Goal: Task Accomplishment & Management: Complete application form

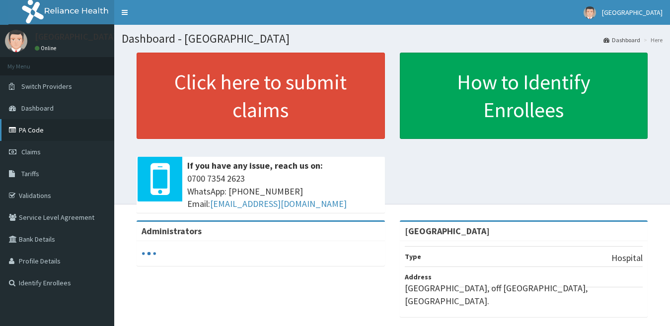
click at [38, 127] on link "PA Code" at bounding box center [57, 130] width 114 height 22
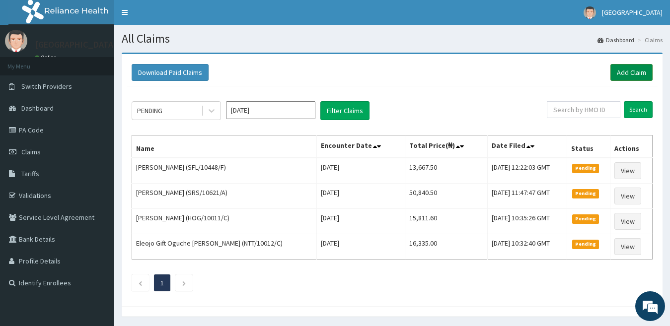
click at [626, 70] on link "Add Claim" at bounding box center [632, 72] width 42 height 17
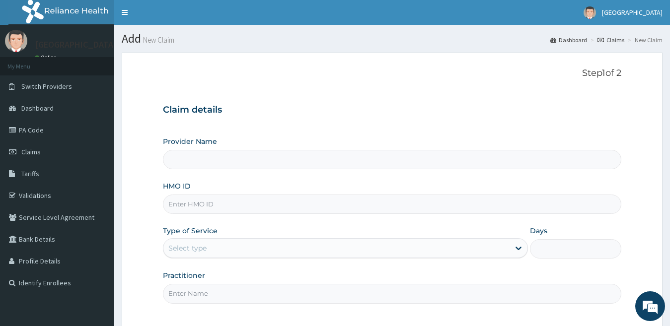
type input "[GEOGRAPHIC_DATA]"
click at [204, 208] on input "HMO ID" at bounding box center [392, 204] width 459 height 19
paste input "TMT/10097/F"
type input "TMT/10097/C"
click at [217, 250] on div "Select type" at bounding box center [336, 248] width 347 height 16
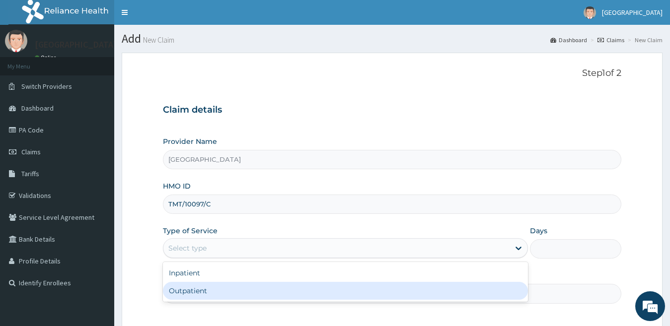
click at [220, 289] on div "Outpatient" at bounding box center [346, 291] width 366 height 18
type input "1"
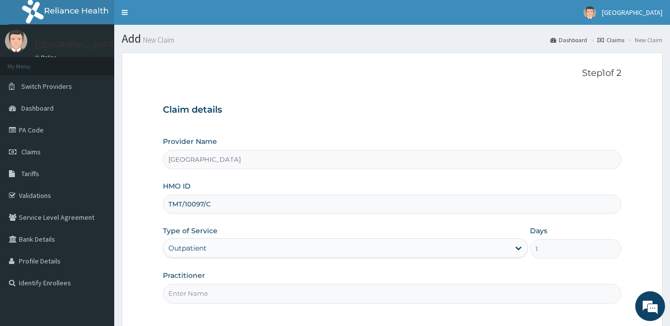
click at [226, 294] on input "Practitioner" at bounding box center [392, 293] width 459 height 19
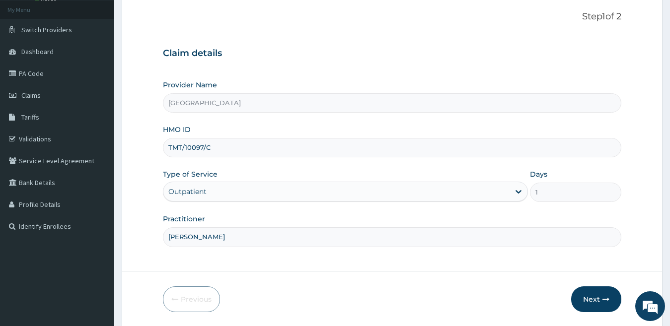
scroll to position [91, 0]
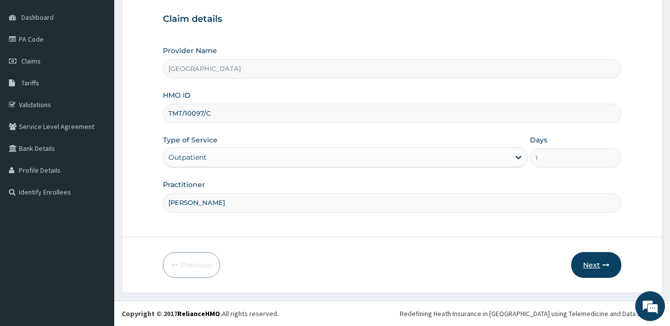
type input "DR IJEOMA"
click at [591, 265] on button "Next" at bounding box center [596, 265] width 50 height 26
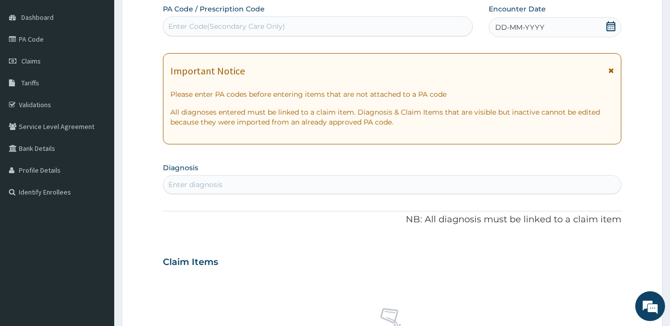
click at [547, 30] on div "DD-MM-YYYY" at bounding box center [555, 27] width 133 height 20
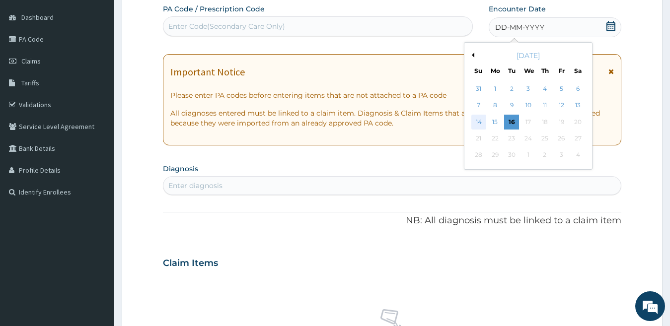
click at [479, 122] on div "14" at bounding box center [478, 122] width 15 height 15
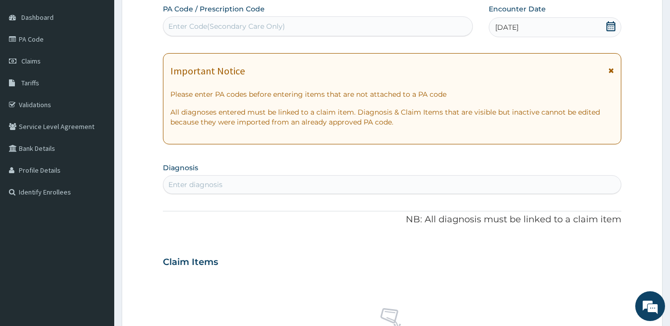
click at [214, 183] on div "Enter diagnosis" at bounding box center [195, 185] width 54 height 10
type input "FALCI"
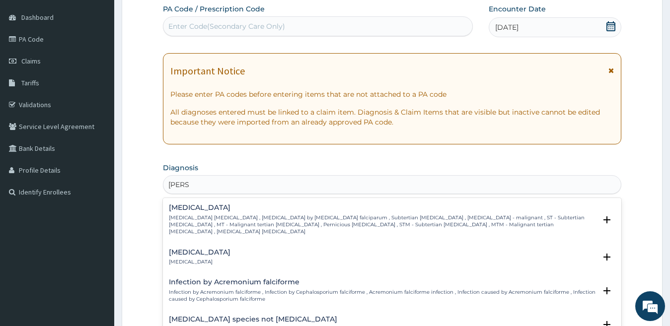
click at [229, 219] on p "Falciparum malaria , Malignant tertian malaria , Malaria by Plasmodium falcipar…" at bounding box center [383, 225] width 428 height 21
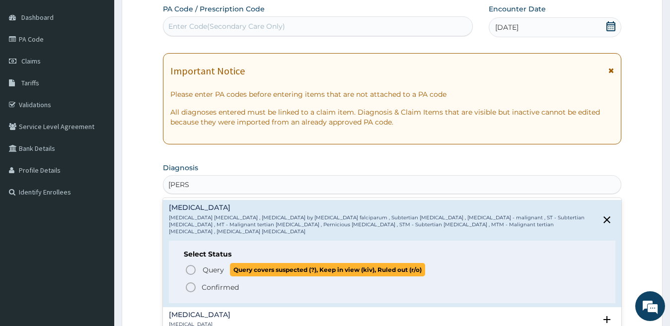
click at [233, 263] on span "Query covers suspected (?), Keep in view (kiv), Ruled out (r/o)" at bounding box center [327, 269] width 195 height 13
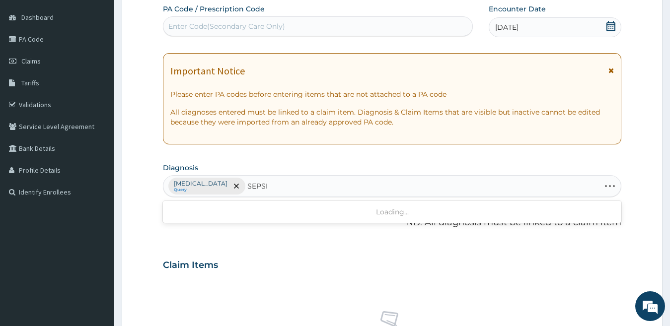
type input "SEPSIS"
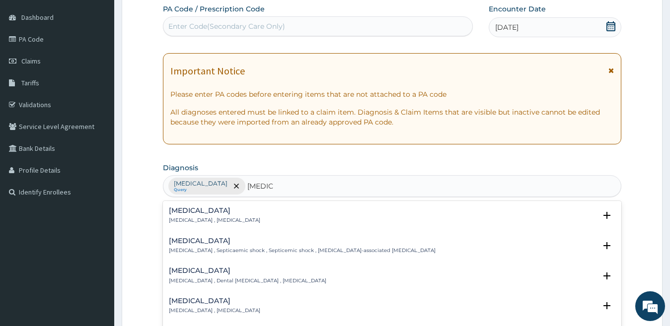
click at [217, 219] on p "Systemic infection , Sepsis" at bounding box center [214, 220] width 91 height 7
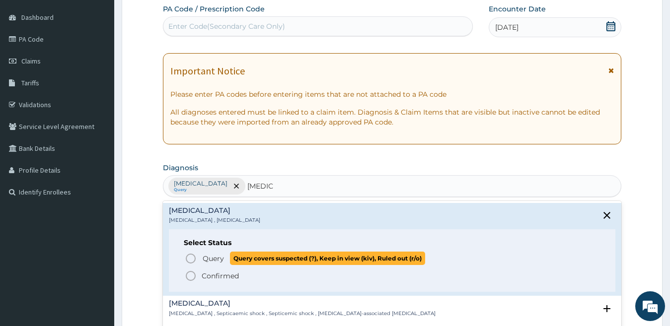
click at [224, 263] on p "Query Query covers suspected (?), Keep in view (kiv), Ruled out (r/o)" at bounding box center [314, 258] width 224 height 13
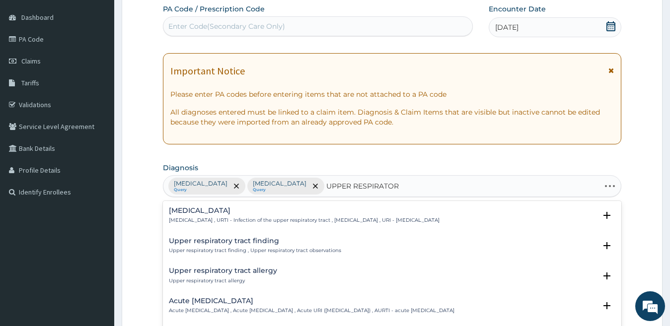
type input "UPPER RESPIRATORY"
click at [261, 211] on h4 "Upper respiratory infection" at bounding box center [304, 210] width 271 height 7
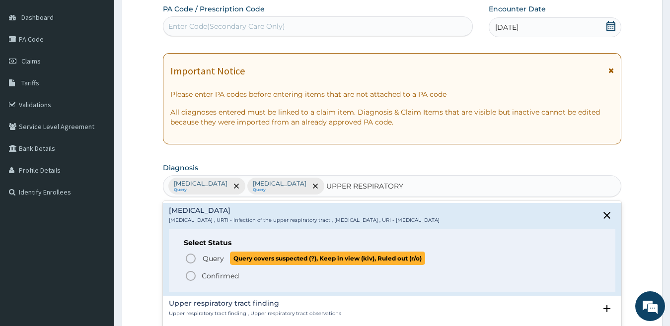
click at [244, 262] on span "Query covers suspected (?), Keep in view (kiv), Ruled out (r/o)" at bounding box center [327, 258] width 195 height 13
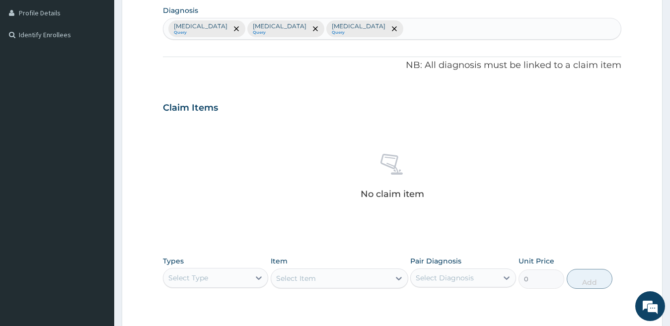
scroll to position [390, 0]
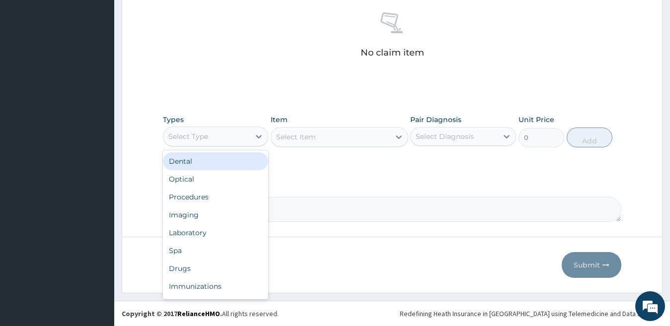
click at [217, 139] on div "Select Type" at bounding box center [206, 137] width 87 height 16
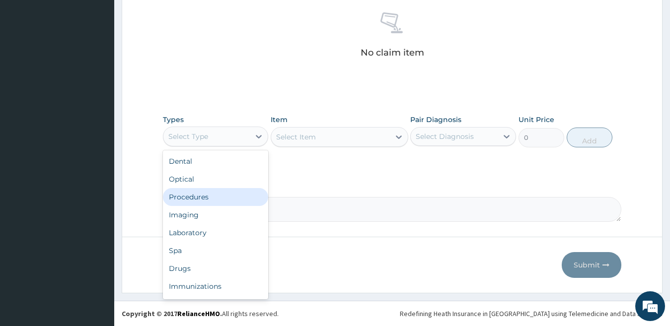
click at [194, 200] on div "Procedures" at bounding box center [216, 197] width 106 height 18
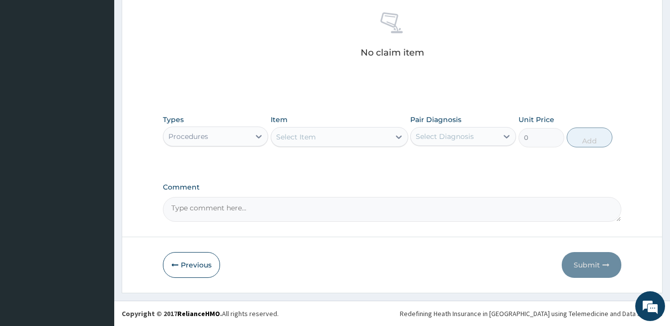
click at [341, 138] on div "Select Item" at bounding box center [330, 137] width 119 height 16
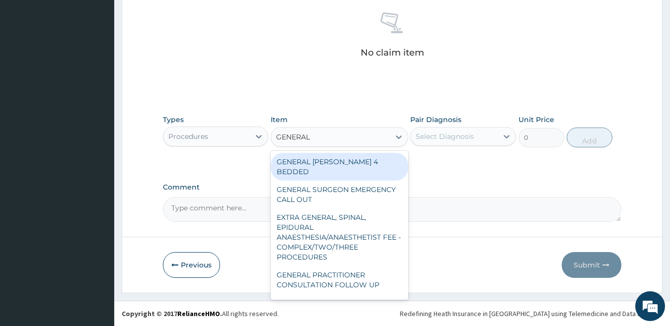
type input "GENERAL P"
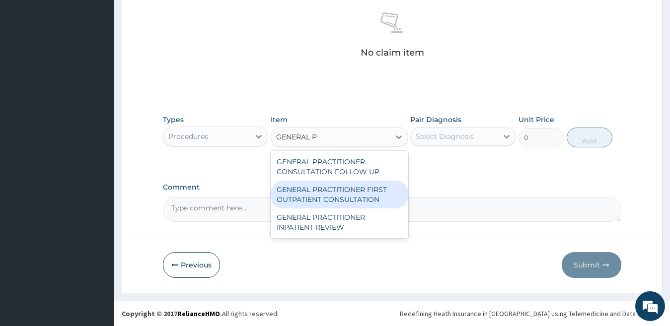
click at [329, 188] on div "GENERAL PRACTITIONER FIRST OUTPATIENT CONSULTATION" at bounding box center [340, 195] width 138 height 28
type input "3750"
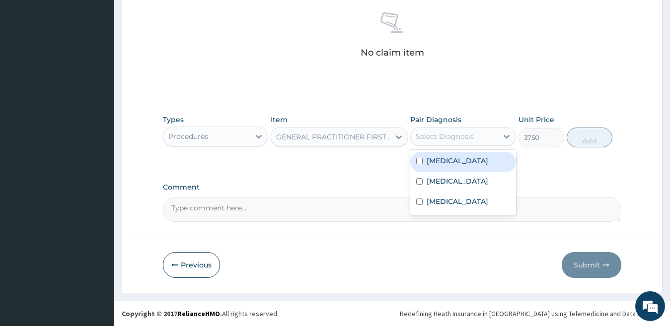
click at [446, 133] on div "Select Diagnosis" at bounding box center [445, 137] width 58 height 10
click at [447, 166] on div "Falciparum malaria" at bounding box center [463, 162] width 106 height 20
checkbox input "true"
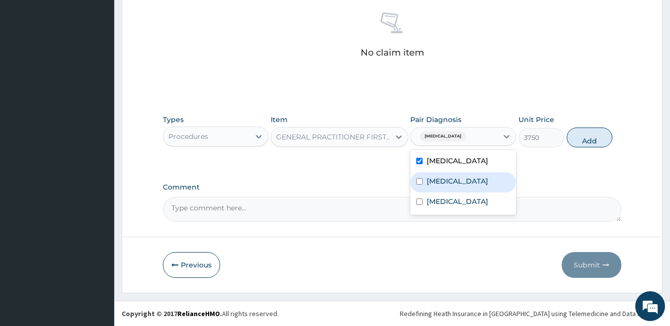
click at [447, 181] on label "Sepsis" at bounding box center [458, 181] width 62 height 10
checkbox input "true"
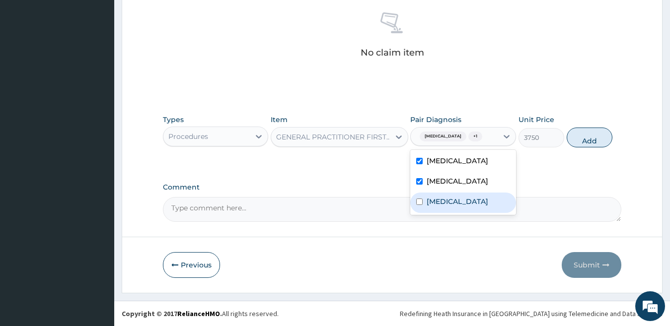
click at [445, 207] on label "Upper respiratory infection" at bounding box center [458, 202] width 62 height 10
checkbox input "true"
click at [588, 142] on button "Add" at bounding box center [590, 138] width 46 height 20
type input "0"
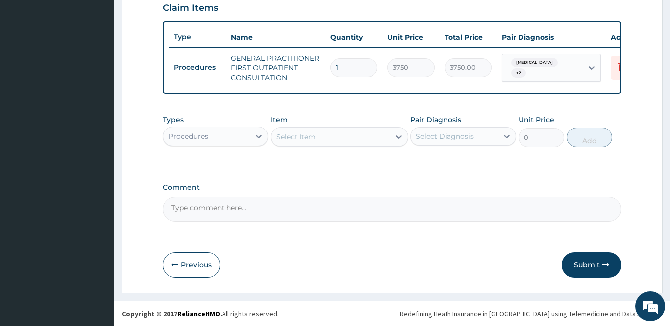
scroll to position [357, 0]
click at [233, 139] on div "Procedures" at bounding box center [206, 137] width 87 height 16
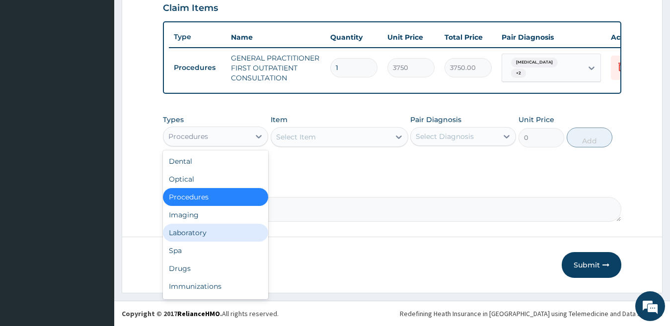
click at [221, 227] on div "Laboratory" at bounding box center [216, 233] width 106 height 18
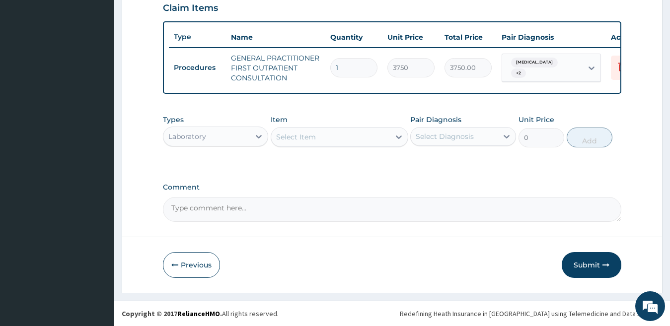
click at [322, 139] on div "Select Item" at bounding box center [330, 137] width 119 height 16
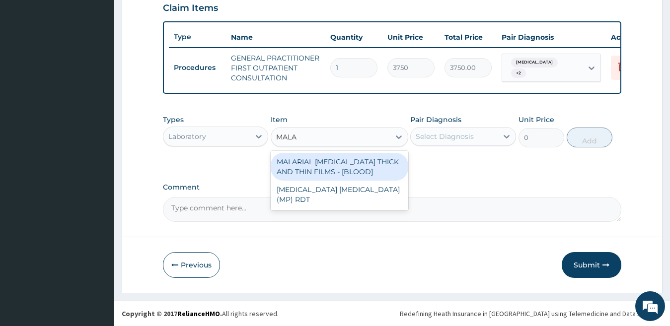
type input "MALAR"
click at [331, 172] on div "MALARIAL PARASITE THICK AND THIN FILMS - [BLOOD]" at bounding box center [340, 167] width 138 height 28
type input "2187.5"
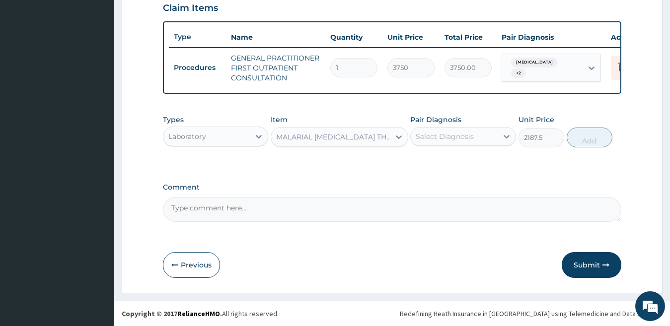
click at [452, 135] on div "Select Diagnosis" at bounding box center [445, 137] width 58 height 10
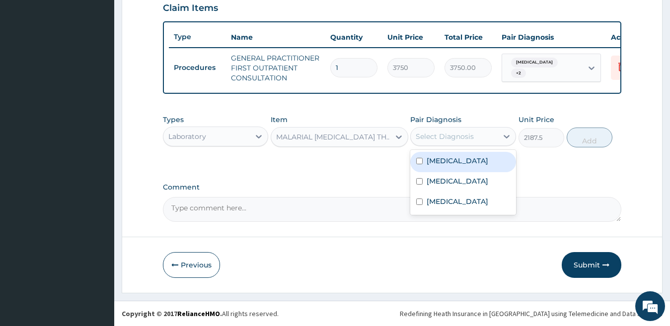
click at [452, 161] on label "Falciparum malaria" at bounding box center [458, 161] width 62 height 10
checkbox input "true"
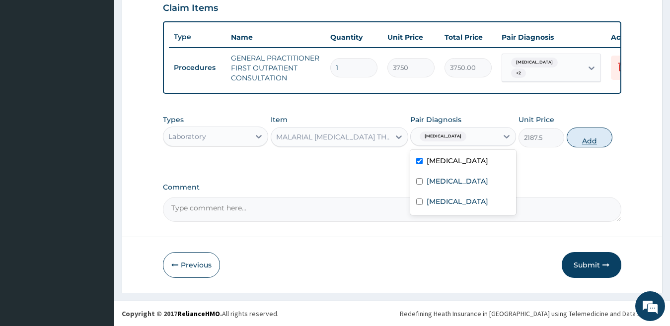
click at [592, 139] on button "Add" at bounding box center [590, 138] width 46 height 20
type input "0"
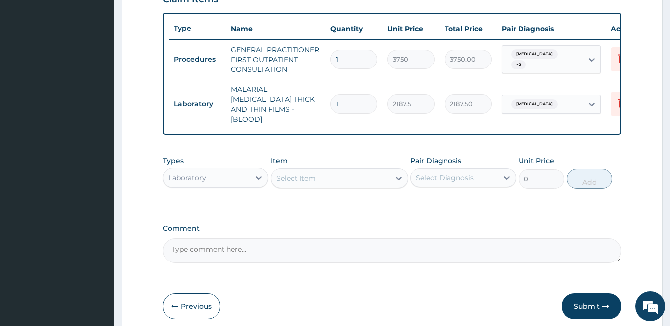
click at [310, 171] on div "Select Item" at bounding box center [330, 178] width 119 height 16
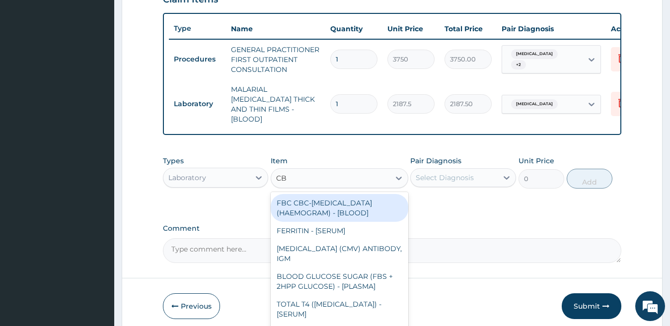
type input "CBC"
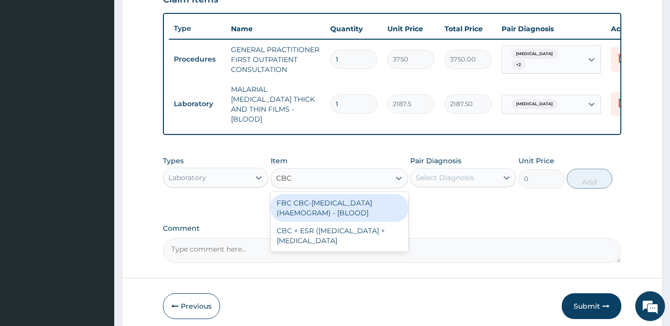
click at [330, 212] on div "FBC CBC-COMPLETE BLOOD COUNT (HAEMOGRAM) - [BLOOD]" at bounding box center [340, 208] width 138 height 28
type input "5000"
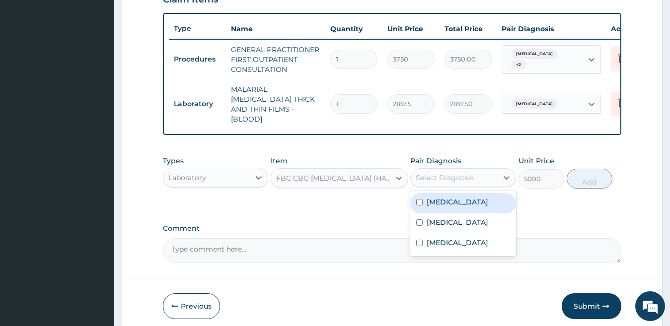
click at [446, 177] on div "Select Diagnosis" at bounding box center [445, 178] width 58 height 10
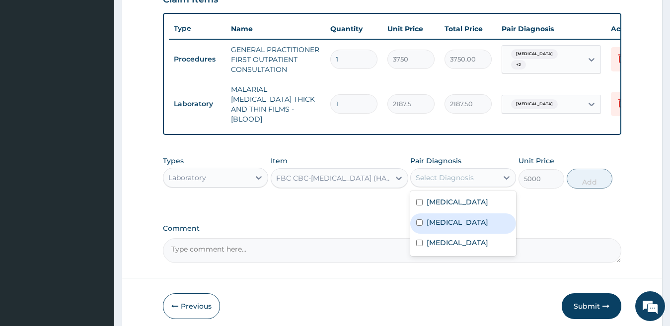
click at [448, 219] on label "Sepsis" at bounding box center [458, 223] width 62 height 10
checkbox input "true"
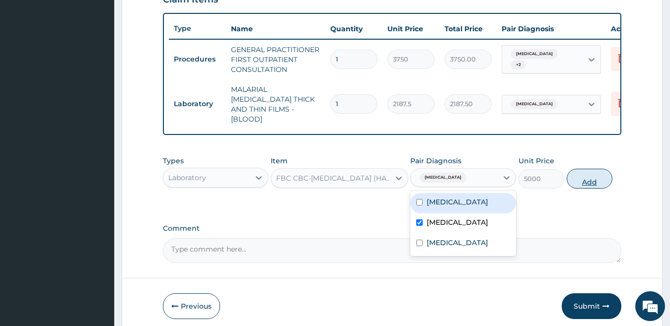
click at [595, 180] on button "Add" at bounding box center [590, 179] width 46 height 20
type input "0"
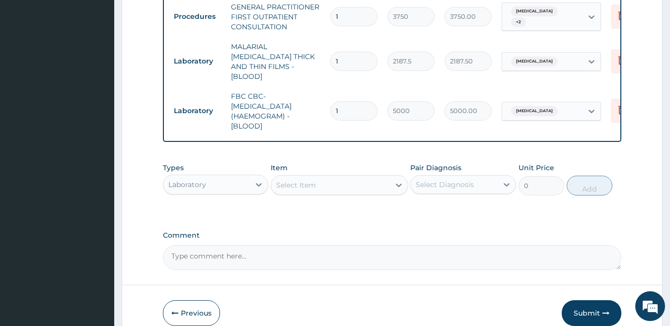
scroll to position [396, 0]
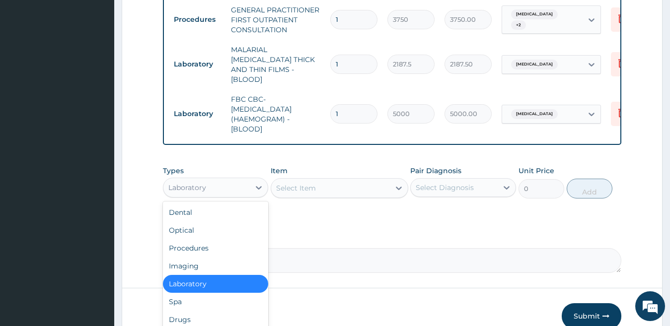
click at [207, 185] on div "Laboratory" at bounding box center [206, 188] width 87 height 16
click at [251, 317] on div "Drugs" at bounding box center [216, 320] width 106 height 18
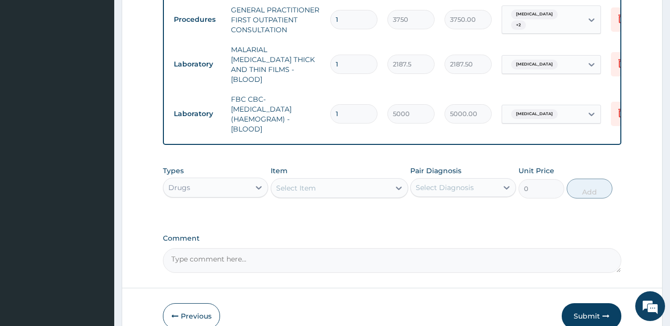
click at [336, 188] on div "Select Item" at bounding box center [330, 188] width 119 height 16
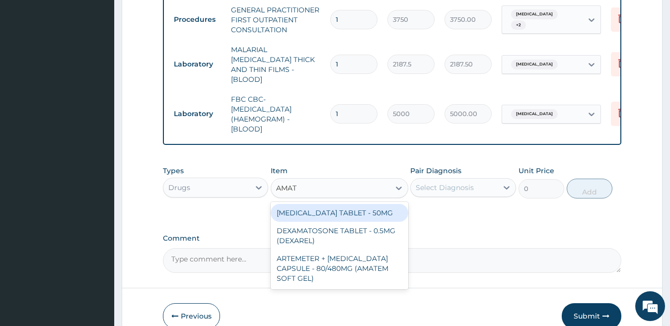
type input "AMATE"
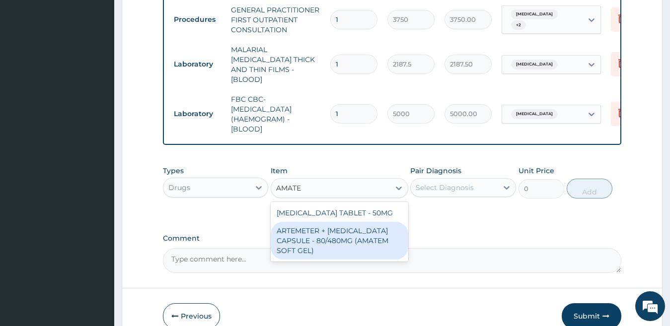
click at [366, 236] on div "ARTEMETER + LUMEFANTRINE CAPSULE - 80/480MG (AMATEM SOFT GEL)" at bounding box center [340, 241] width 138 height 38
type input "420"
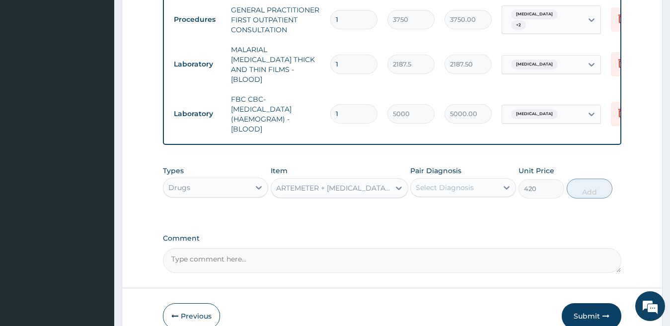
click at [459, 183] on div "Select Diagnosis" at bounding box center [445, 188] width 58 height 10
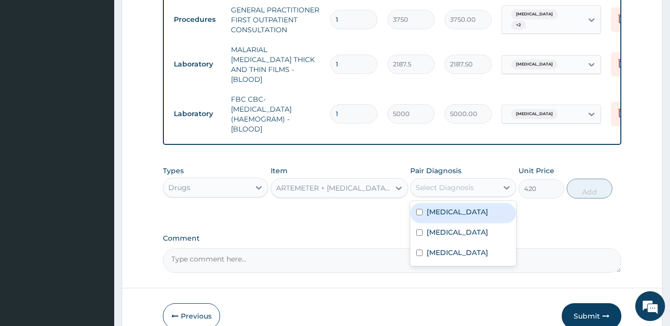
click at [470, 212] on label "[MEDICAL_DATA]" at bounding box center [458, 212] width 62 height 10
checkbox input "true"
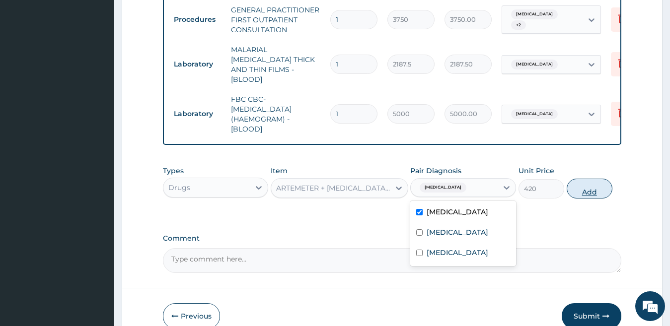
click at [583, 186] on button "Add" at bounding box center [590, 189] width 46 height 20
type input "0"
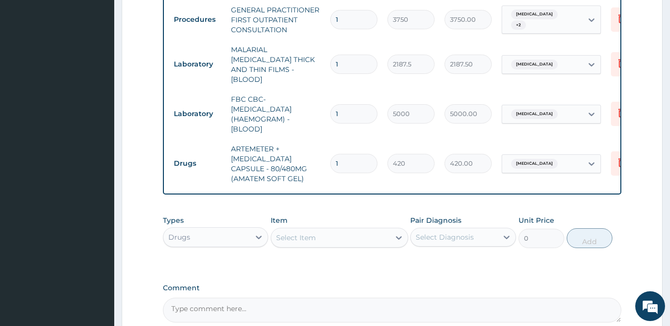
type input "0.00"
type input "6"
type input "2520.00"
type input "6"
click at [306, 234] on div "Select Item" at bounding box center [296, 238] width 40 height 10
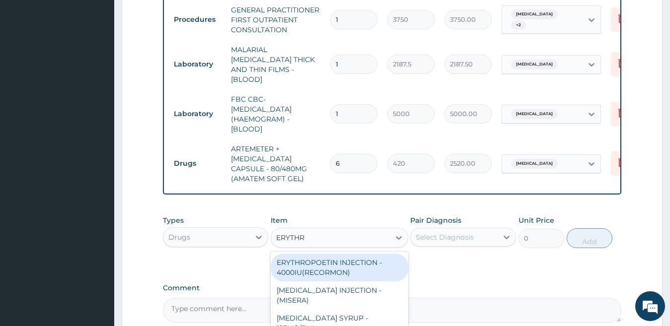
type input "ERYTHRO"
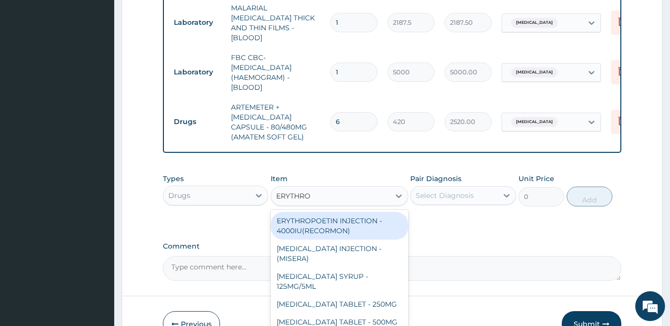
scroll to position [496, 0]
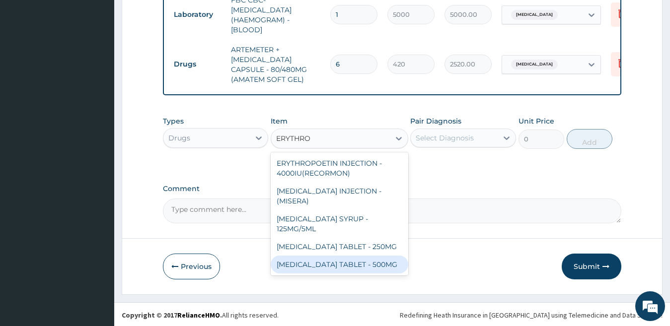
click at [384, 265] on div "ERYTHROMYCIN TABLET - 500MG" at bounding box center [340, 265] width 138 height 18
type input "140"
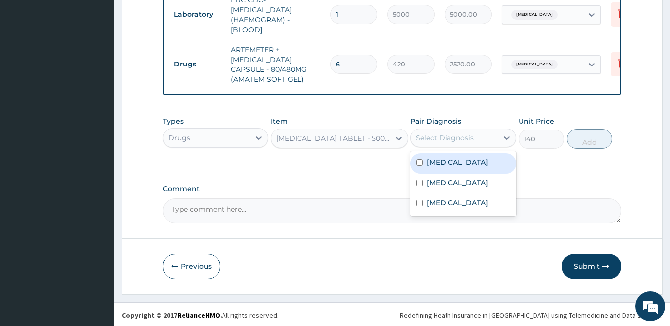
click at [468, 134] on div "Select Diagnosis" at bounding box center [445, 138] width 58 height 10
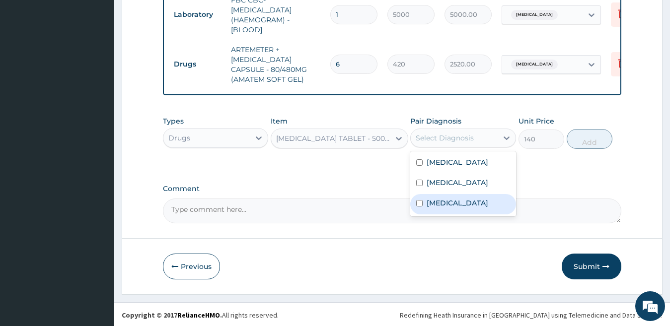
click at [447, 208] on label "Upper respiratory infection" at bounding box center [458, 203] width 62 height 10
checkbox input "true"
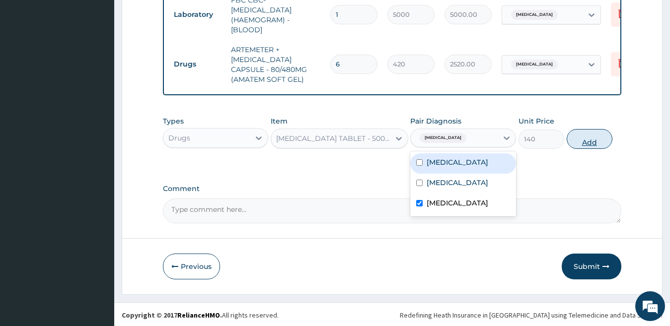
click at [590, 140] on button "Add" at bounding box center [590, 139] width 46 height 20
type input "0"
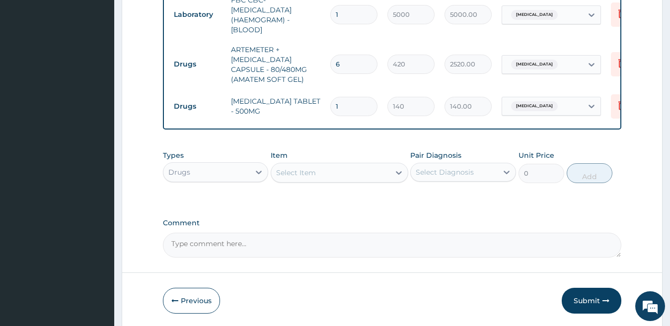
type input "15"
type input "2100.00"
type input "15"
click at [347, 170] on div "Select Item" at bounding box center [330, 173] width 119 height 16
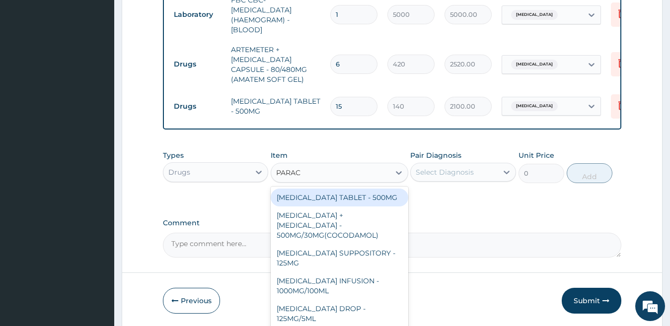
type input "PARACE"
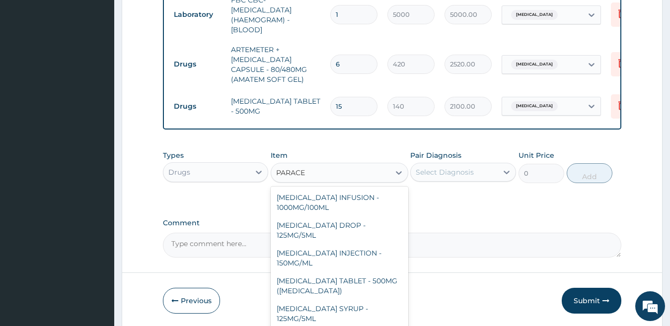
scroll to position [105, 0]
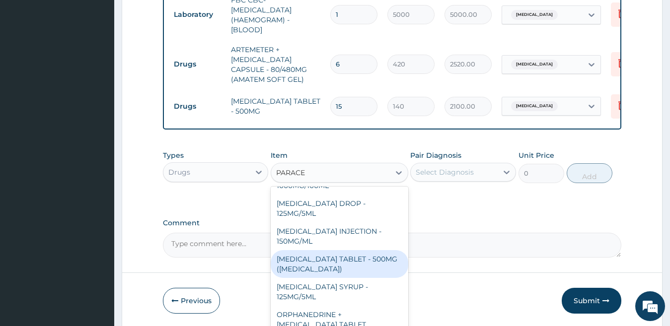
click at [345, 256] on div "PARACETAMOL TABLET - 500MG (PANADOL)" at bounding box center [340, 264] width 138 height 28
type input "42"
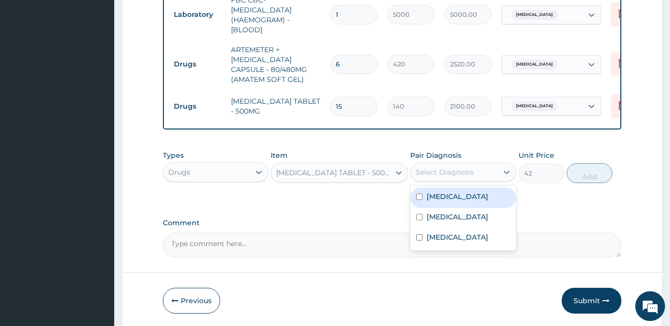
click at [470, 170] on div "Select Diagnosis" at bounding box center [445, 172] width 58 height 10
click at [463, 195] on label "[MEDICAL_DATA]" at bounding box center [458, 197] width 62 height 10
checkbox input "true"
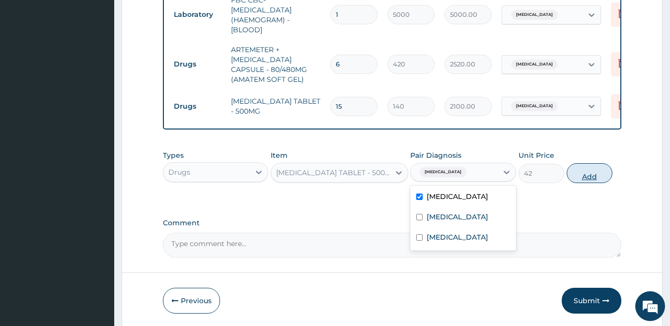
click at [593, 178] on button "Add" at bounding box center [590, 173] width 46 height 20
type input "0"
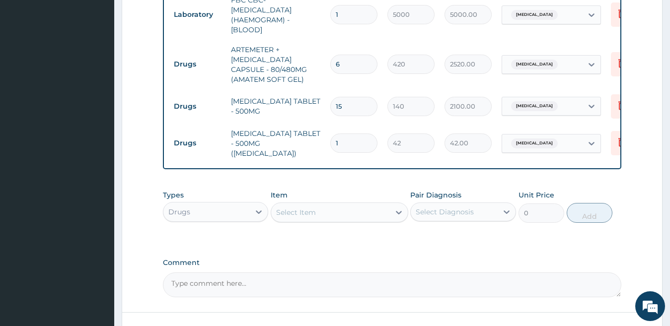
type input "18"
type input "756.00"
type input "18"
click at [317, 209] on div "Select Item" at bounding box center [330, 213] width 119 height 16
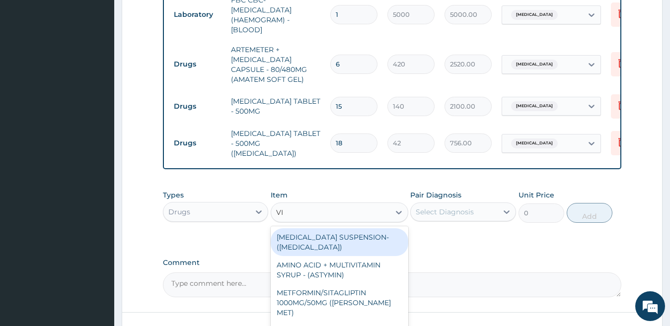
type input "V"
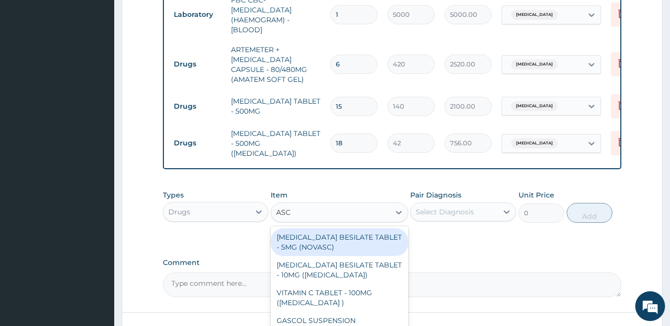
type input "ASCO"
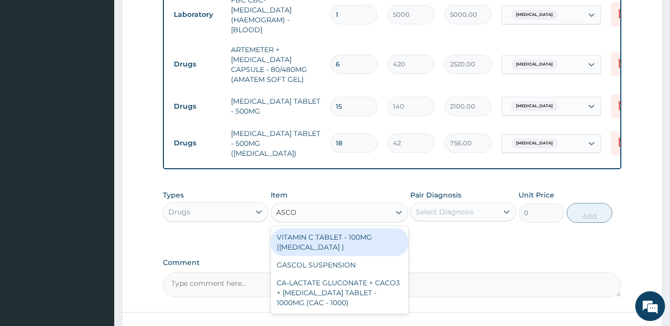
click at [327, 239] on div "VITAMIN C TABLET - 100MG (ASCORBIC ACID )" at bounding box center [340, 243] width 138 height 28
type input "16.799999999999997"
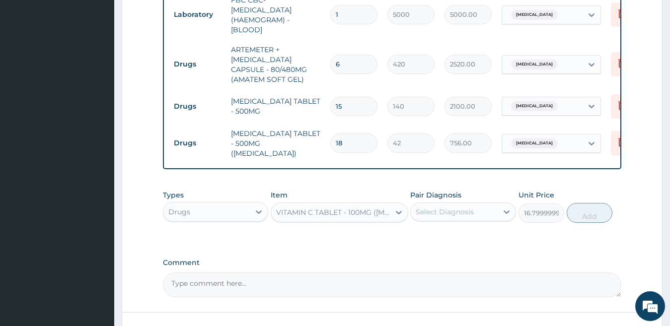
click at [440, 207] on div "Select Diagnosis" at bounding box center [445, 212] width 58 height 10
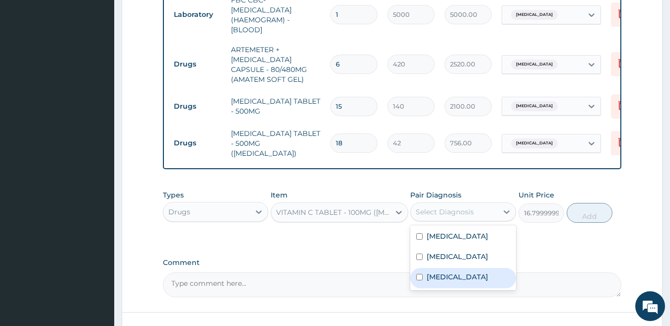
click at [438, 275] on label "Upper respiratory infection" at bounding box center [458, 277] width 62 height 10
checkbox input "true"
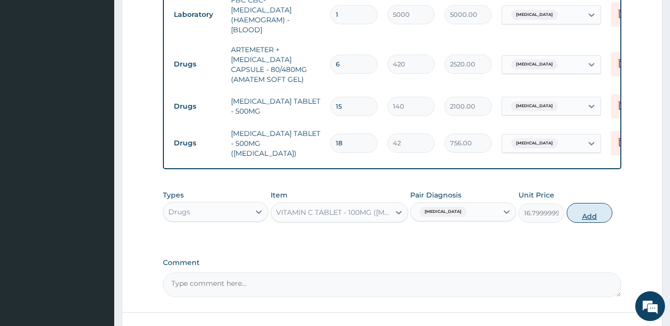
click at [591, 208] on button "Add" at bounding box center [590, 213] width 46 height 20
type input "0"
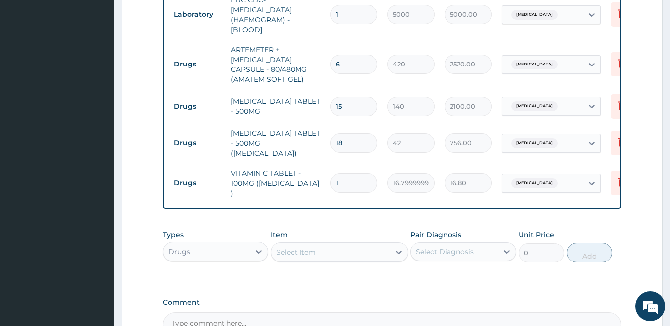
type input "0.00"
type input "3"
type input "50.40"
type input "30"
type input "504.00"
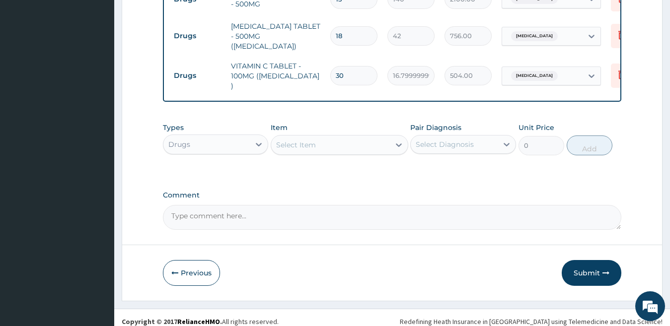
scroll to position [604, 0]
type input "30"
click at [582, 267] on button "Submit" at bounding box center [592, 272] width 60 height 26
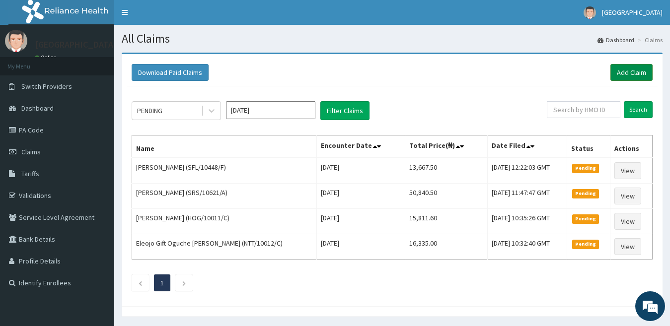
click at [632, 71] on link "Add Claim" at bounding box center [632, 72] width 42 height 17
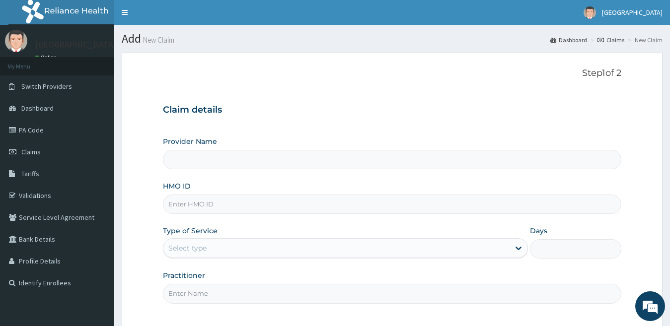
type input "[GEOGRAPHIC_DATA]"
click at [259, 205] on input "HMO ID" at bounding box center [392, 204] width 459 height 19
paste input "SMP/10007/C"
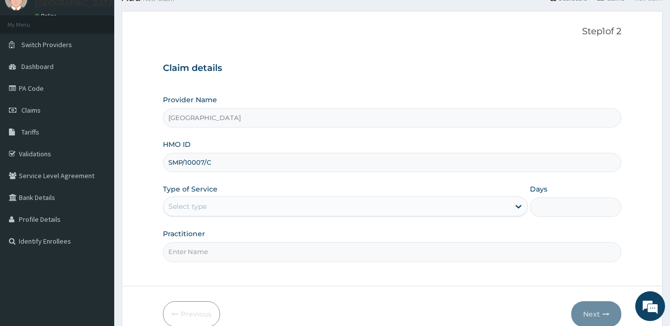
scroll to position [91, 0]
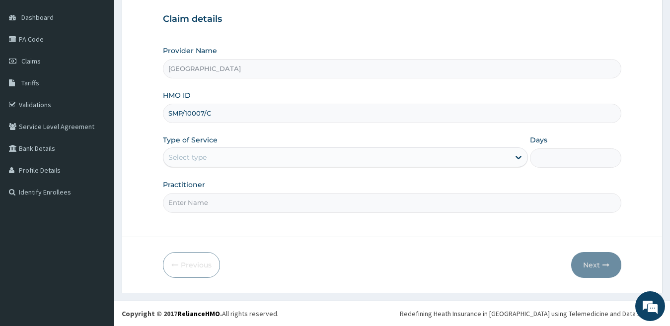
type input "SMP/10007/C"
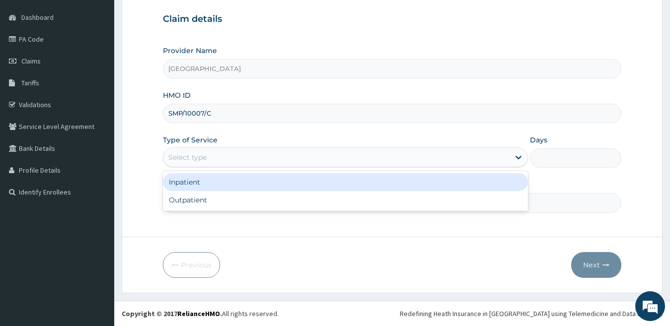
click at [218, 162] on div "Select type" at bounding box center [336, 158] width 347 height 16
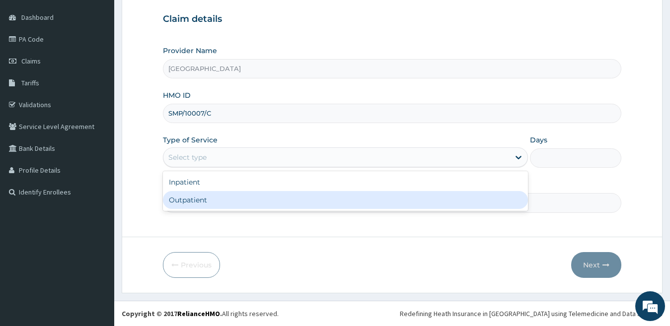
scroll to position [0, 0]
click at [218, 201] on div "Outpatient" at bounding box center [346, 200] width 366 height 18
type input "1"
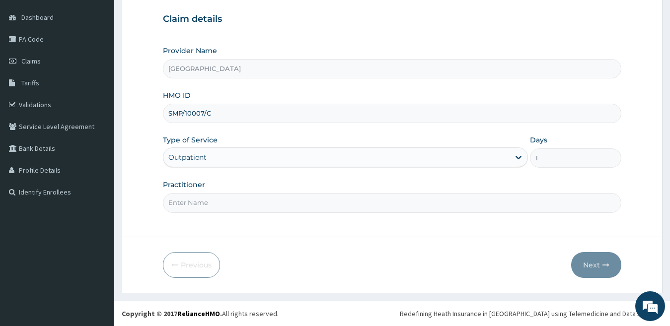
click at [218, 201] on input "Practitioner" at bounding box center [392, 202] width 459 height 19
type input "DR JOHN"
click at [597, 266] on button "Next" at bounding box center [596, 265] width 50 height 26
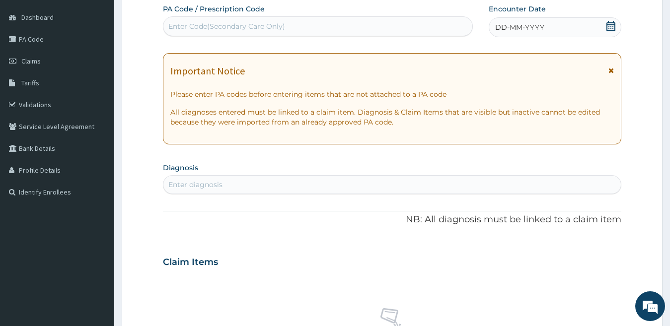
click at [259, 14] on label "PA Code / Prescription Code" at bounding box center [214, 9] width 102 height 10
click at [258, 25] on div "Enter Code(Secondary Care Only)" at bounding box center [226, 26] width 117 height 10
paste input "PA/B22AFE"
type input "PA/B22AFE"
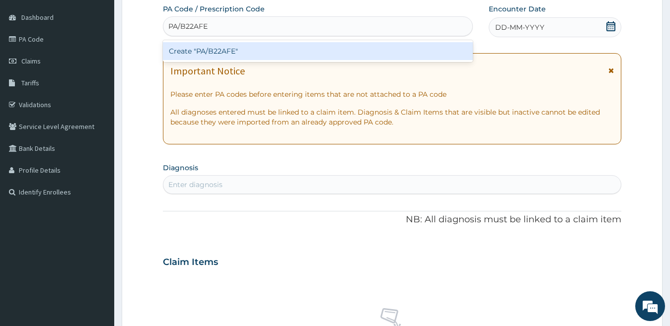
click at [255, 48] on div "Create "PA/B22AFE"" at bounding box center [318, 51] width 310 height 18
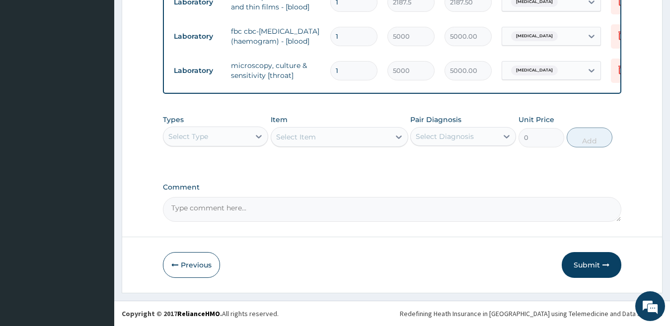
scroll to position [568, 0]
click at [589, 264] on button "Submit" at bounding box center [592, 265] width 60 height 26
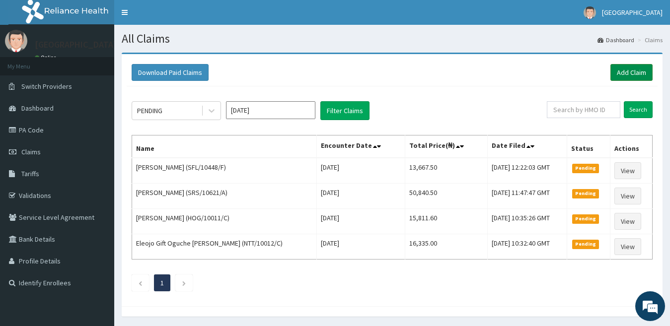
click at [622, 75] on link "Add Claim" at bounding box center [632, 72] width 42 height 17
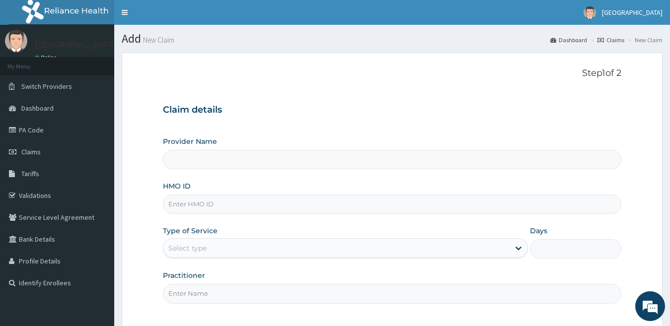
click at [280, 206] on input "HMO ID" at bounding box center [392, 204] width 459 height 19
type input "[GEOGRAPHIC_DATA]"
paste input "ERM/10431/E"
type input "ERM/10431/E"
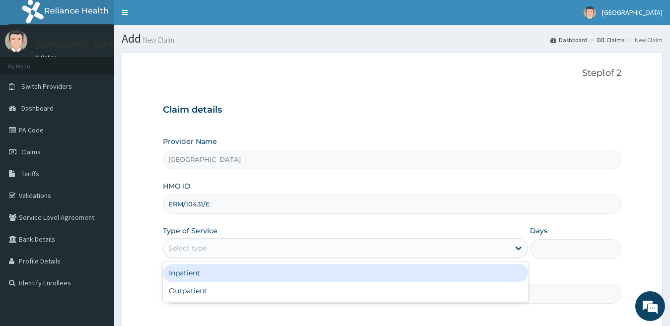
click at [262, 249] on div "Select type" at bounding box center [336, 248] width 347 height 16
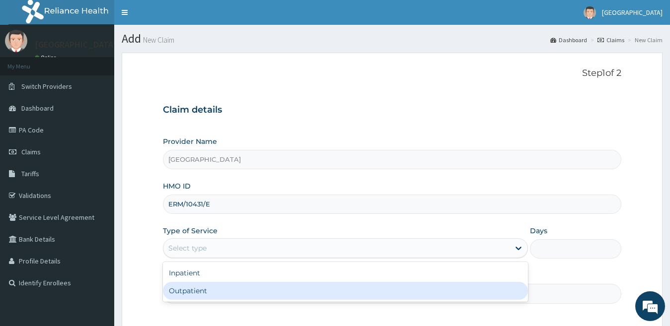
click at [253, 297] on div "Outpatient" at bounding box center [346, 291] width 366 height 18
type input "1"
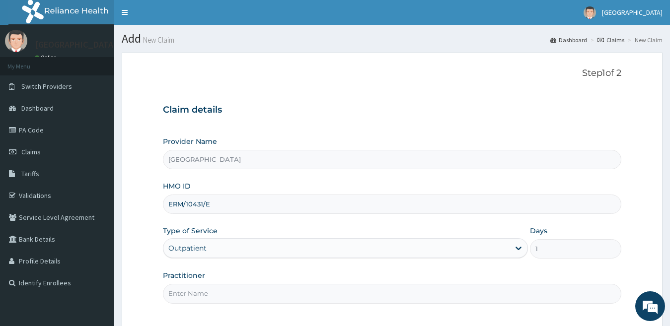
click at [253, 296] on input "Practitioner" at bounding box center [392, 293] width 459 height 19
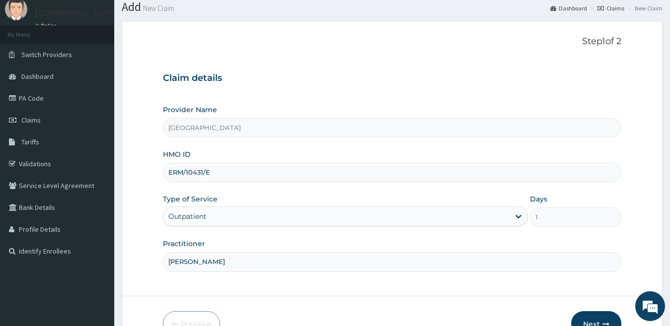
scroll to position [50, 0]
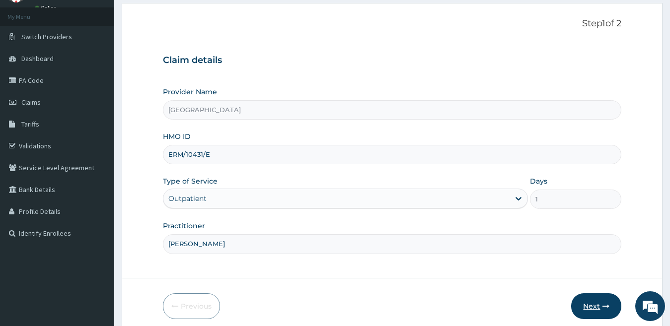
type input "[PERSON_NAME]"
click at [590, 310] on button "Next" at bounding box center [596, 307] width 50 height 26
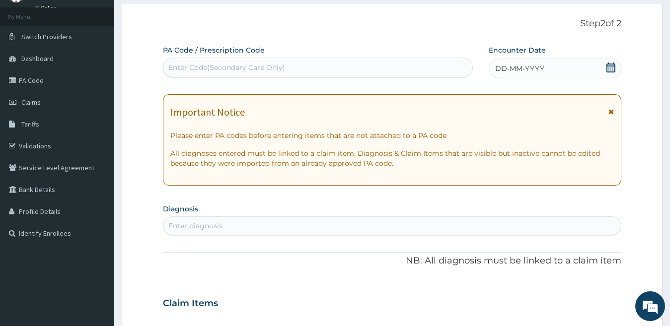
scroll to position [0, 0]
click at [530, 63] on div "DD-MM-YYYY" at bounding box center [555, 69] width 133 height 20
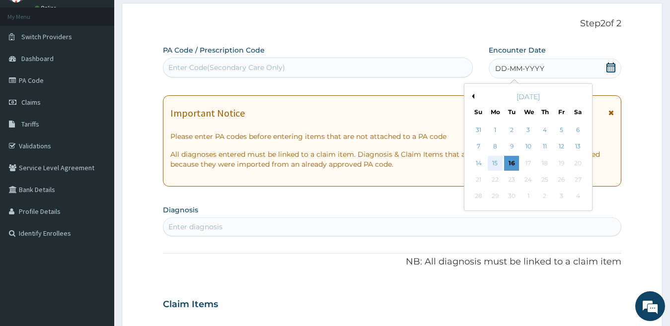
click at [493, 161] on div "15" at bounding box center [495, 163] width 15 height 15
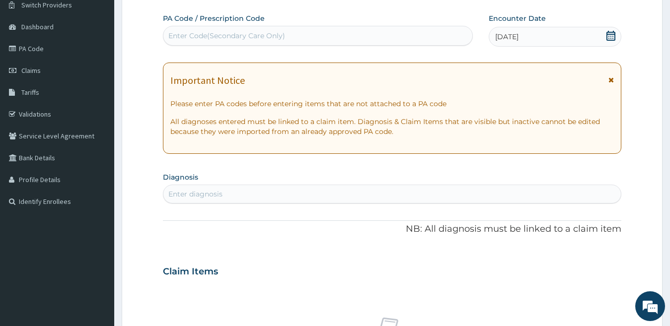
scroll to position [99, 0]
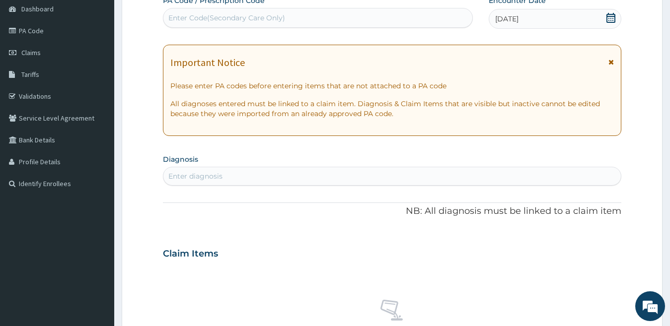
click at [277, 176] on div "Enter diagnosis" at bounding box center [392, 176] width 458 height 16
type input "[PERSON_NAME]"
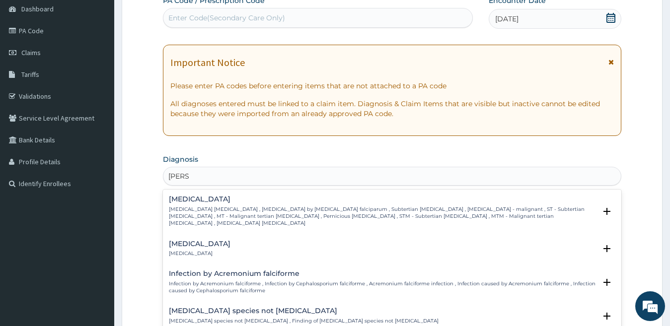
click at [272, 207] on p "[MEDICAL_DATA] [MEDICAL_DATA] , [MEDICAL_DATA] by [MEDICAL_DATA] falciparum , S…" at bounding box center [383, 216] width 428 height 21
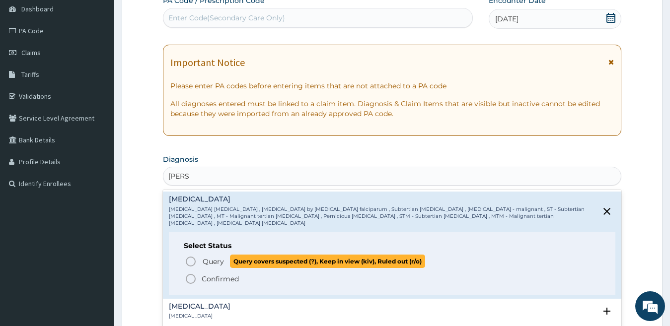
click at [268, 255] on span "Query covers suspected (?), Keep in view (kiv), Ruled out (r/o)" at bounding box center [327, 261] width 195 height 13
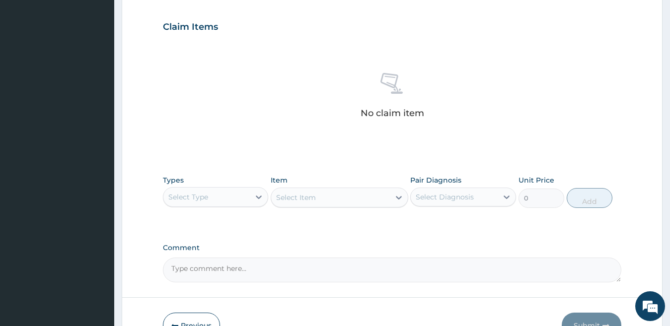
scroll to position [390, 0]
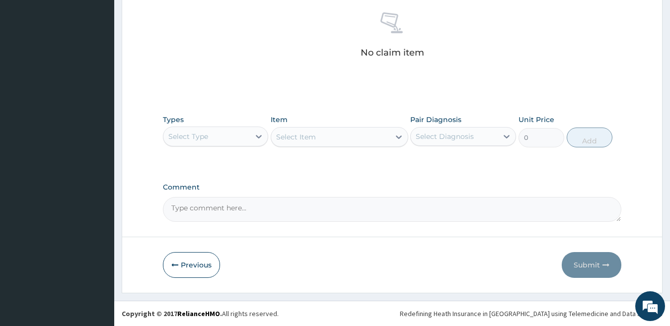
click at [241, 136] on div "Select Type" at bounding box center [206, 137] width 87 height 16
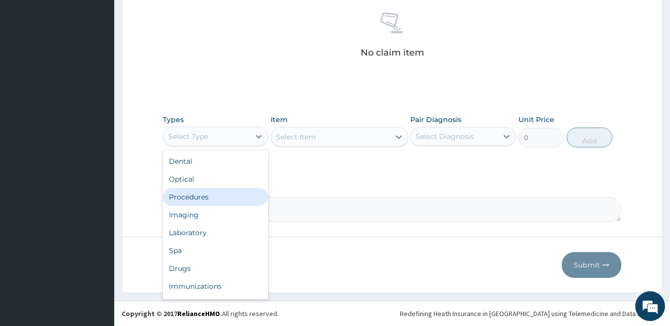
click at [236, 202] on div "Procedures" at bounding box center [216, 197] width 106 height 18
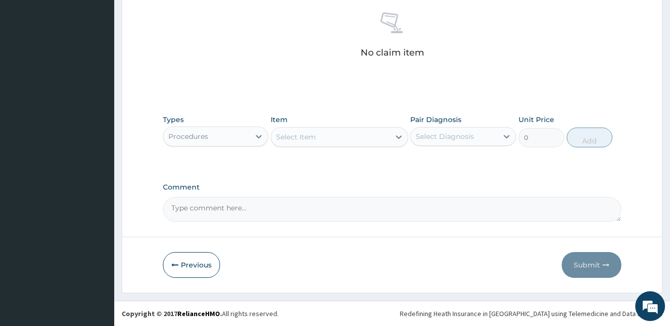
click at [347, 136] on div "Select Item" at bounding box center [330, 137] width 119 height 16
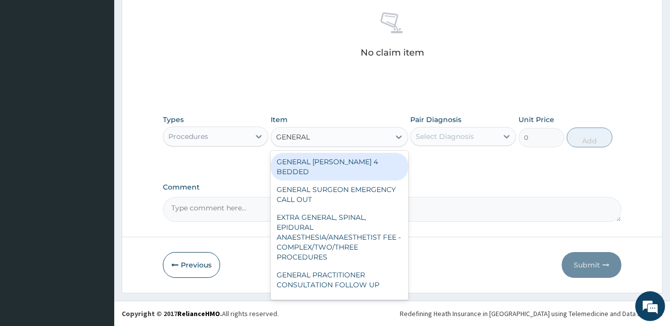
type input "GENERAL P"
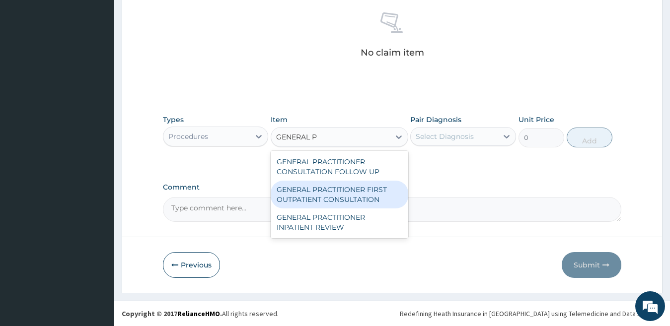
click at [340, 194] on div "GENERAL PRACTITIONER FIRST OUTPATIENT CONSULTATION" at bounding box center [340, 195] width 138 height 28
type input "3750"
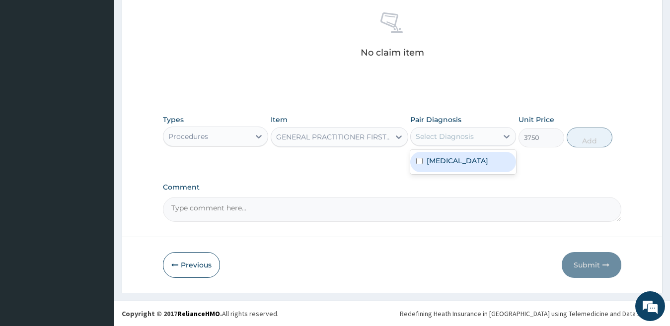
click at [467, 139] on div "Select Diagnosis" at bounding box center [445, 137] width 58 height 10
click at [468, 165] on label "[MEDICAL_DATA]" at bounding box center [458, 161] width 62 height 10
checkbox input "true"
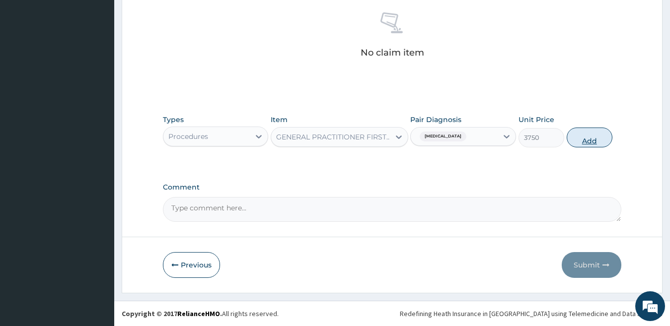
click at [585, 135] on button "Add" at bounding box center [590, 138] width 46 height 20
type input "0"
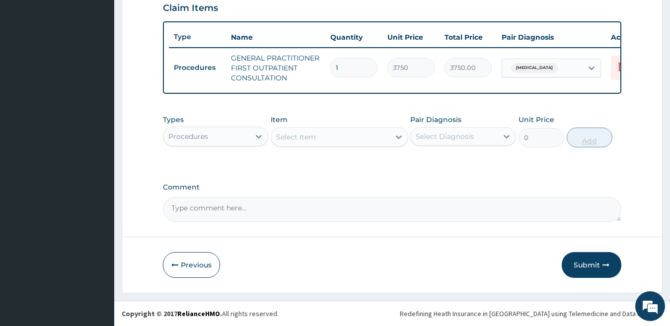
scroll to position [357, 0]
click at [590, 265] on button "Submit" at bounding box center [592, 265] width 60 height 26
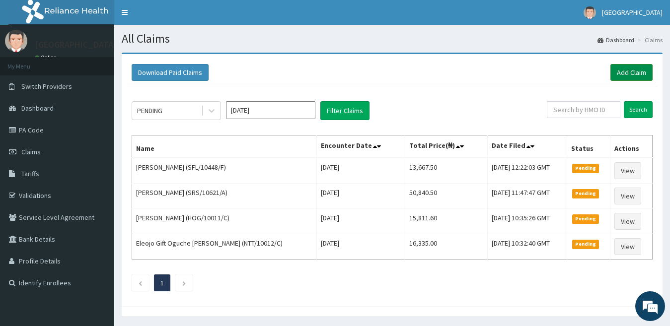
click at [634, 72] on link "Add Claim" at bounding box center [632, 72] width 42 height 17
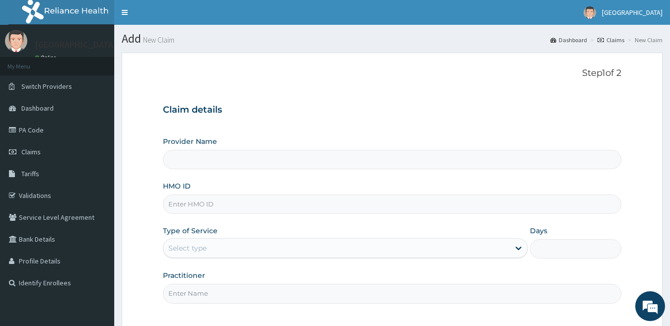
type input "[GEOGRAPHIC_DATA]"
type input "ERM/10431/E"
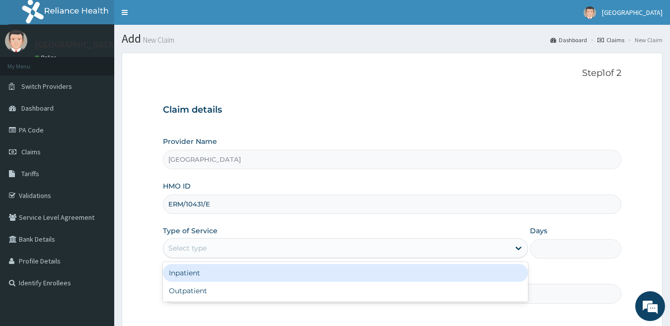
click at [215, 253] on div "Select type" at bounding box center [336, 248] width 347 height 16
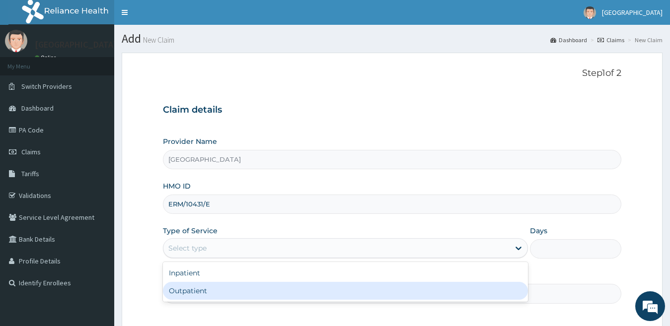
click at [226, 292] on div "Outpatient" at bounding box center [346, 291] width 366 height 18
type input "1"
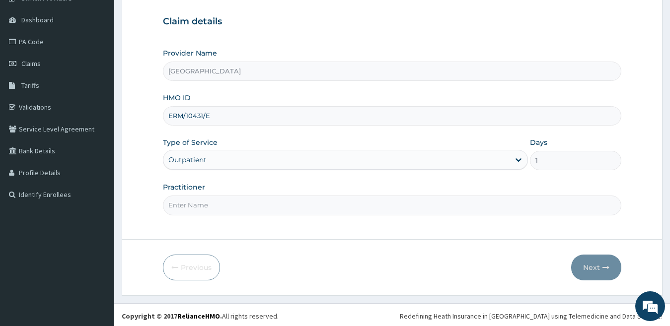
scroll to position [91, 0]
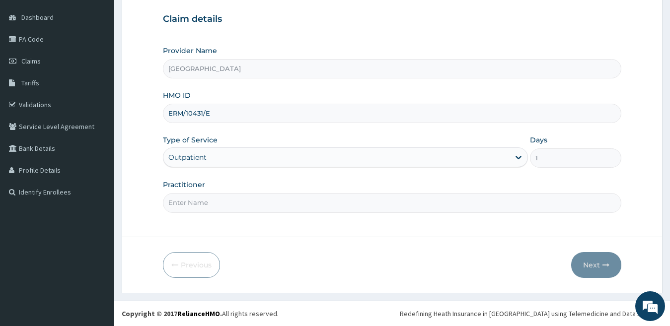
click at [240, 203] on input "Practitioner" at bounding box center [392, 202] width 459 height 19
type input "DR JOHN"
click at [589, 262] on button "Next" at bounding box center [596, 265] width 50 height 26
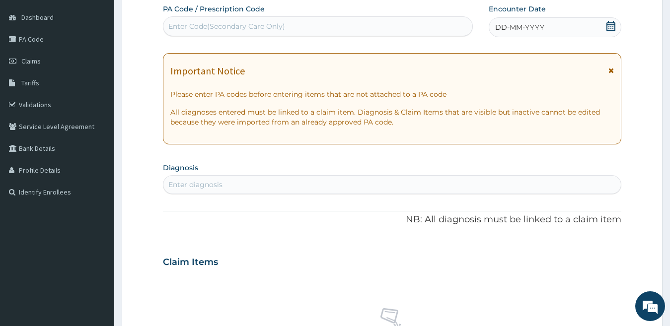
click at [529, 28] on span "DD-MM-YYYY" at bounding box center [519, 27] width 49 height 10
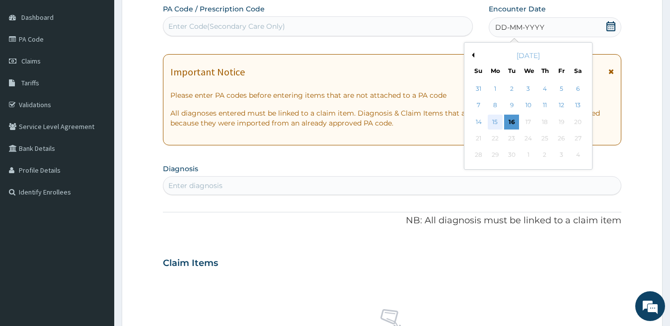
click at [499, 123] on div "15" at bounding box center [495, 122] width 15 height 15
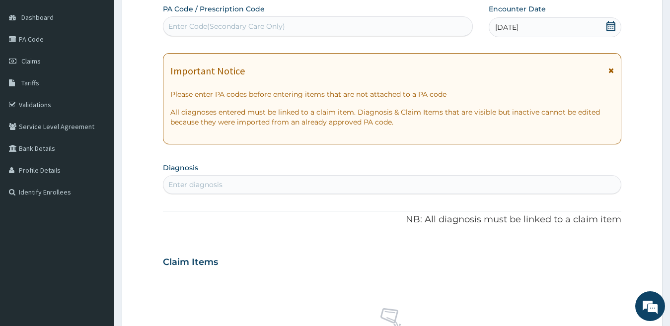
click at [257, 181] on div "Enter diagnosis" at bounding box center [392, 185] width 458 height 16
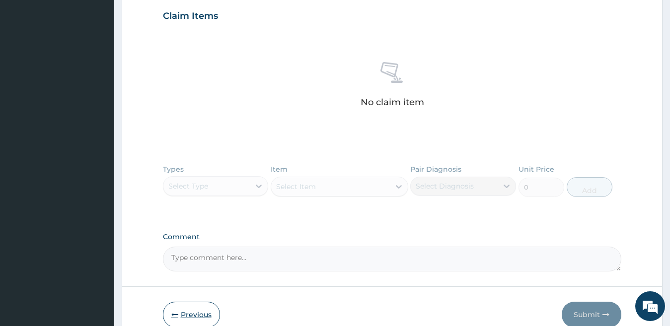
type input "FA"
click at [197, 311] on button "Previous" at bounding box center [191, 315] width 57 height 26
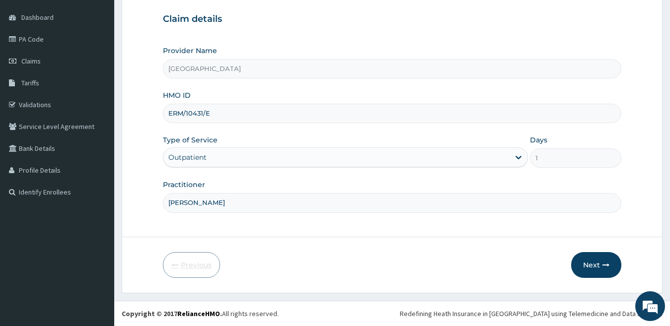
scroll to position [91, 0]
click at [219, 114] on input "ERM/10431/E" at bounding box center [392, 113] width 459 height 19
type input "ERM/10431/C"
click at [584, 271] on button "Next" at bounding box center [596, 265] width 50 height 26
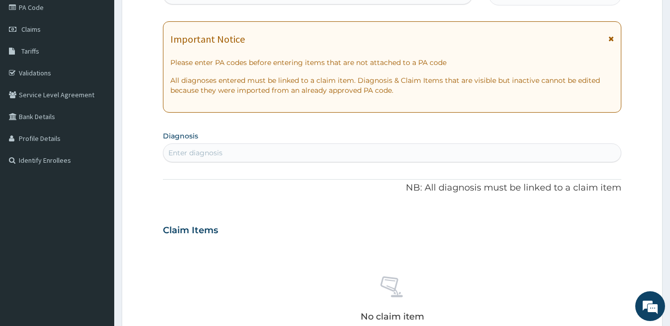
scroll to position [141, 0]
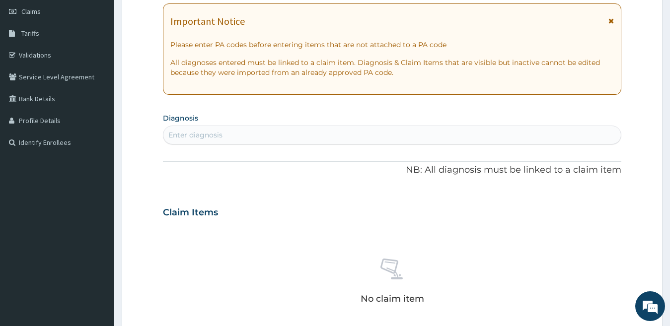
click at [217, 135] on div "Enter diagnosis" at bounding box center [195, 135] width 54 height 10
type input "FALCI"
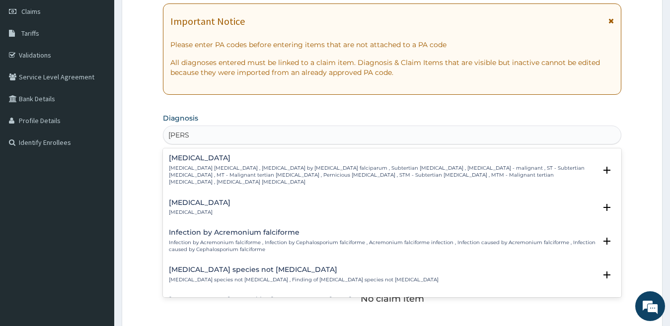
click at [227, 160] on h4 "Falciparum malaria" at bounding box center [383, 157] width 428 height 7
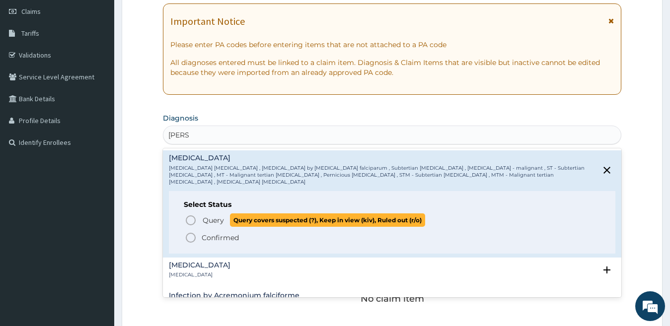
click at [222, 216] on span "Query" at bounding box center [213, 221] width 21 height 10
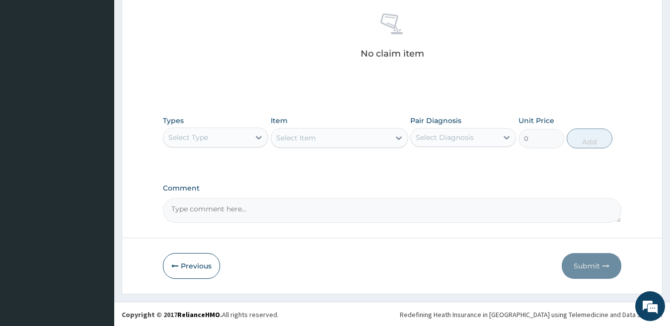
scroll to position [390, 0]
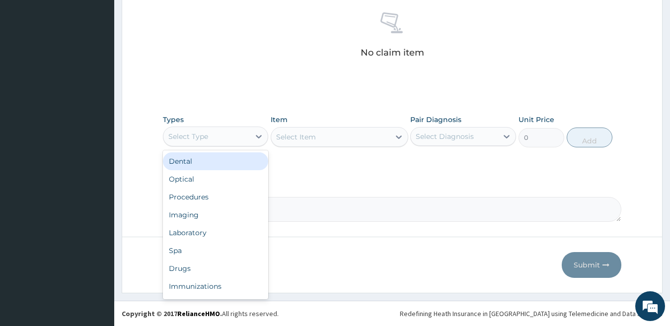
click at [235, 143] on div "Select Type" at bounding box center [206, 137] width 87 height 16
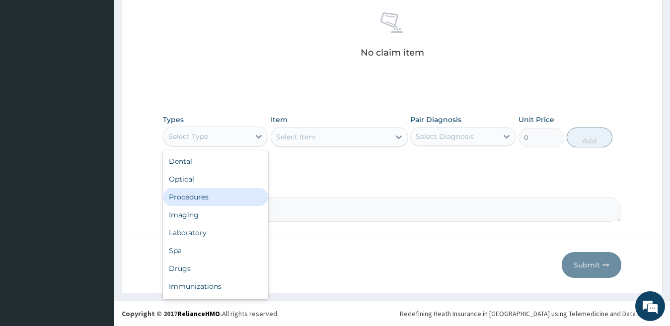
click at [230, 197] on div "Procedures" at bounding box center [216, 197] width 106 height 18
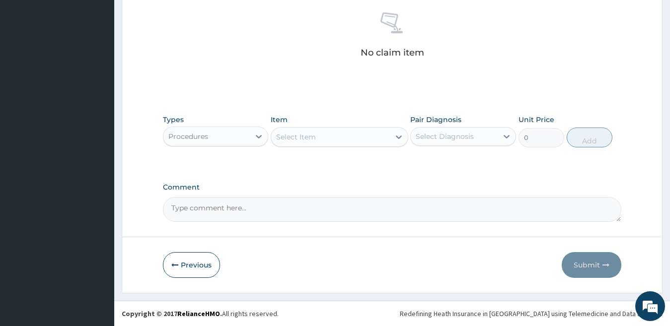
click at [357, 139] on div "Select Item" at bounding box center [330, 137] width 119 height 16
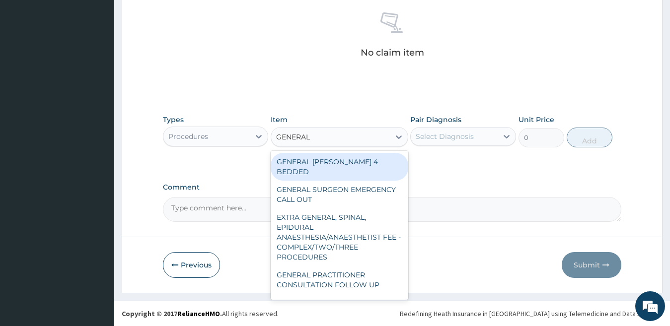
type input "GENERAL P"
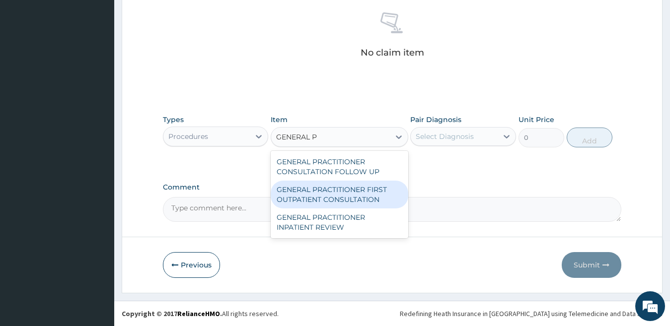
click at [367, 195] on div "GENERAL PRACTITIONER FIRST OUTPATIENT CONSULTATION" at bounding box center [340, 195] width 138 height 28
type input "3750"
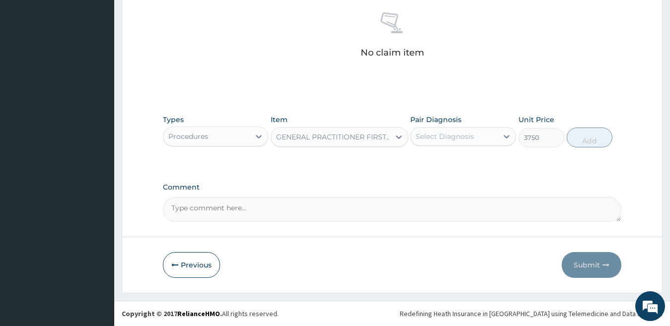
click at [481, 132] on div "Select Diagnosis" at bounding box center [454, 137] width 87 height 16
click at [465, 162] on label "Falciparum malaria" at bounding box center [458, 161] width 62 height 10
checkbox input "true"
click at [589, 134] on button "Add" at bounding box center [590, 138] width 46 height 20
type input "0"
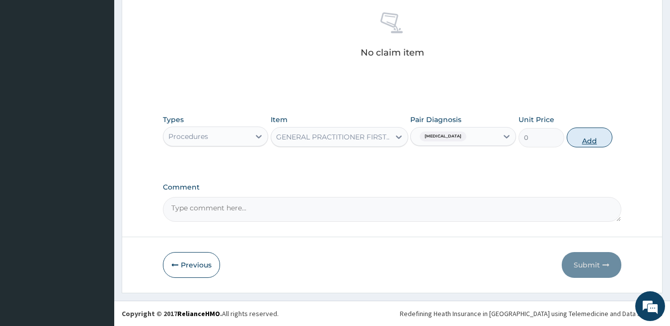
scroll to position [357, 0]
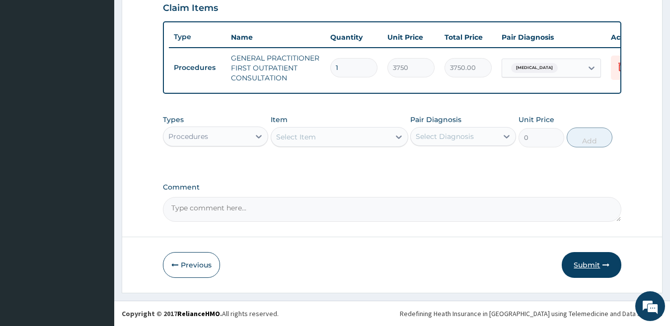
click at [582, 266] on button "Submit" at bounding box center [592, 265] width 60 height 26
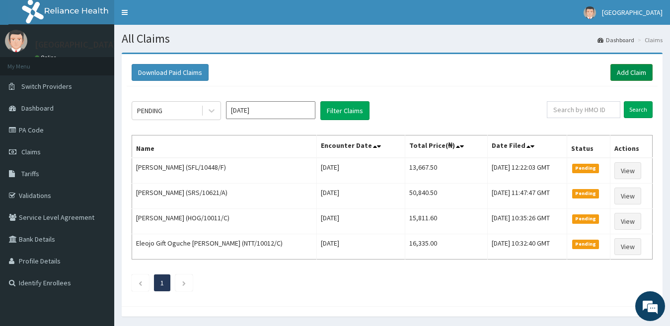
click at [621, 69] on link "Add Claim" at bounding box center [632, 72] width 42 height 17
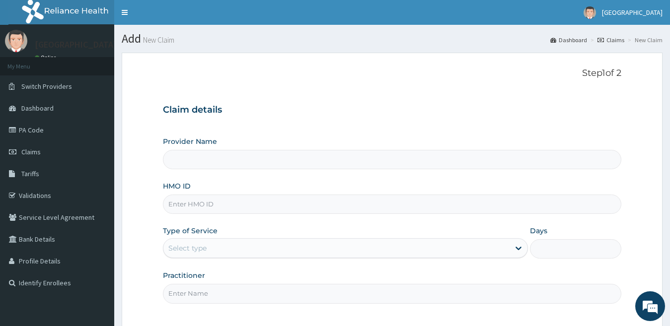
type input "Spring Rose hospital"
click at [255, 205] on input "HMO ID" at bounding box center [392, 204] width 459 height 19
paste input "dex/10151/a"
type input "dex/10151/a"
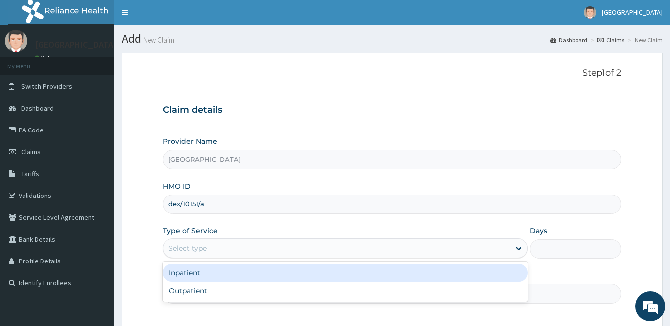
click at [224, 248] on div "Select type" at bounding box center [336, 248] width 347 height 16
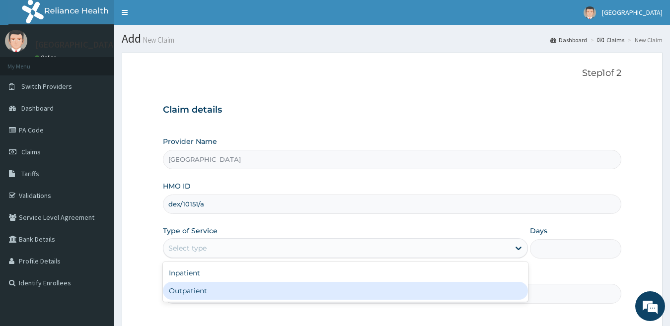
click at [241, 286] on div "Outpatient" at bounding box center [346, 291] width 366 height 18
type input "1"
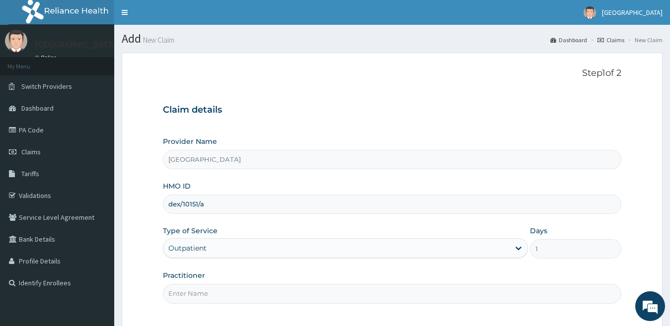
click at [247, 294] on input "Practitioner" at bounding box center [392, 293] width 459 height 19
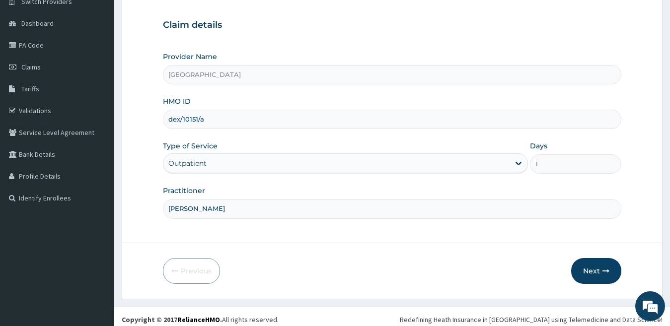
scroll to position [91, 0]
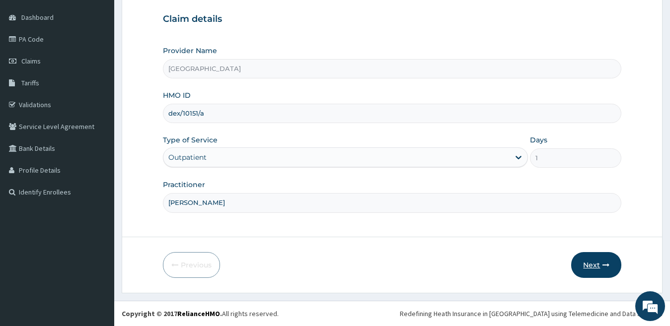
type input "DR OKOYE"
click at [599, 266] on button "Next" at bounding box center [596, 265] width 50 height 26
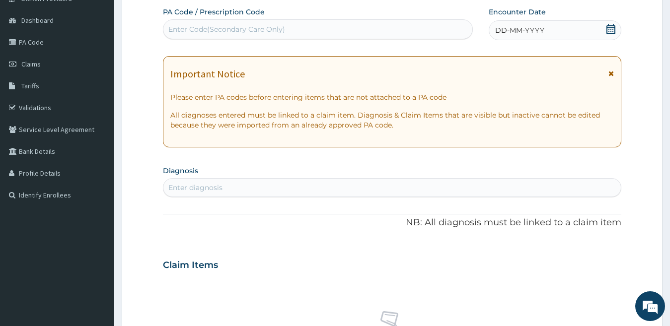
scroll to position [41, 0]
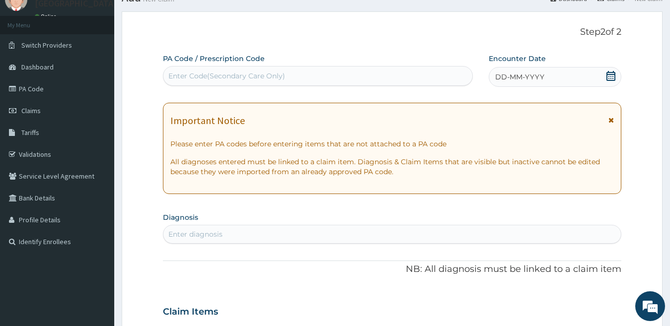
click at [513, 73] on span "DD-MM-YYYY" at bounding box center [519, 77] width 49 height 10
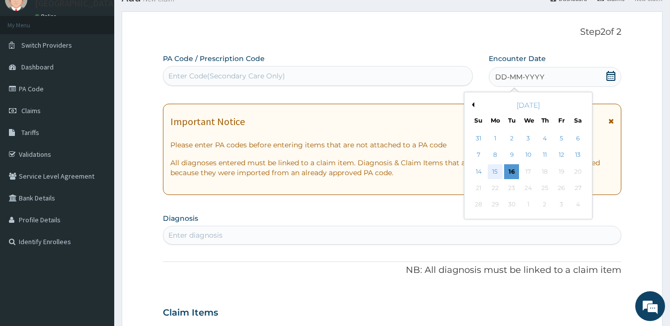
click at [497, 169] on div "15" at bounding box center [495, 171] width 15 height 15
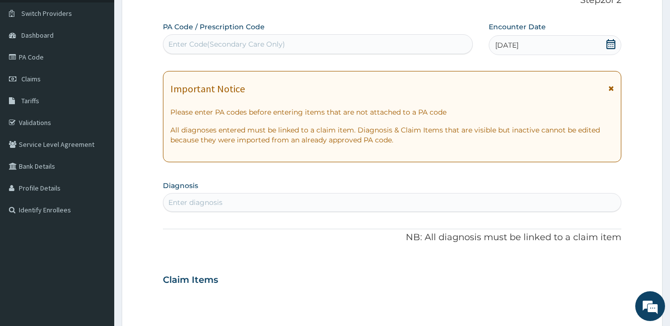
scroll to position [91, 0]
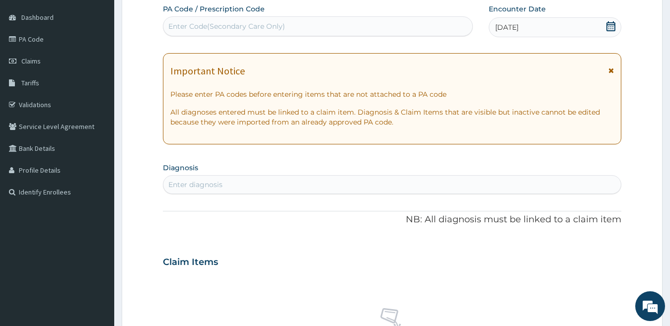
click at [292, 183] on div "Enter diagnosis" at bounding box center [392, 185] width 458 height 16
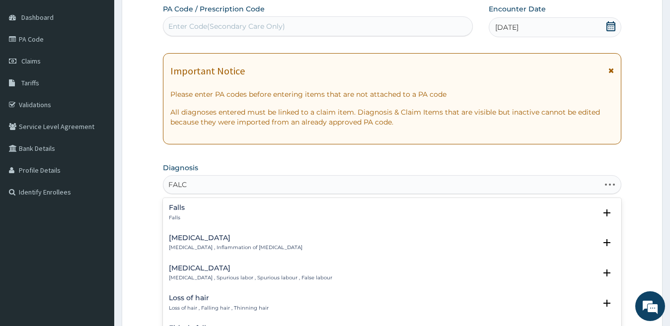
type input "[PERSON_NAME]"
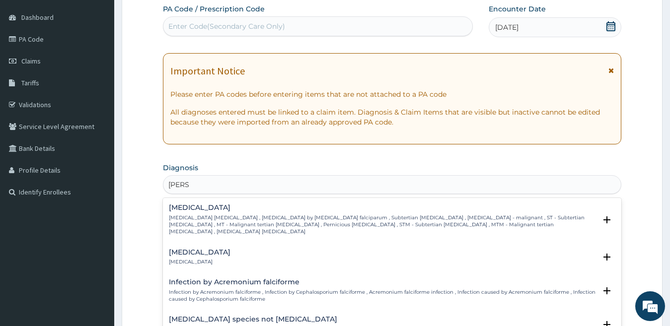
click at [225, 213] on div "Falciparum malaria Falciparum malaria , Malignant tertian malaria , Malaria by …" at bounding box center [383, 219] width 428 height 31
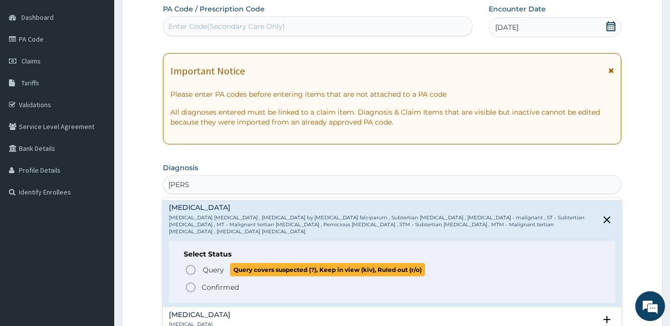
click at [239, 263] on span "Query covers suspected (?), Keep in view (kiv), Ruled out (r/o)" at bounding box center [327, 269] width 195 height 13
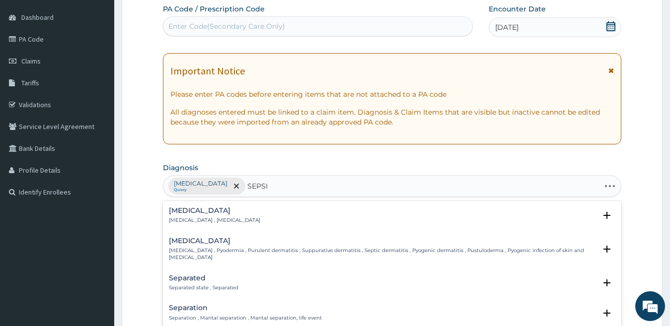
type input "SEPSIS"
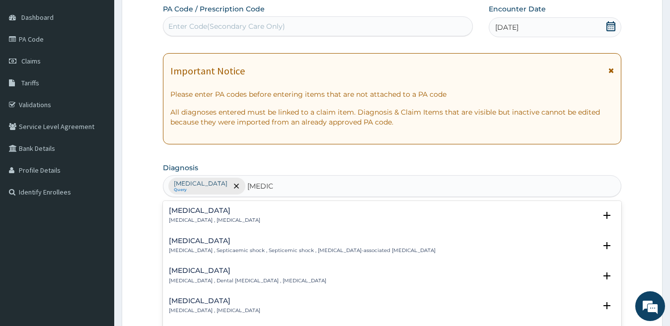
click at [218, 213] on h4 "Sepsis" at bounding box center [214, 210] width 91 height 7
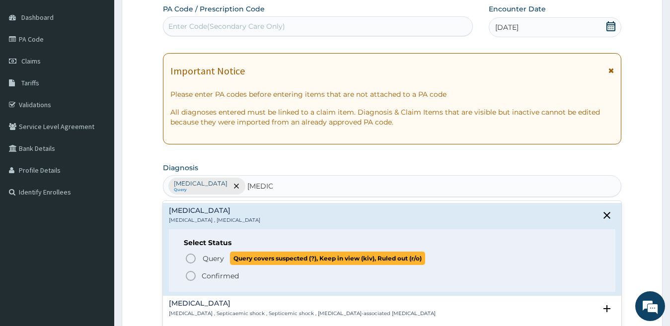
click at [227, 256] on p "Query Query covers suspected (?), Keep in view (kiv), Ruled out (r/o)" at bounding box center [314, 258] width 224 height 13
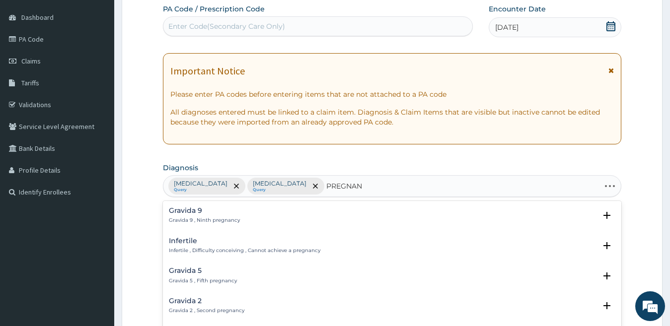
type input "PREGNANT"
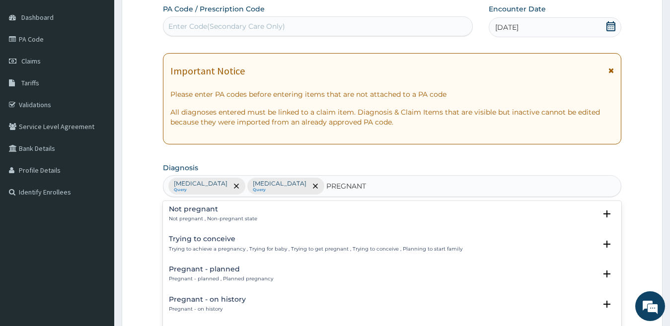
scroll to position [0, 0]
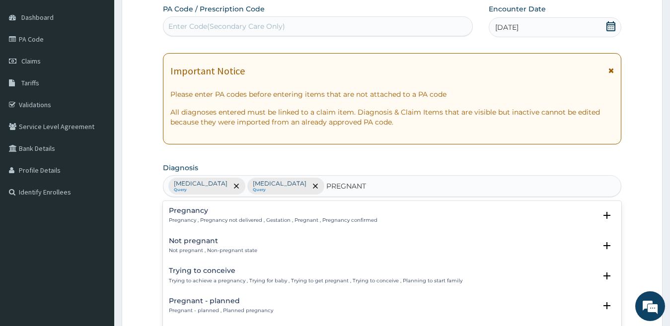
click at [239, 249] on p "Not pregnant , Non-pregnant state" at bounding box center [213, 250] width 88 height 7
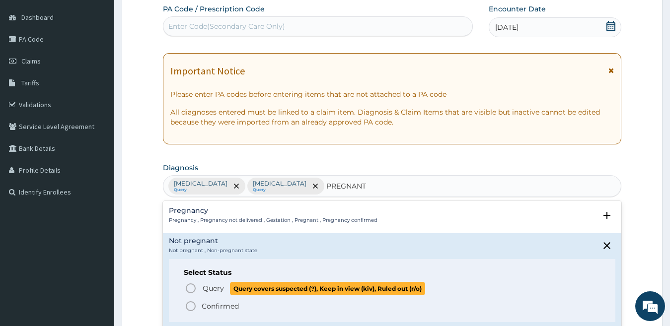
click at [230, 285] on span "Query covers suspected (?), Keep in view (kiv), Ruled out (r/o)" at bounding box center [327, 288] width 195 height 13
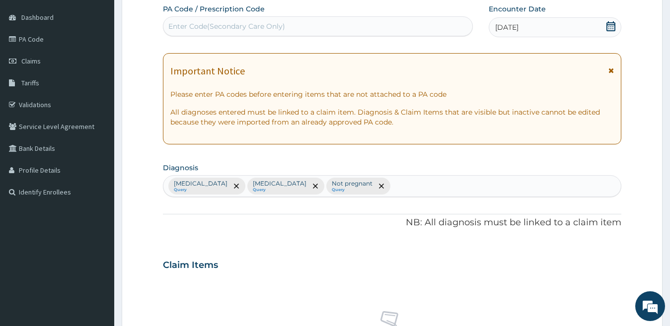
scroll to position [389, 0]
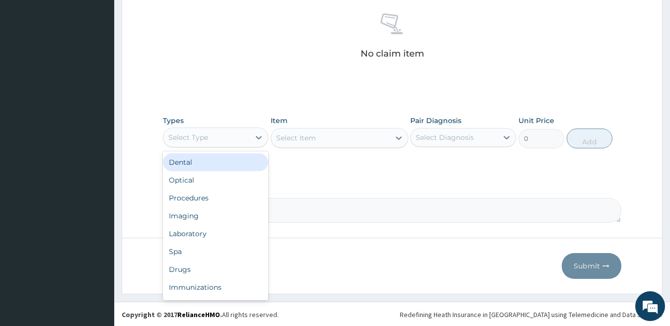
click at [212, 139] on div "Select Type" at bounding box center [206, 138] width 87 height 16
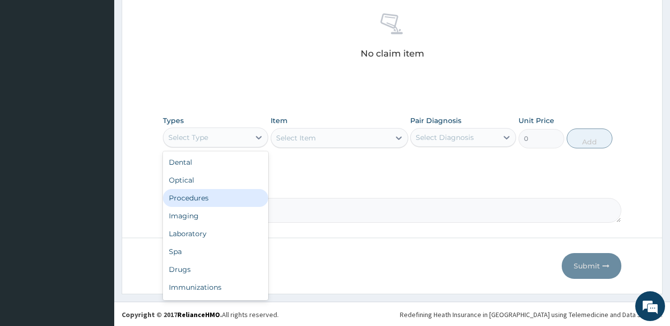
click at [217, 193] on div "Procedures" at bounding box center [216, 198] width 106 height 18
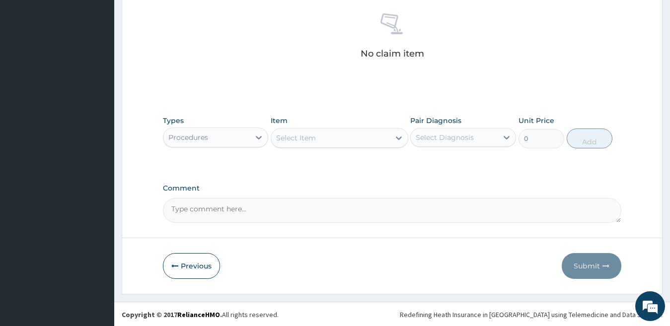
click at [352, 140] on div "Select Item" at bounding box center [330, 138] width 119 height 16
type input "M"
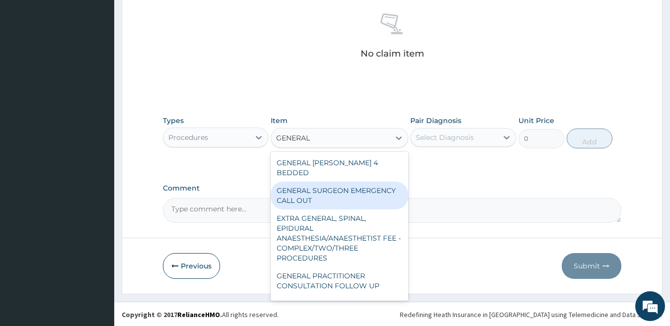
type input "GENERAL P"
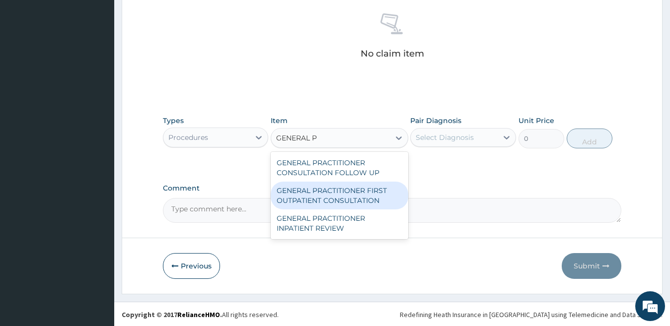
click at [339, 192] on div "GENERAL PRACTITIONER FIRST OUTPATIENT CONSULTATION" at bounding box center [340, 196] width 138 height 28
type input "3750"
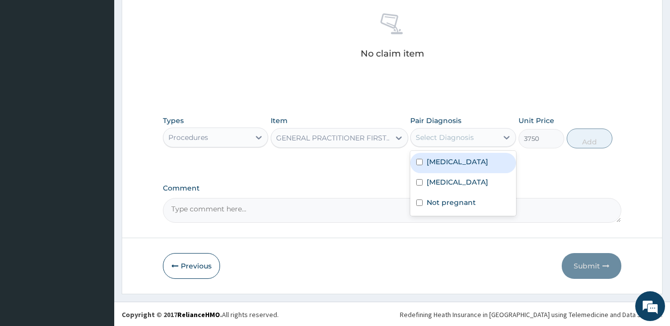
click at [469, 138] on div "Select Diagnosis" at bounding box center [445, 138] width 58 height 10
click at [459, 167] on div "Falciparum malaria" at bounding box center [463, 163] width 106 height 20
checkbox input "true"
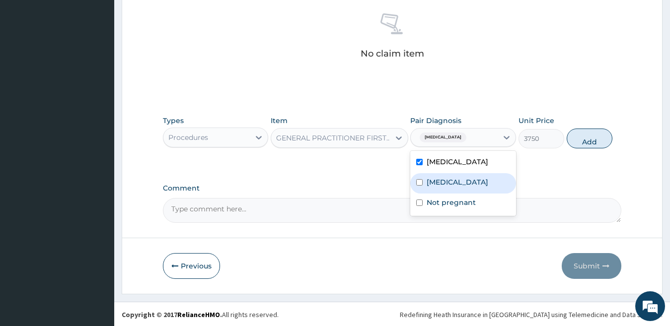
click at [455, 179] on div "Sepsis" at bounding box center [463, 183] width 106 height 20
checkbox input "true"
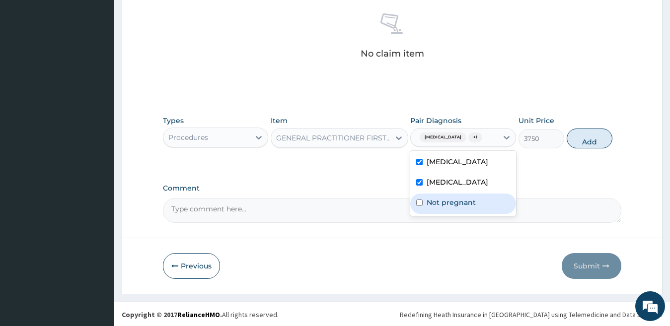
click at [453, 201] on label "Not pregnant" at bounding box center [451, 203] width 49 height 10
checkbox input "true"
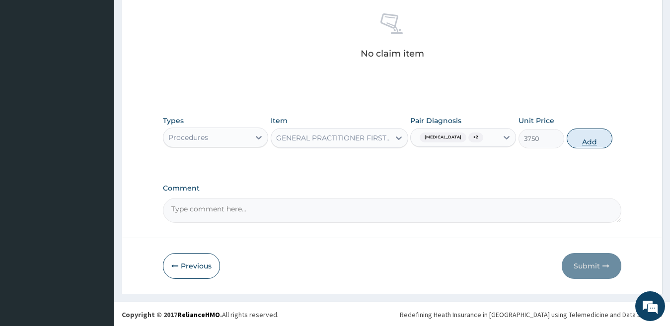
click at [592, 138] on button "Add" at bounding box center [590, 139] width 46 height 20
type input "0"
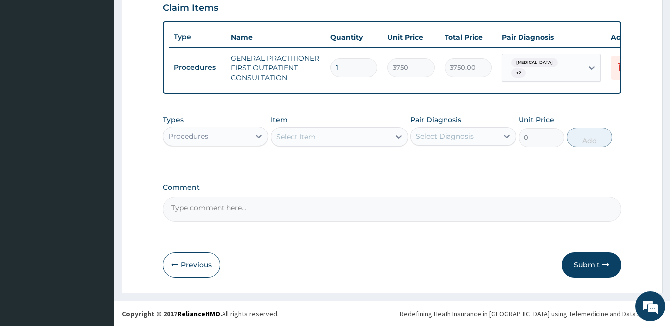
click at [318, 137] on div "Select Item" at bounding box center [330, 137] width 119 height 16
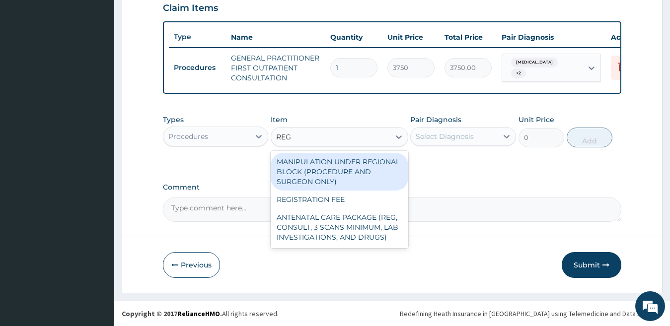
type input "REGI"
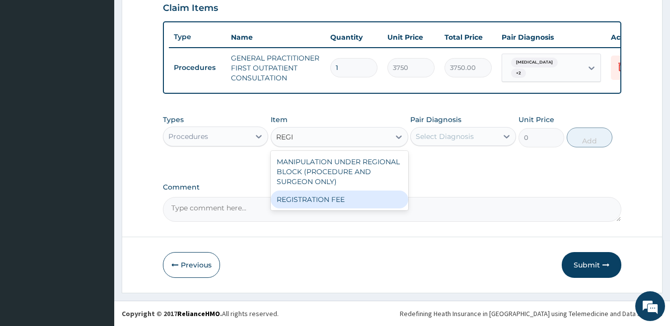
click at [310, 199] on div "REGISTRATION FEE" at bounding box center [340, 200] width 138 height 18
type input "2500"
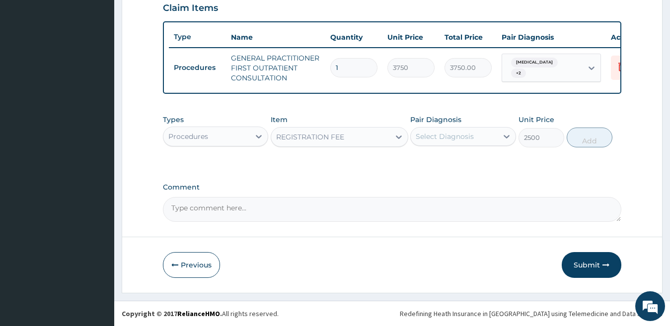
click at [446, 140] on div "Select Diagnosis" at bounding box center [445, 137] width 58 height 10
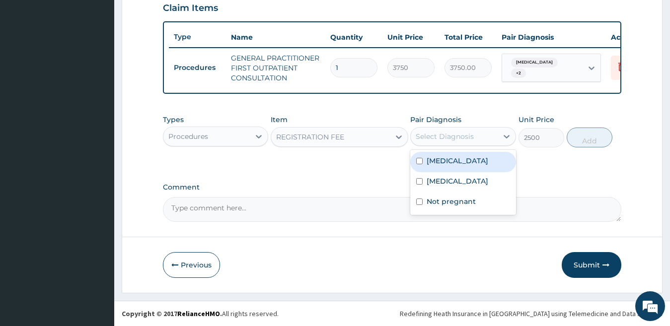
click at [446, 159] on label "Falciparum malaria" at bounding box center [458, 161] width 62 height 10
checkbox input "true"
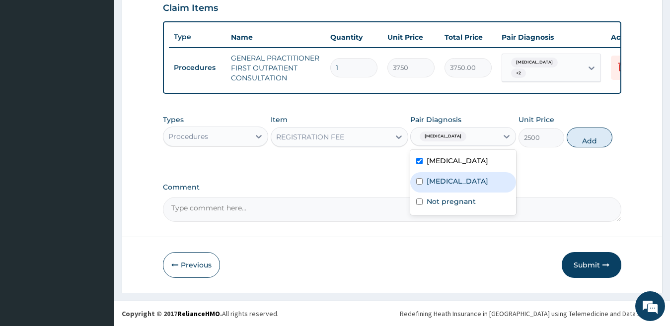
drag, startPoint x: 447, startPoint y: 181, endPoint x: 449, endPoint y: 189, distance: 8.2
click at [447, 183] on label "Sepsis" at bounding box center [458, 181] width 62 height 10
checkbox input "true"
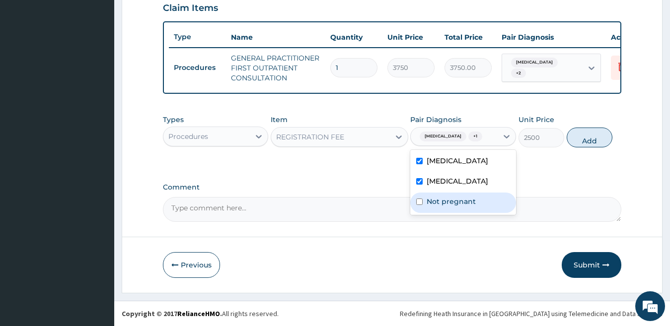
click at [449, 199] on label "Not pregnant" at bounding box center [451, 202] width 49 height 10
checkbox input "true"
click at [579, 136] on button "Add" at bounding box center [590, 138] width 46 height 20
type input "0"
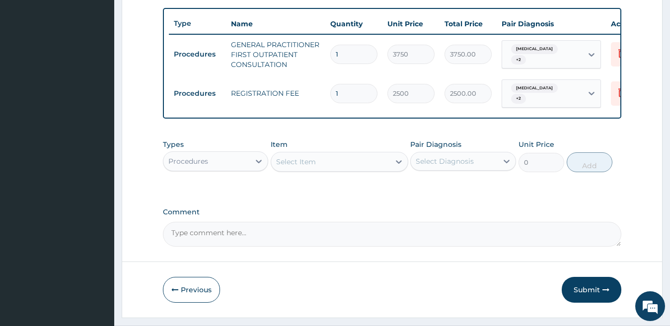
scroll to position [395, 0]
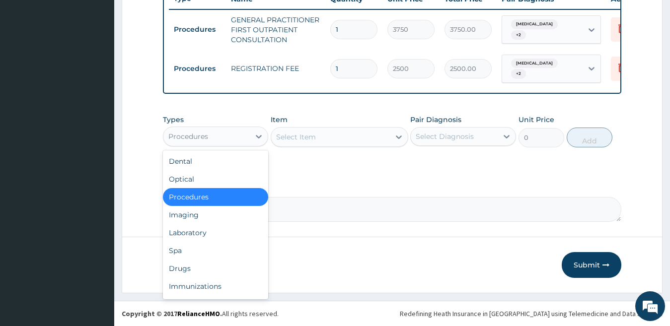
click at [212, 140] on div "Procedures" at bounding box center [206, 137] width 87 height 16
click at [201, 228] on div "Laboratory" at bounding box center [216, 233] width 106 height 18
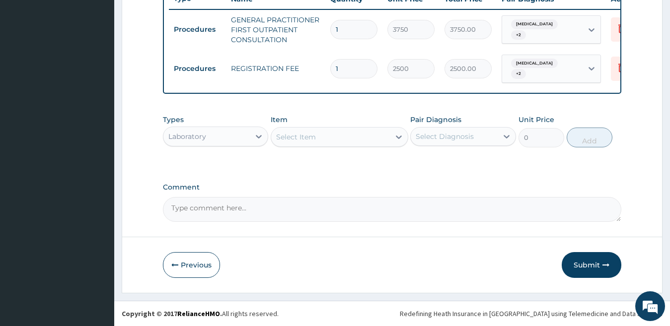
click at [348, 139] on div "Select Item" at bounding box center [330, 137] width 119 height 16
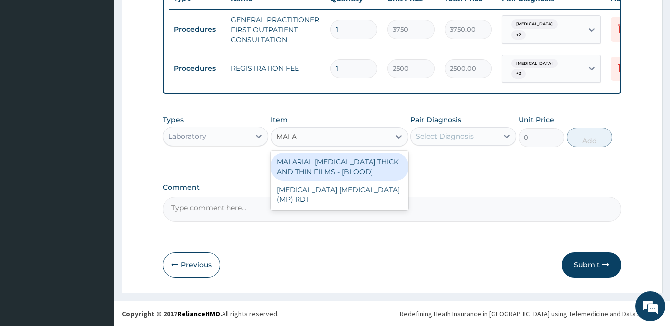
type input "MALAR"
click at [337, 163] on div "MALARIAL PARASITE THICK AND THIN FILMS - [BLOOD]" at bounding box center [340, 167] width 138 height 28
type input "2187.5"
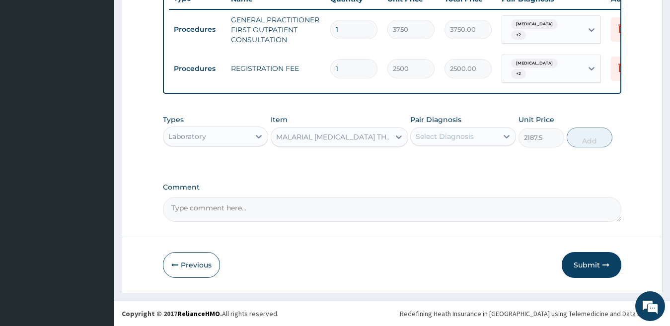
click at [446, 138] on div "Select Diagnosis" at bounding box center [445, 137] width 58 height 10
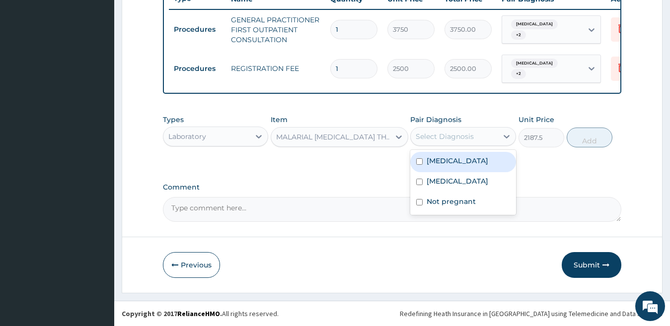
click at [454, 161] on label "Falciparum malaria" at bounding box center [458, 161] width 62 height 10
checkbox input "true"
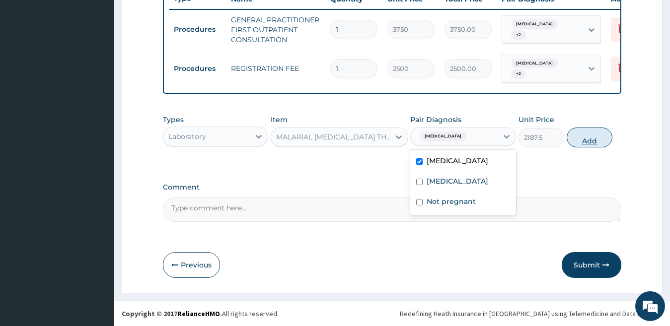
click at [585, 139] on button "Add" at bounding box center [590, 138] width 46 height 20
type input "0"
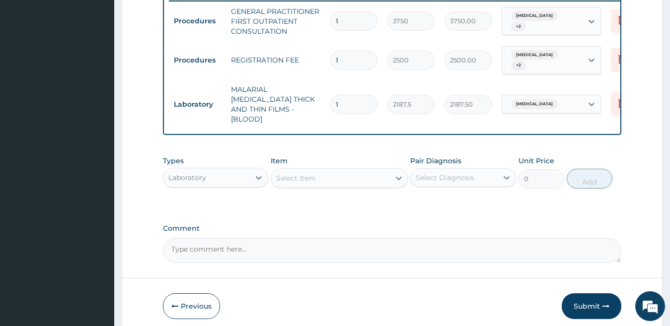
click at [342, 171] on div "Select Item" at bounding box center [330, 178] width 119 height 16
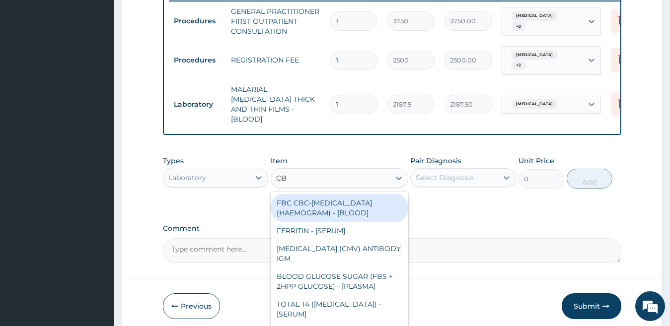
type input "CBC"
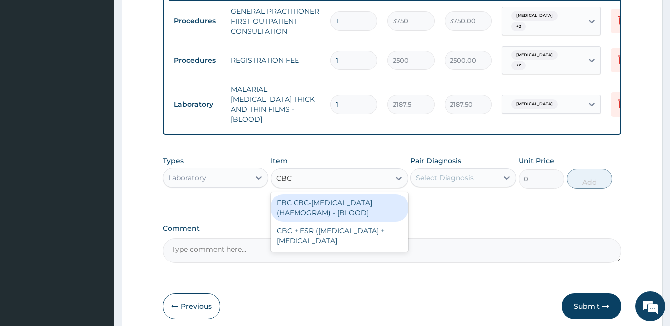
click at [341, 206] on div "FBC CBC-COMPLETE BLOOD COUNT (HAEMOGRAM) - [BLOOD]" at bounding box center [340, 208] width 138 height 28
type input "5000"
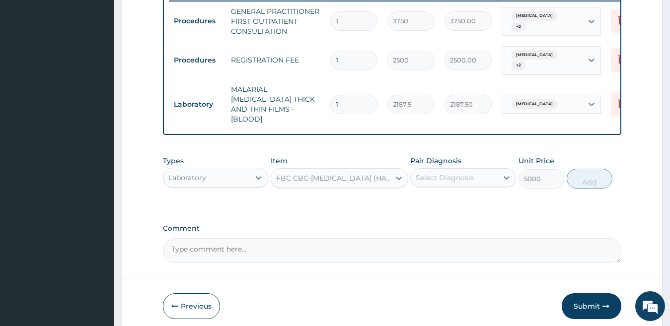
click at [469, 176] on div "Select Diagnosis" at bounding box center [445, 178] width 58 height 10
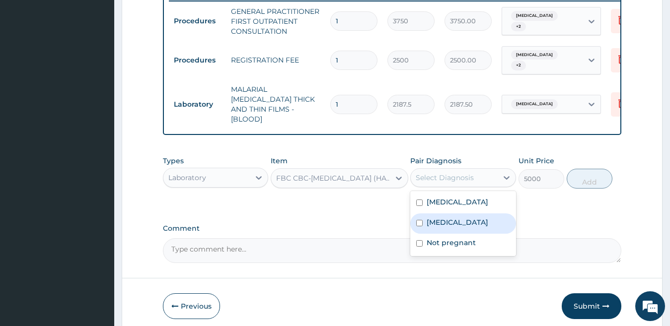
click at [454, 219] on div "Sepsis" at bounding box center [463, 224] width 106 height 20
checkbox input "true"
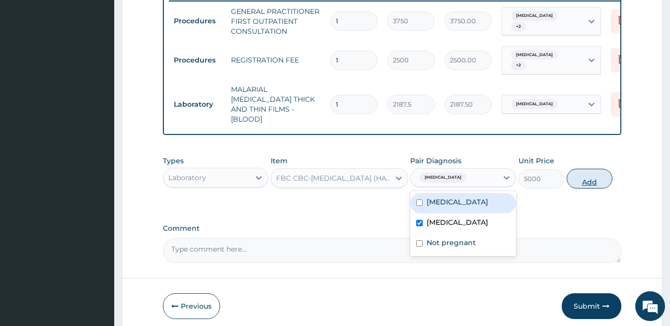
click at [589, 178] on button "Add" at bounding box center [590, 179] width 46 height 20
type input "0"
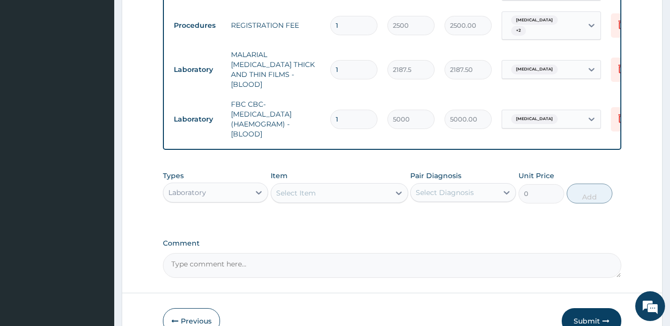
scroll to position [435, 0]
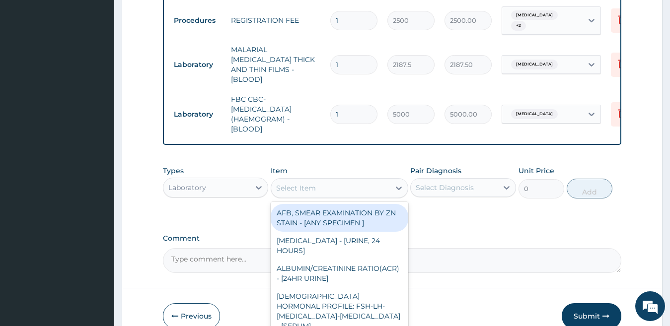
click at [326, 189] on div "Select Item" at bounding box center [330, 188] width 119 height 16
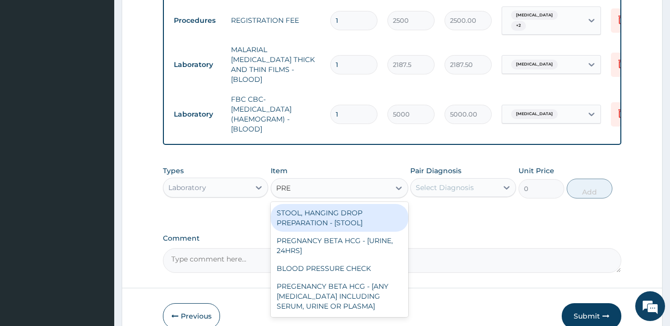
type input "PREG"
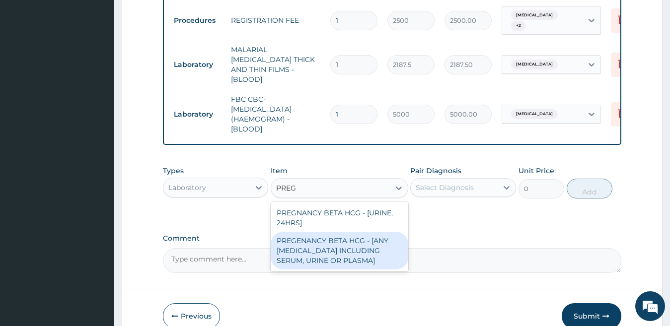
click at [348, 251] on div "PREGENANCY BETA HCG - [ANY BODY FLUID INCLUDING SERUM, URINE OR PLASMA]" at bounding box center [340, 251] width 138 height 38
type input "2500"
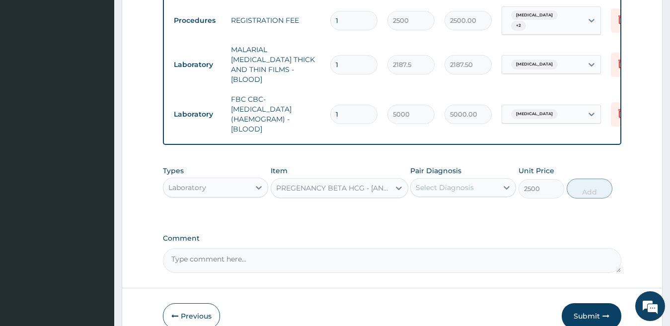
click at [458, 190] on div "Select Diagnosis" at bounding box center [445, 188] width 58 height 10
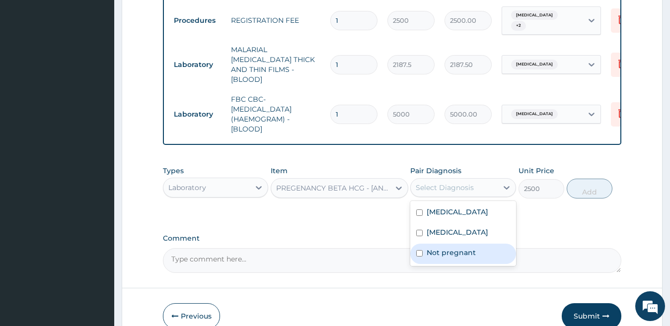
click at [449, 248] on label "Not pregnant" at bounding box center [451, 253] width 49 height 10
checkbox input "true"
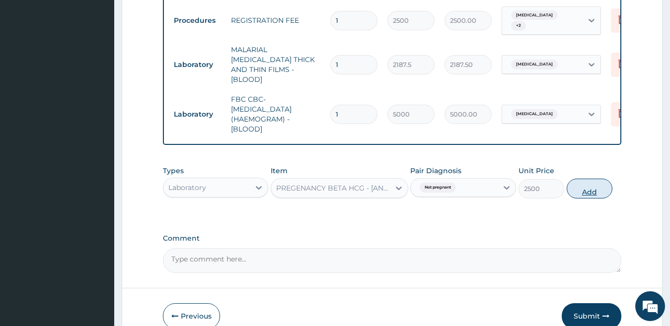
click at [581, 186] on button "Add" at bounding box center [590, 189] width 46 height 20
type input "0"
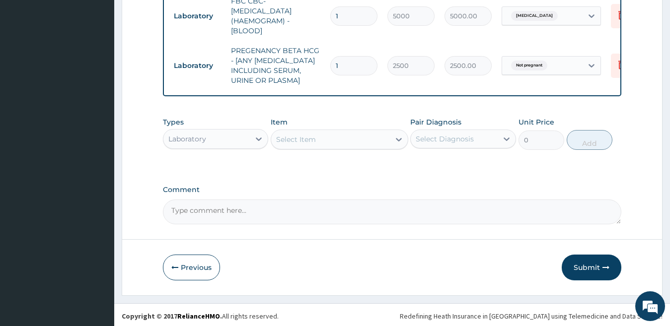
scroll to position [534, 0]
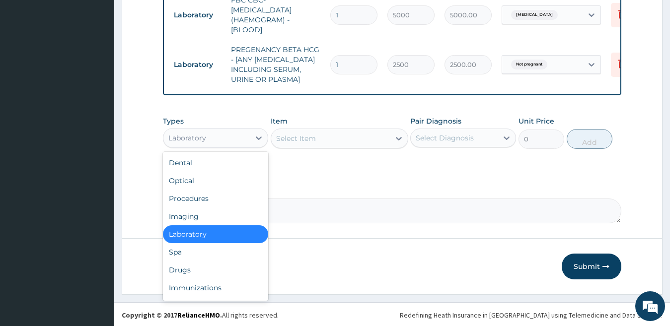
click at [201, 139] on div "Laboratory" at bounding box center [187, 138] width 38 height 10
click at [246, 268] on div "Drugs" at bounding box center [216, 270] width 106 height 18
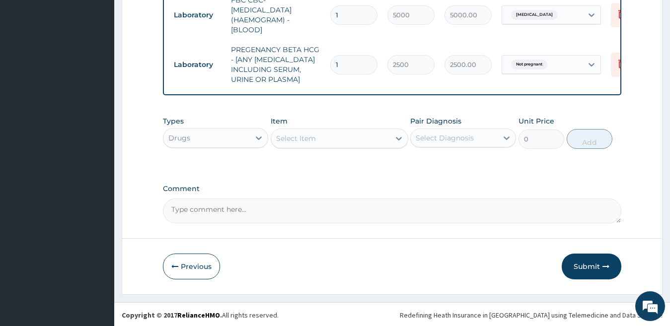
click at [349, 137] on div "Select Item" at bounding box center [330, 139] width 119 height 16
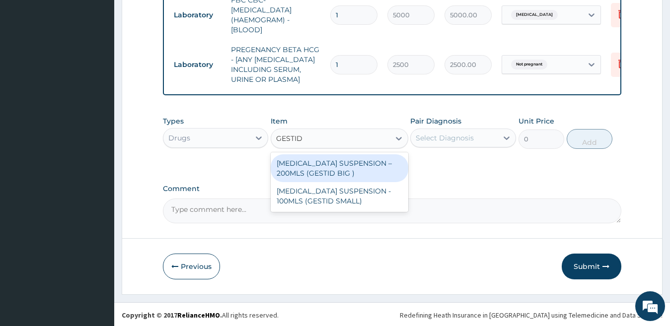
type input "GESTID"
type input "G"
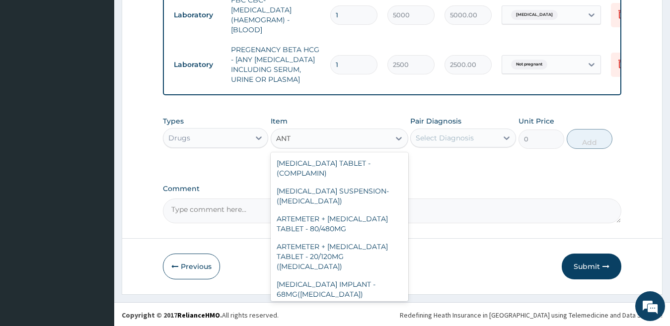
type input "ANTA"
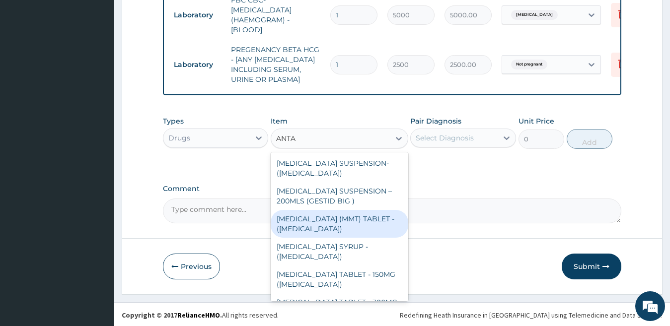
click at [348, 221] on div "ANTACID (MMT) TABLET - (GELUSIL)" at bounding box center [340, 224] width 138 height 28
type input "28"
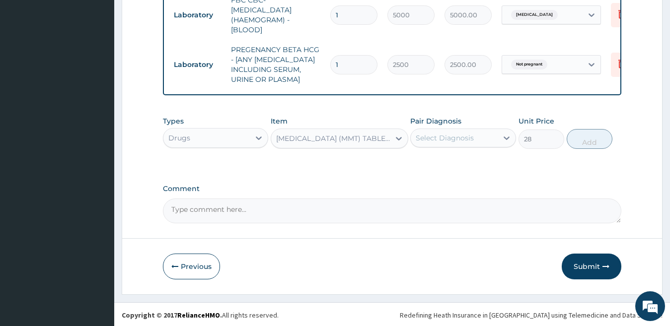
click at [440, 144] on div "Select Diagnosis" at bounding box center [454, 138] width 87 height 16
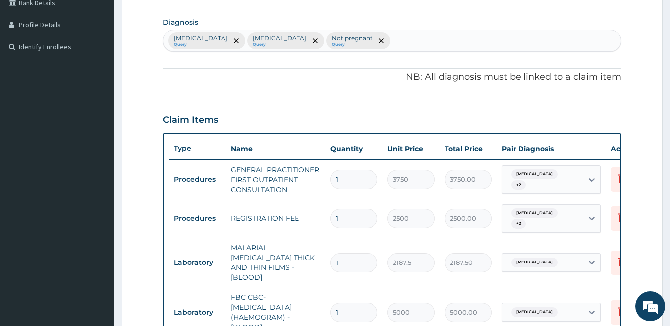
scroll to position [236, 0]
click at [371, 40] on div "Falciparum malaria Query Sepsis Query Not pregnant Query" at bounding box center [392, 41] width 458 height 21
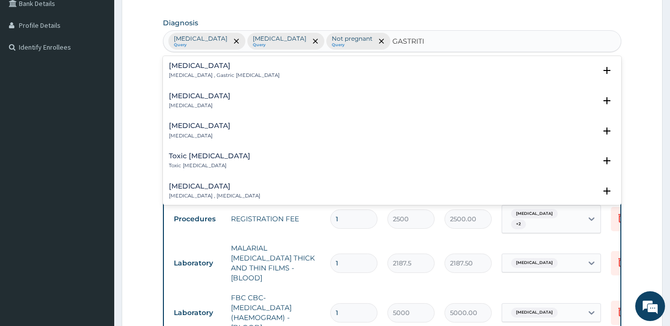
type input "GASTRITIS"
click at [239, 101] on div "Acute gastritis Acute gastritis" at bounding box center [392, 100] width 447 height 17
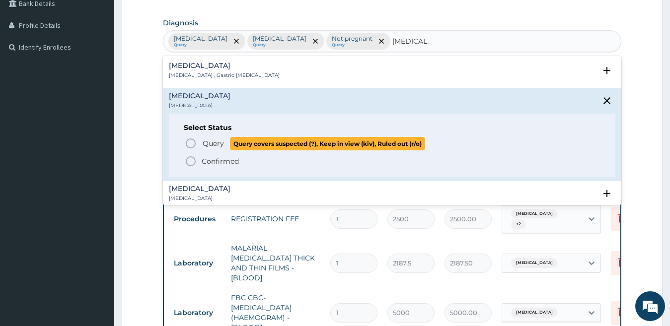
click at [236, 140] on span "Query covers suspected (?), Keep in view (kiv), Ruled out (r/o)" at bounding box center [327, 143] width 195 height 13
click at [236, 141] on th "Name" at bounding box center [275, 150] width 99 height 20
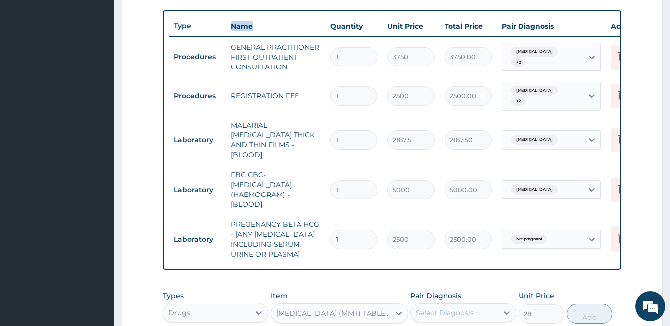
scroll to position [435, 0]
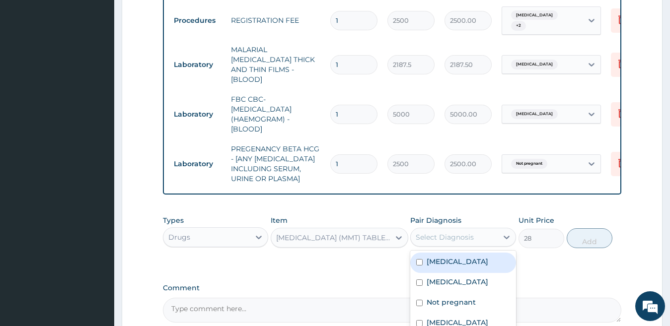
click at [448, 239] on div "Select Diagnosis" at bounding box center [445, 237] width 58 height 10
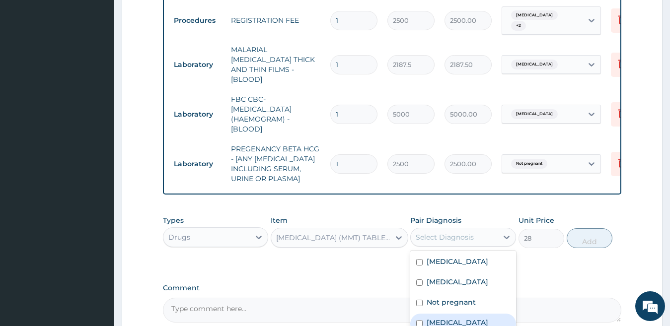
click at [461, 321] on label "Acute gastritis" at bounding box center [458, 323] width 62 height 10
checkbox input "true"
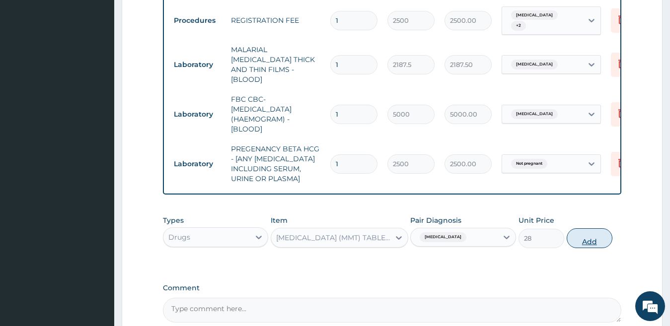
click at [589, 240] on button "Add" at bounding box center [590, 239] width 46 height 20
type input "0"
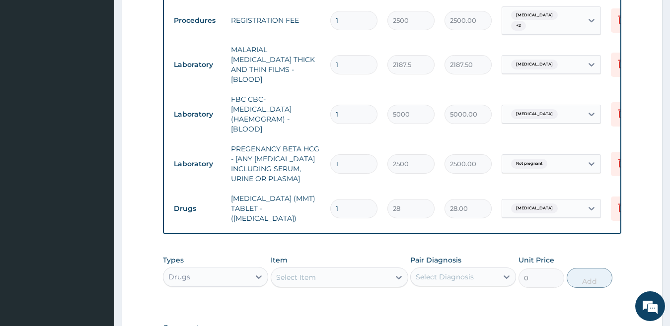
type input "0.00"
type input "2"
type input "56.00"
type input "28"
type input "784.00"
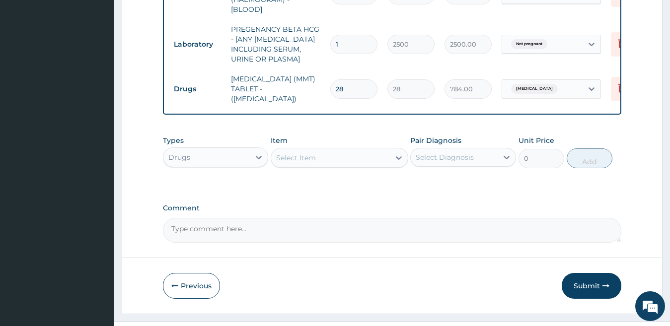
scroll to position [568, 0]
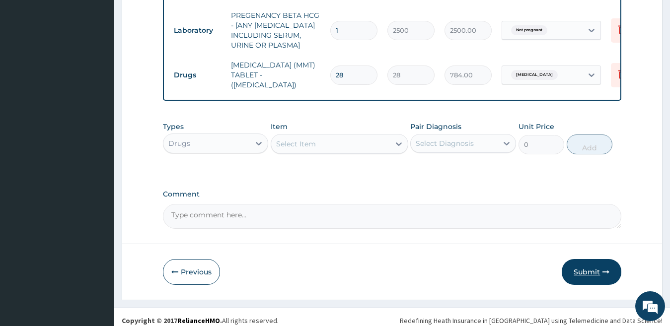
type input "28"
click at [596, 267] on button "Submit" at bounding box center [592, 272] width 60 height 26
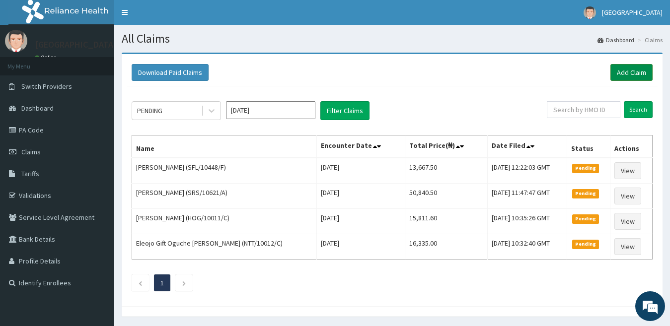
click at [637, 71] on link "Add Claim" at bounding box center [632, 72] width 42 height 17
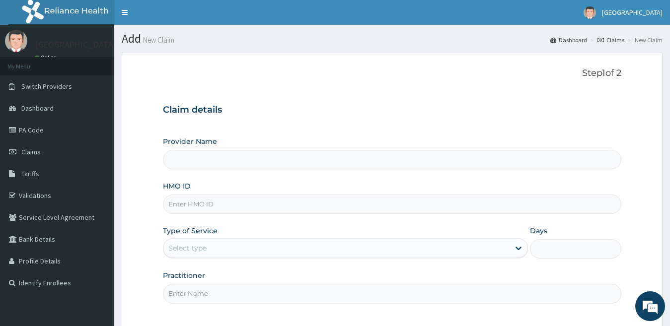
type input "[GEOGRAPHIC_DATA]"
click at [217, 197] on input "HMO ID" at bounding box center [392, 204] width 459 height 19
paste input "SFL/10448/F"
type input "SFL/10448/F"
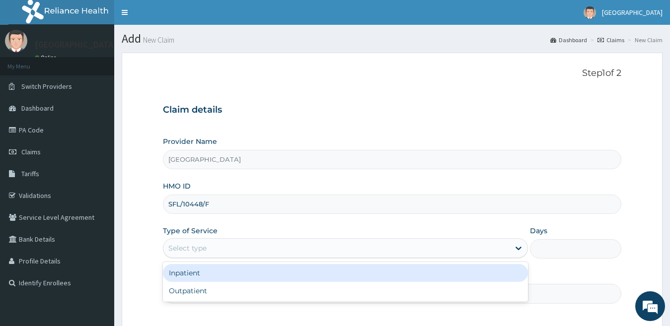
click at [205, 248] on div "Select type" at bounding box center [187, 248] width 38 height 10
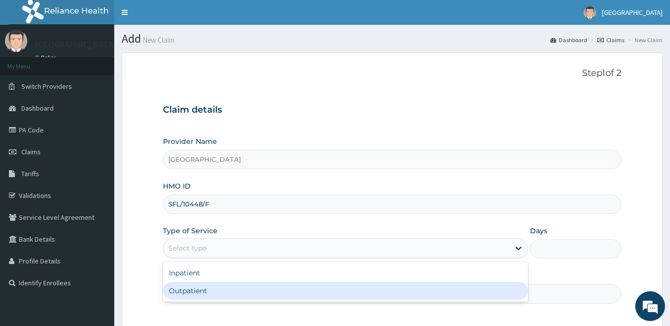
click at [218, 290] on div "Outpatient" at bounding box center [346, 291] width 366 height 18
type input "1"
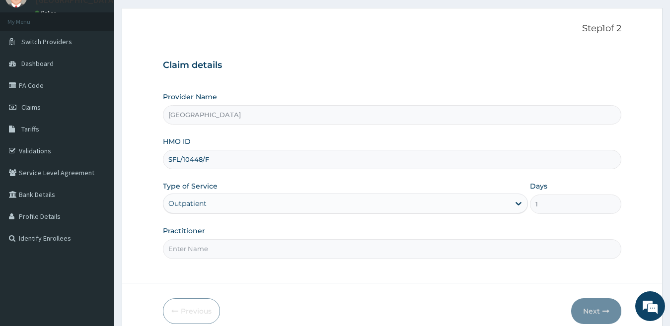
scroll to position [91, 0]
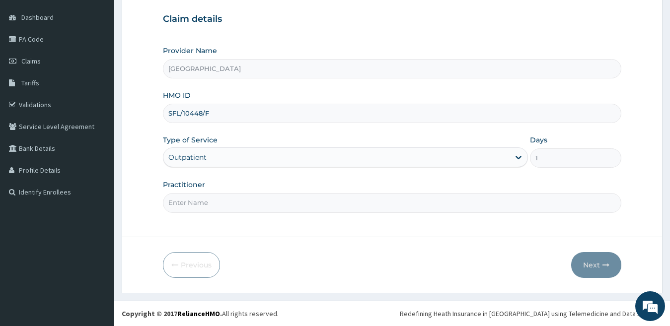
click at [220, 201] on input "Practitioner" at bounding box center [392, 202] width 459 height 19
type input "DR KENNEDY"
click at [598, 263] on button "Next" at bounding box center [596, 265] width 50 height 26
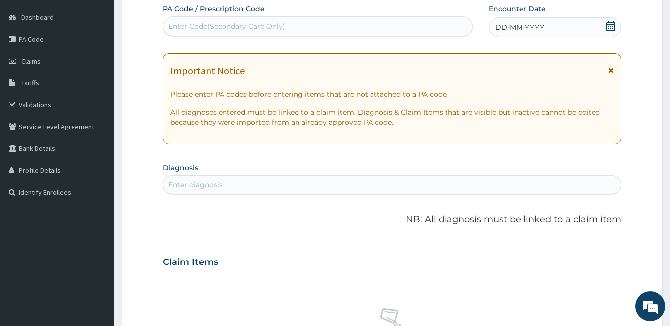
click at [546, 24] on div "DD-MM-YYYY" at bounding box center [555, 27] width 133 height 20
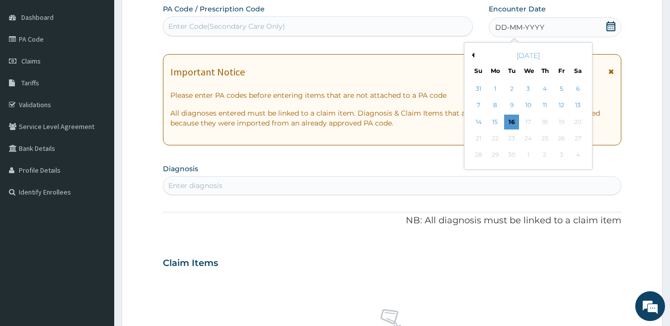
click at [493, 122] on div "15" at bounding box center [495, 122] width 15 height 15
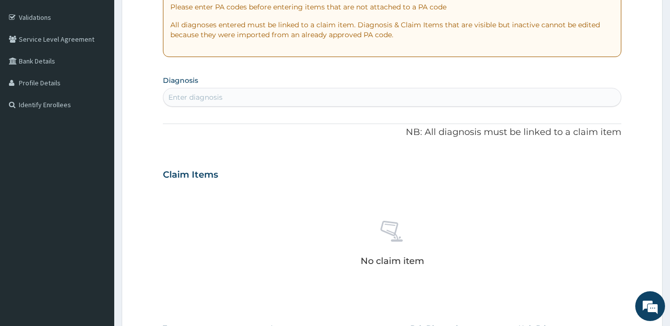
scroll to position [190, 0]
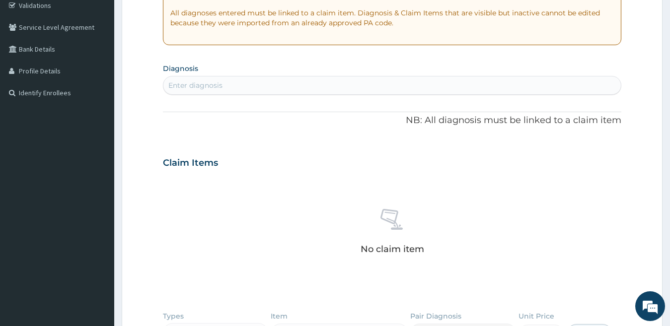
click at [252, 86] on div "Enter diagnosis" at bounding box center [392, 85] width 458 height 16
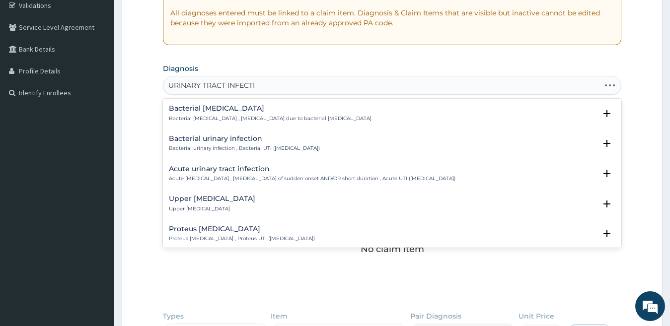
type input "URINARY TRACT INFECTIO"
click at [240, 181] on p "Acute urinary tract infection , Urinary tract infection of sudden onset AND/OR …" at bounding box center [312, 178] width 287 height 7
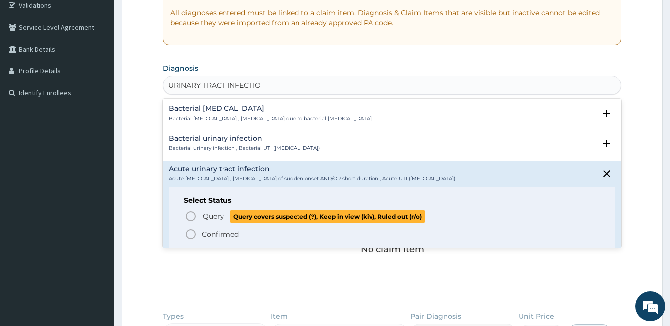
click at [231, 215] on span "Query covers suspected (?), Keep in view (kiv), Ruled out (r/o)" at bounding box center [327, 216] width 195 height 13
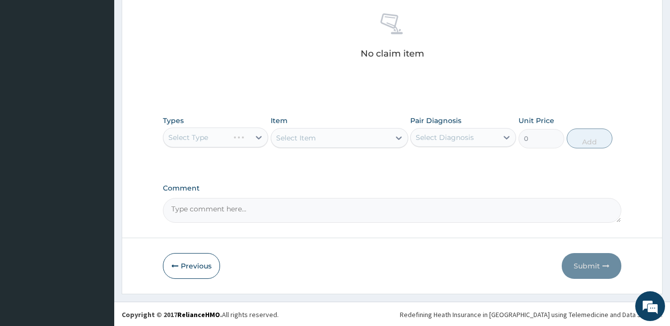
scroll to position [390, 0]
click at [194, 259] on button "Previous" at bounding box center [191, 265] width 57 height 26
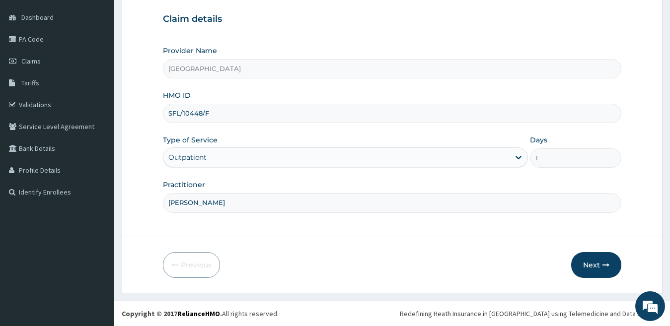
drag, startPoint x: 216, startPoint y: 115, endPoint x: 165, endPoint y: 113, distance: 51.2
click at [164, 115] on input "SFL/10448/F" at bounding box center [392, 113] width 459 height 19
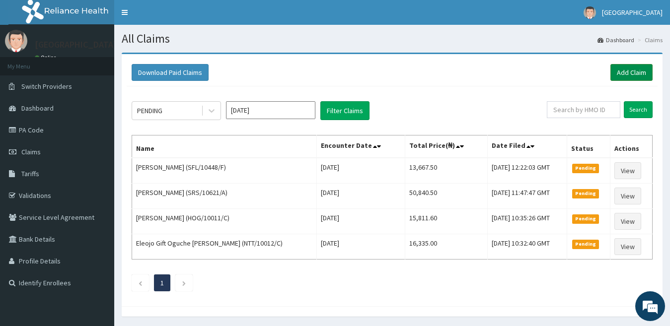
click at [625, 75] on link "Add Claim" at bounding box center [632, 72] width 42 height 17
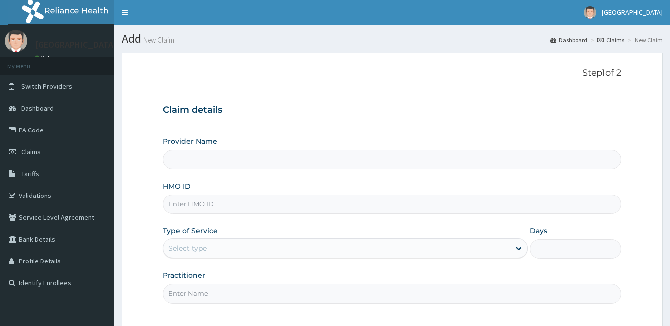
click at [207, 210] on input "HMO ID" at bounding box center [392, 204] width 459 height 19
type input "[GEOGRAPHIC_DATA]"
paste input "SFL/10448/F"
type input "SFL/10448/F"
click at [218, 254] on div "Select type" at bounding box center [336, 248] width 347 height 16
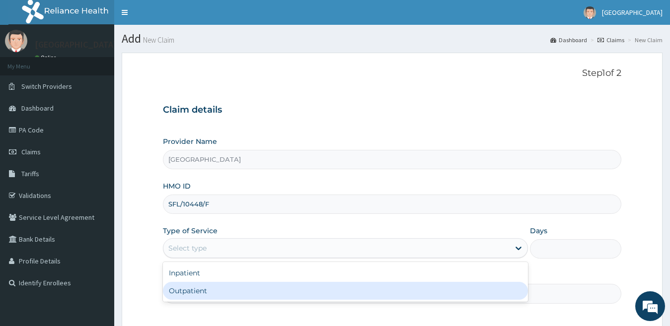
click at [214, 285] on div "Outpatient" at bounding box center [346, 291] width 366 height 18
type input "1"
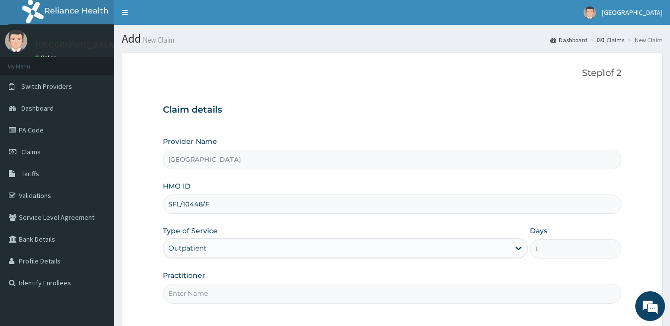
click at [214, 285] on input "Practitioner" at bounding box center [392, 293] width 459 height 19
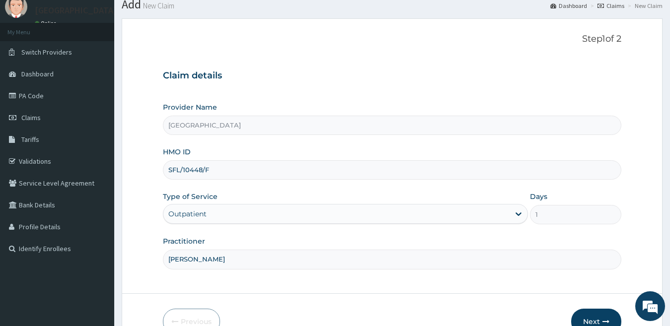
scroll to position [91, 0]
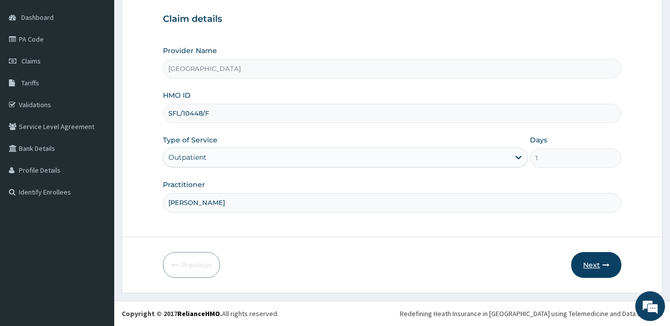
type input "[PERSON_NAME]"
click at [591, 267] on button "Next" at bounding box center [596, 265] width 50 height 26
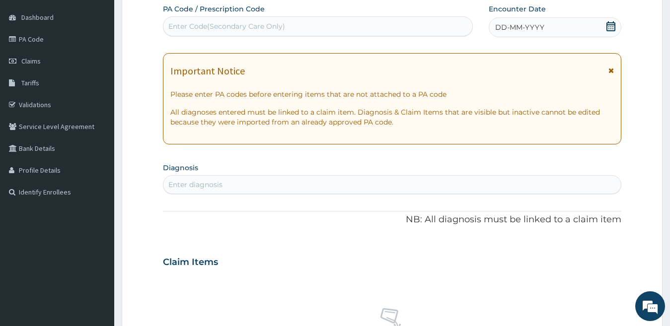
scroll to position [0, 0]
click at [504, 25] on span "DD-MM-YYYY" at bounding box center [519, 27] width 49 height 10
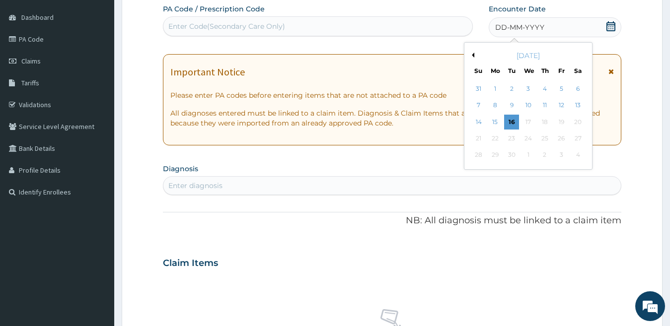
click at [494, 119] on div "15" at bounding box center [495, 122] width 15 height 15
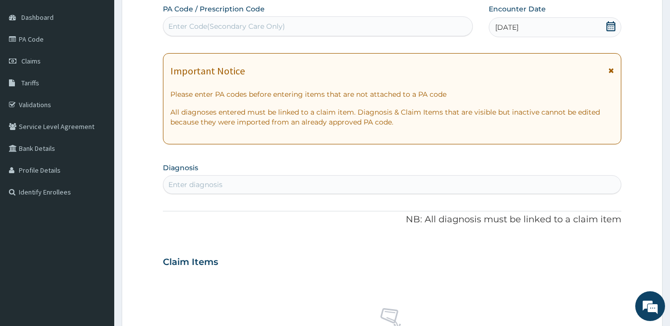
click at [315, 186] on div "Enter diagnosis" at bounding box center [392, 185] width 458 height 16
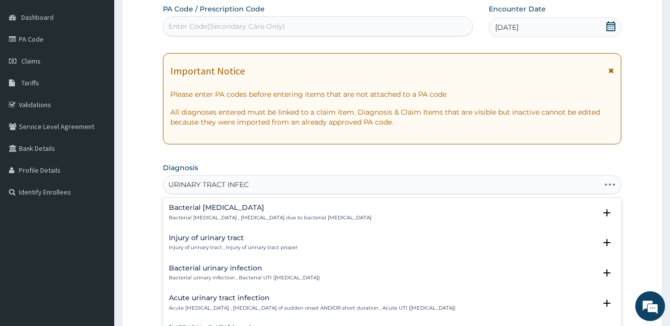
type input "URINARY TRACT INFECT"
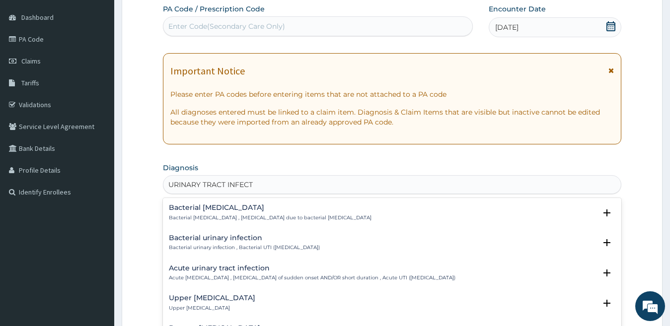
click at [266, 280] on p "Acute [MEDICAL_DATA] , [MEDICAL_DATA] of sudden onset AND/OR short duration , A…" at bounding box center [312, 278] width 287 height 7
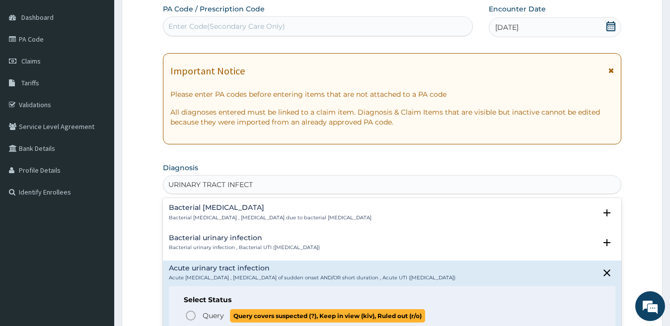
click at [248, 318] on span "Query covers suspected (?), Keep in view (kiv), Ruled out (r/o)" at bounding box center [327, 315] width 195 height 13
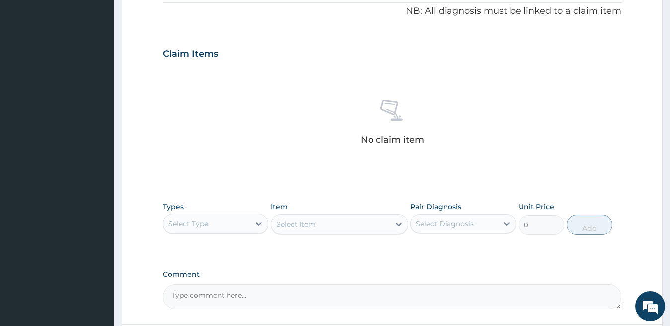
scroll to position [339, 0]
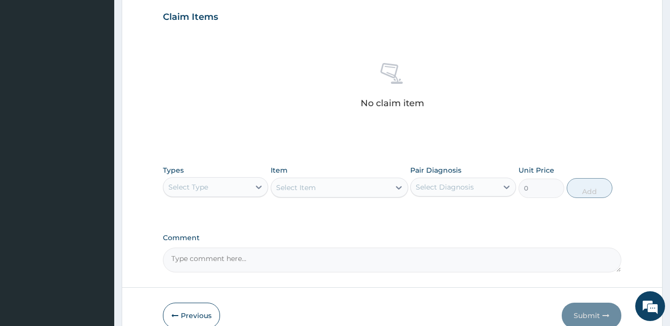
click at [221, 191] on div "Select Type" at bounding box center [206, 187] width 87 height 16
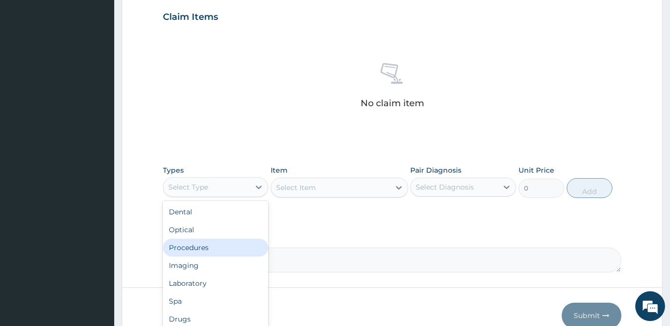
click at [208, 246] on div "Procedures" at bounding box center [216, 248] width 106 height 18
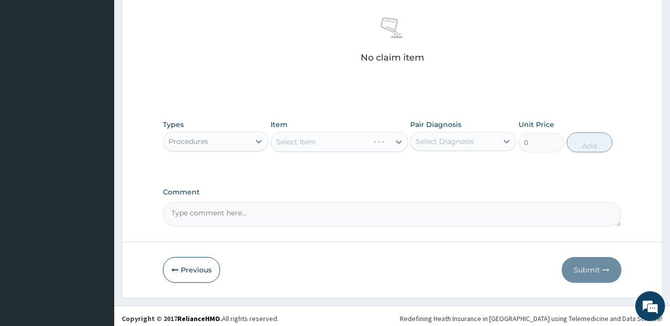
scroll to position [390, 0]
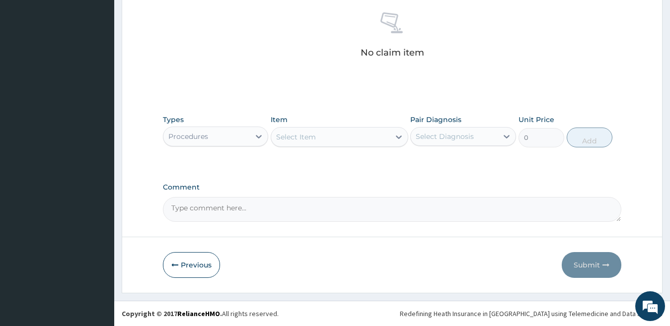
click at [370, 138] on div "Select Item" at bounding box center [330, 137] width 119 height 16
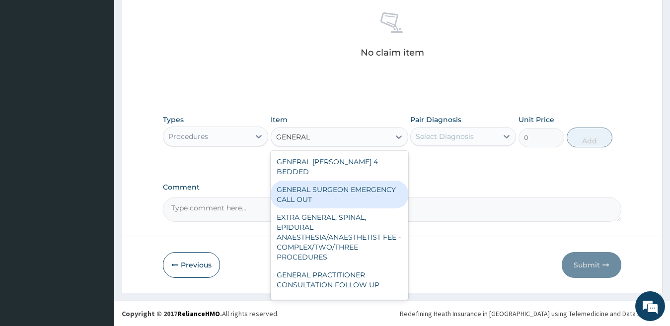
type input "GENERAL P"
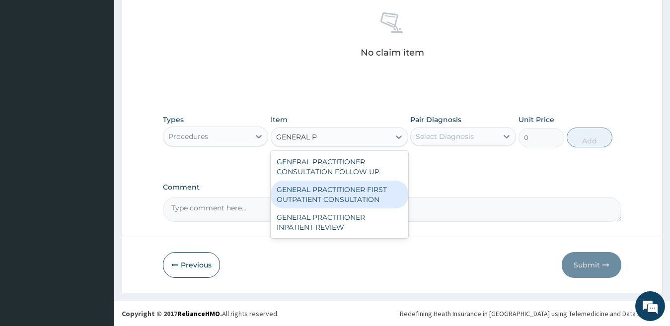
click at [366, 191] on div "GENERAL PRACTITIONER FIRST OUTPATIENT CONSULTATION" at bounding box center [340, 195] width 138 height 28
type input "3750"
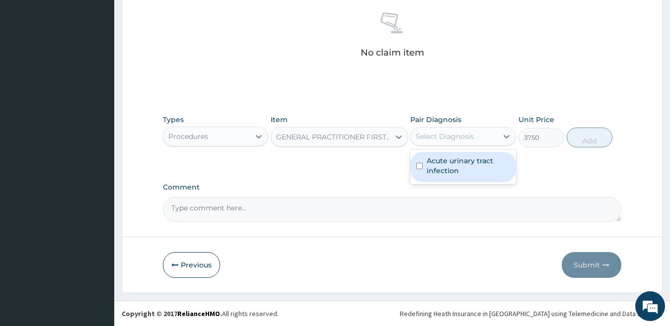
click at [443, 139] on div "Select Diagnosis" at bounding box center [445, 137] width 58 height 10
click at [436, 171] on label "Acute urinary tract infection" at bounding box center [468, 166] width 83 height 20
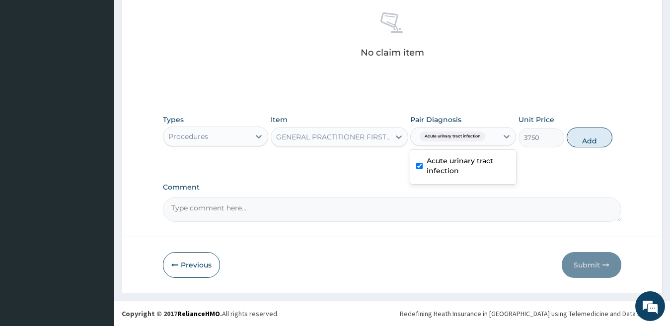
checkbox input "true"
click at [593, 139] on button "Add" at bounding box center [590, 138] width 46 height 20
type input "0"
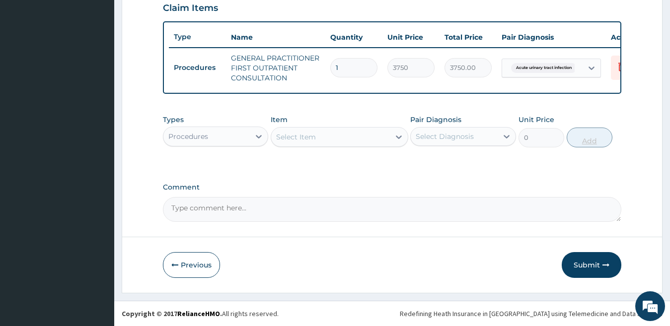
scroll to position [357, 0]
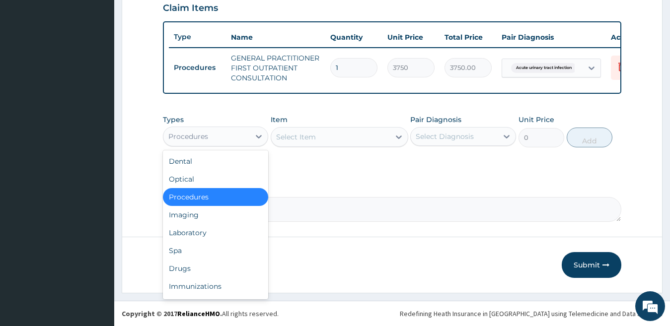
click at [222, 133] on div "Procedures" at bounding box center [206, 137] width 87 height 16
click at [206, 267] on div "Drugs" at bounding box center [216, 269] width 106 height 18
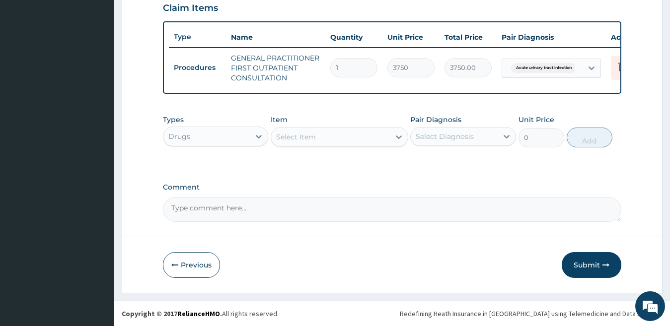
click at [325, 135] on div "Select Item" at bounding box center [330, 137] width 119 height 16
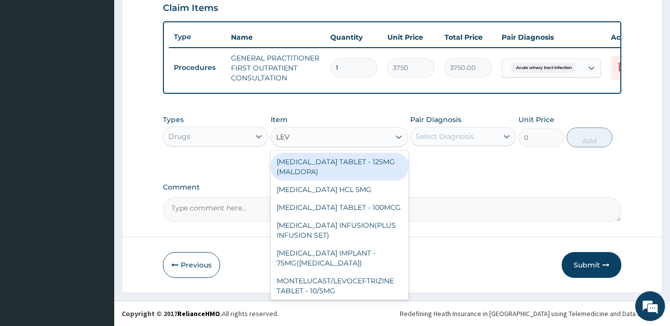
type input "LEVO"
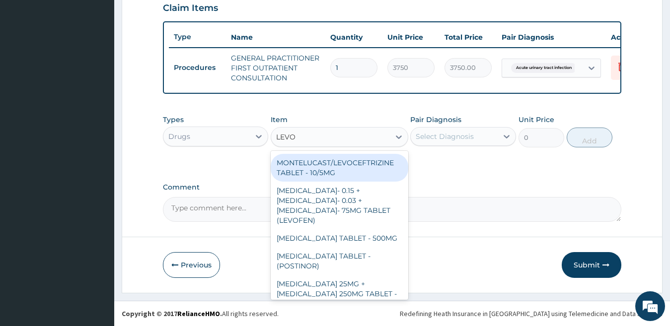
scroll to position [143, 0]
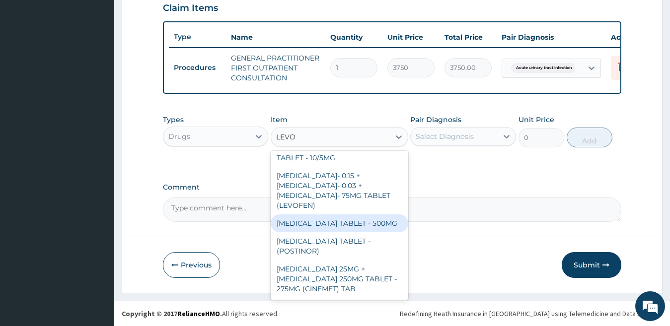
click at [351, 221] on div "LEVOFLOXACIN TABLET - 500MG" at bounding box center [340, 224] width 138 height 18
type input "196"
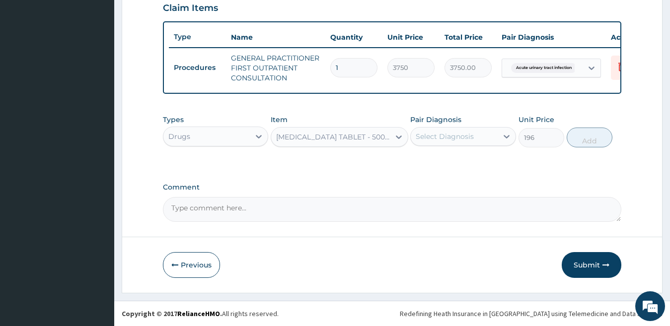
click at [465, 135] on div "Select Diagnosis" at bounding box center [445, 137] width 58 height 10
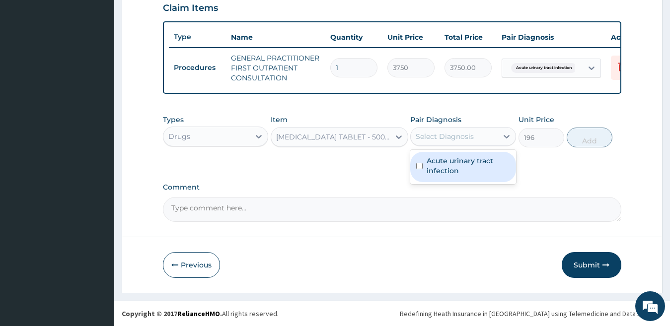
click at [456, 168] on label "Acute urinary tract infection" at bounding box center [468, 166] width 83 height 20
checkbox input "true"
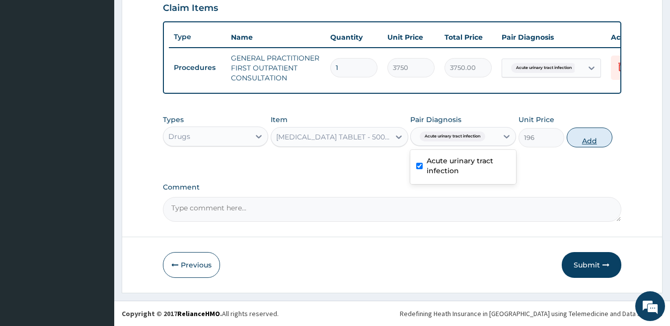
click at [591, 137] on button "Add" at bounding box center [590, 138] width 46 height 20
type input "0"
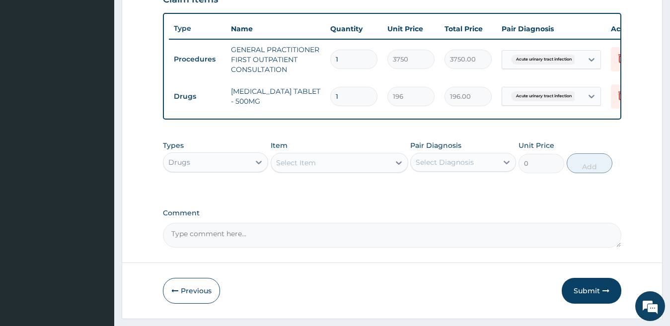
type input "0.00"
type input "7"
type input "1372.00"
type input "7"
click at [575, 299] on button "Submit" at bounding box center [592, 291] width 60 height 26
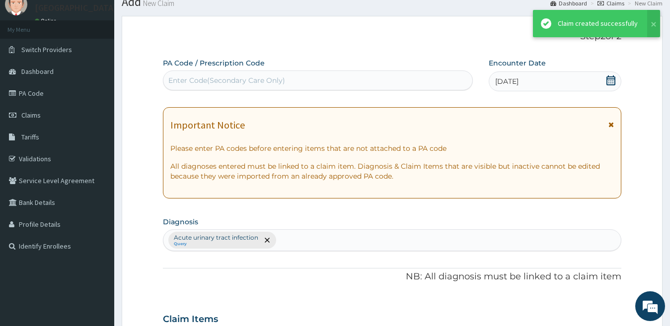
scroll to position [357, 0]
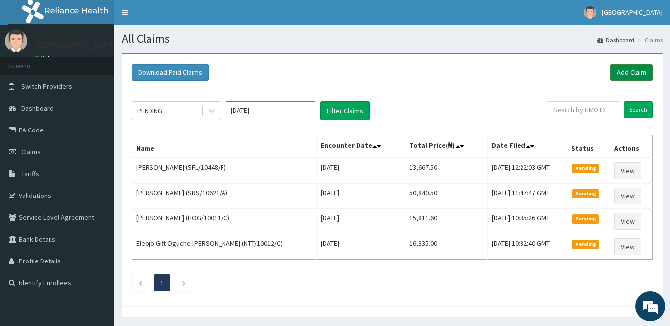
click at [631, 74] on link "Add Claim" at bounding box center [632, 72] width 42 height 17
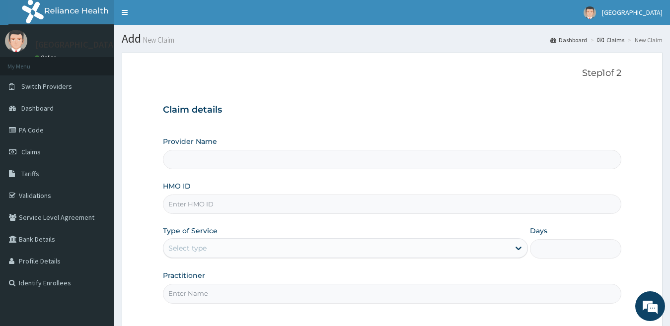
type input "[GEOGRAPHIC_DATA]"
click at [212, 208] on input "HMO ID" at bounding box center [392, 204] width 459 height 19
paste input "QRF/10004/F"
type input "QRF/10004/F"
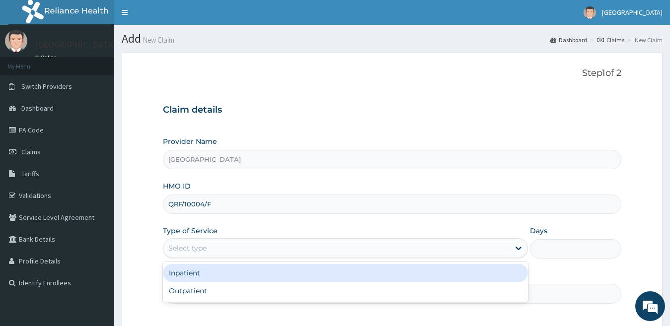
click at [226, 254] on div "Select type" at bounding box center [336, 248] width 347 height 16
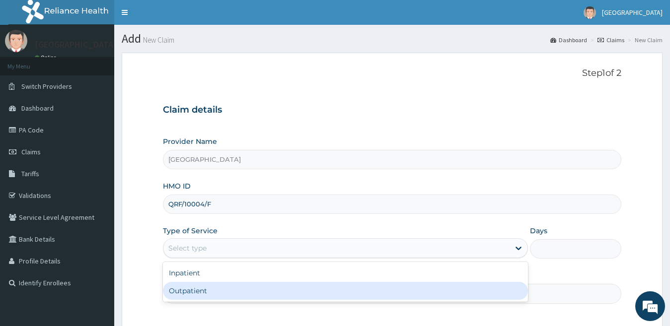
click at [225, 291] on div "Outpatient" at bounding box center [346, 291] width 366 height 18
type input "1"
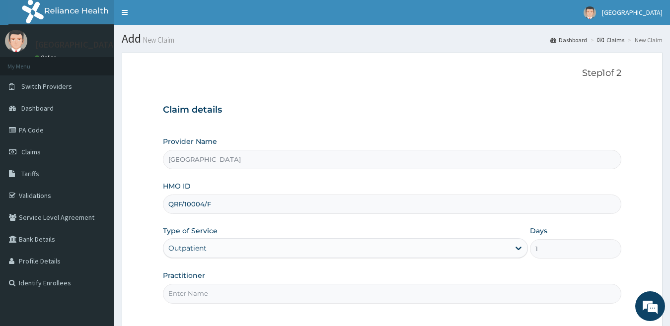
click at [226, 298] on input "Practitioner" at bounding box center [392, 293] width 459 height 19
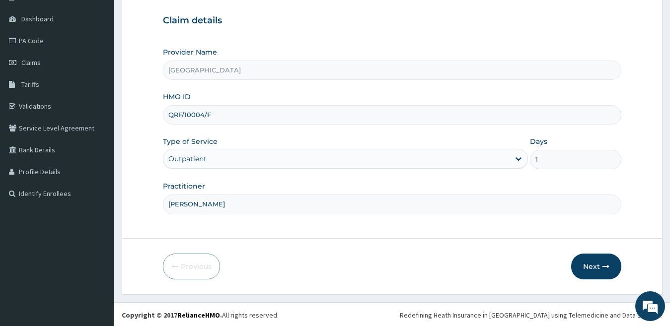
scroll to position [91, 0]
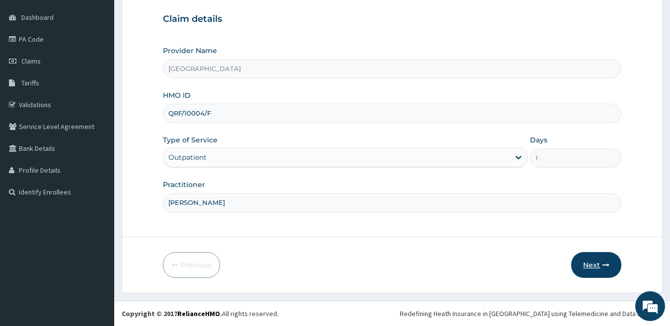
type input "DR IJEOMA"
click at [590, 264] on button "Next" at bounding box center [596, 265] width 50 height 26
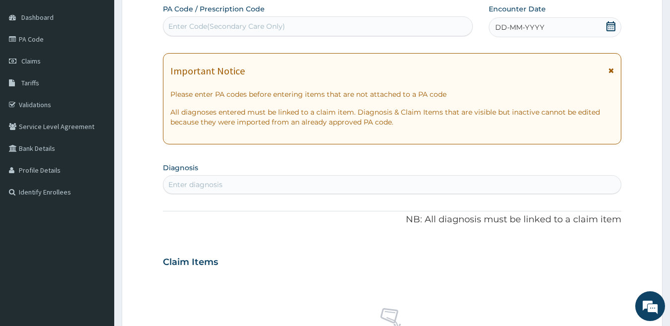
click at [520, 26] on span "DD-MM-YYYY" at bounding box center [519, 27] width 49 height 10
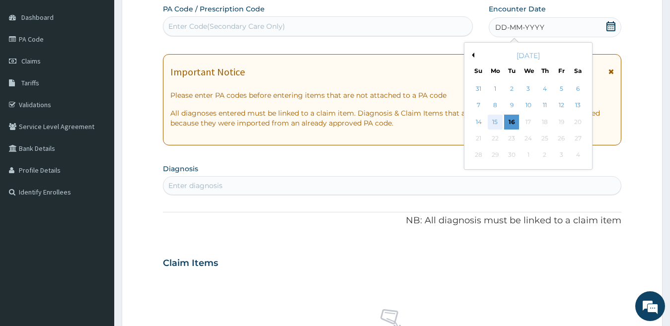
click at [494, 128] on div "15" at bounding box center [495, 122] width 15 height 15
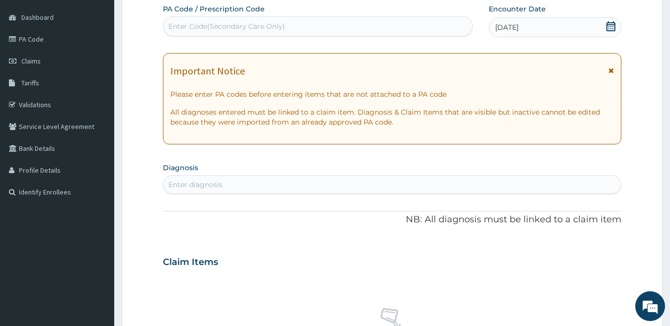
click at [207, 183] on div "Enter diagnosis" at bounding box center [195, 185] width 54 height 10
type input "FALCI"
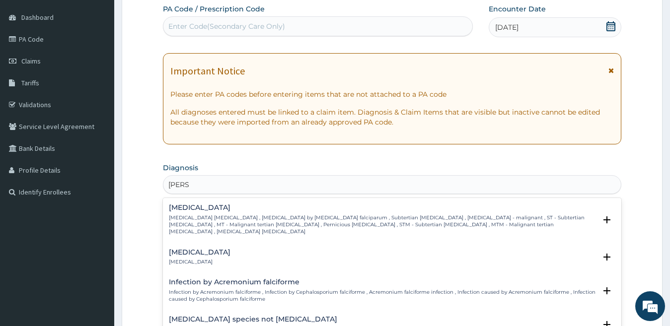
click at [214, 211] on h4 "Falciparum malaria" at bounding box center [383, 207] width 428 height 7
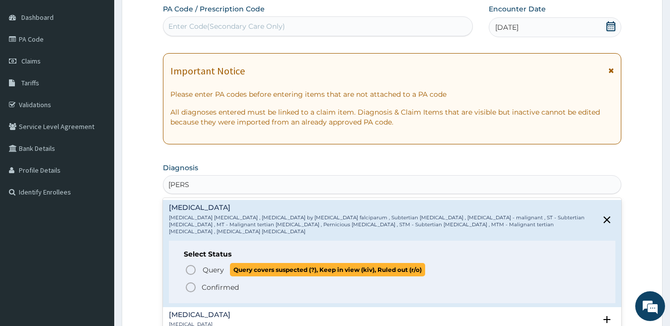
click at [222, 263] on p "Query Query covers suspected (?), Keep in view (kiv), Ruled out (r/o)" at bounding box center [314, 269] width 224 height 13
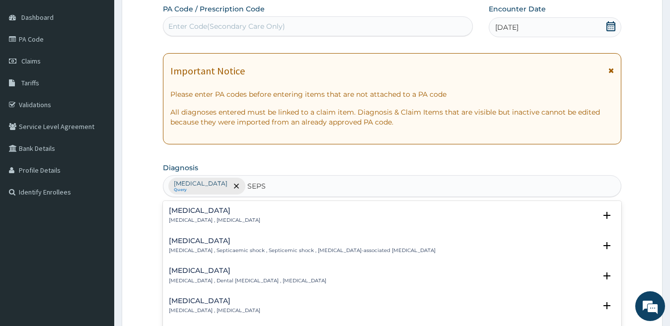
type input "SEPSI"
click at [241, 212] on div "Sepsis Systemic infection , Sepsis" at bounding box center [392, 215] width 447 height 17
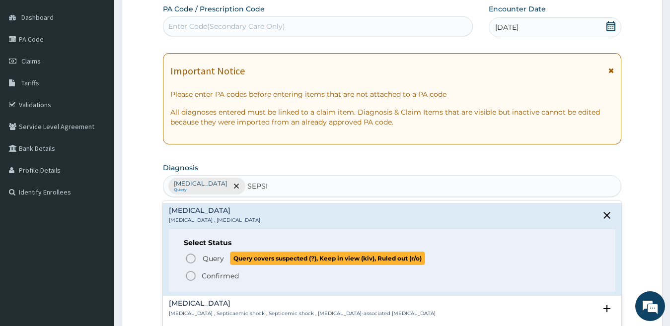
click at [235, 258] on span "Query covers suspected (?), Keep in view (kiv), Ruled out (r/o)" at bounding box center [327, 258] width 195 height 13
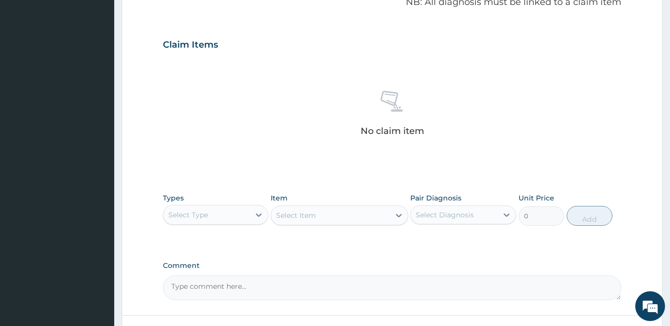
scroll to position [339, 0]
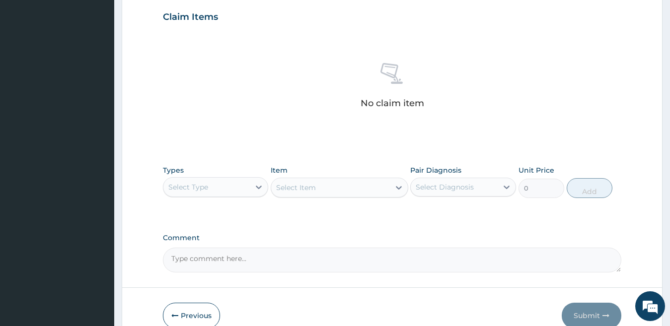
click at [213, 183] on div "Select Type" at bounding box center [206, 187] width 87 height 16
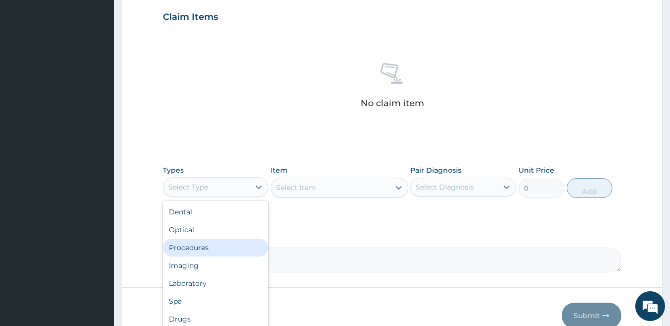
click at [212, 243] on div "Procedures" at bounding box center [216, 248] width 106 height 18
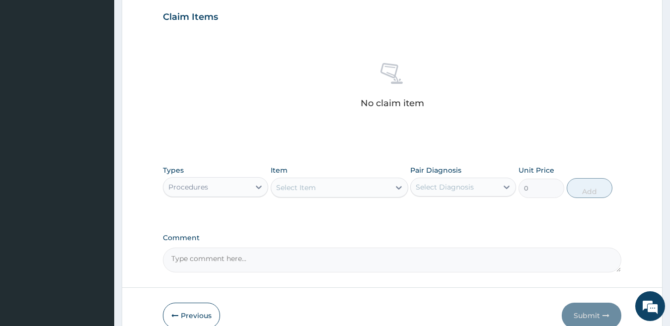
click at [357, 187] on div "Select Item" at bounding box center [330, 188] width 119 height 16
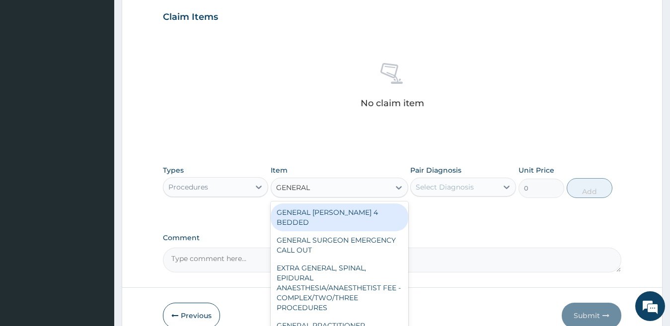
type input "GENERAL P"
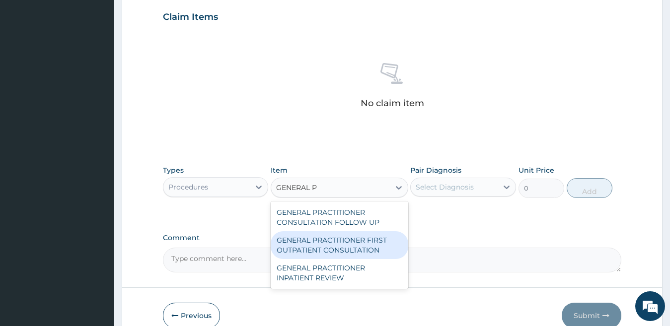
click at [382, 240] on div "GENERAL PRACTITIONER FIRST OUTPATIENT CONSULTATION" at bounding box center [340, 245] width 138 height 28
type input "3750"
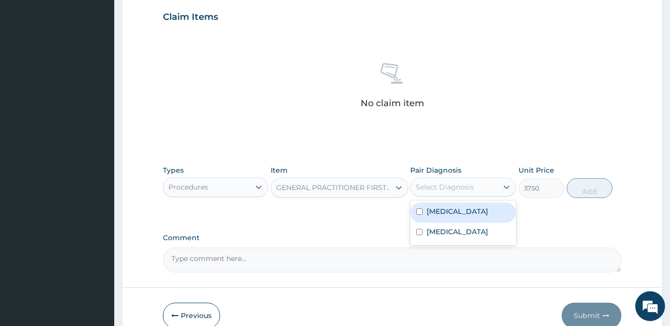
click at [464, 189] on div "Select Diagnosis" at bounding box center [445, 187] width 58 height 10
click at [462, 212] on label "Falciparum malaria" at bounding box center [458, 212] width 62 height 10
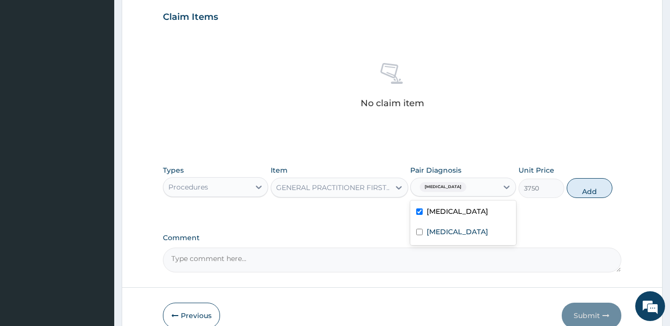
checkbox input "true"
click at [461, 234] on div "Sepsis" at bounding box center [463, 233] width 106 height 20
checkbox input "true"
click at [596, 189] on button "Add" at bounding box center [590, 188] width 46 height 20
type input "0"
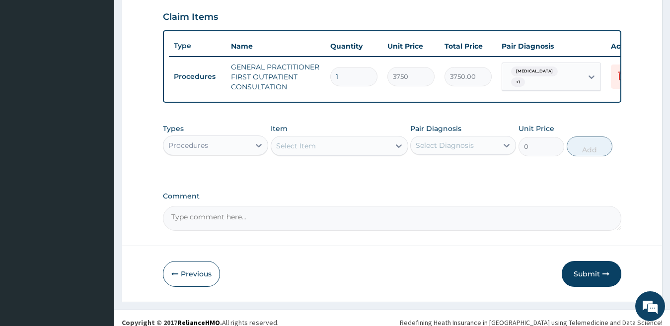
click at [228, 147] on div "Procedures" at bounding box center [206, 146] width 87 height 16
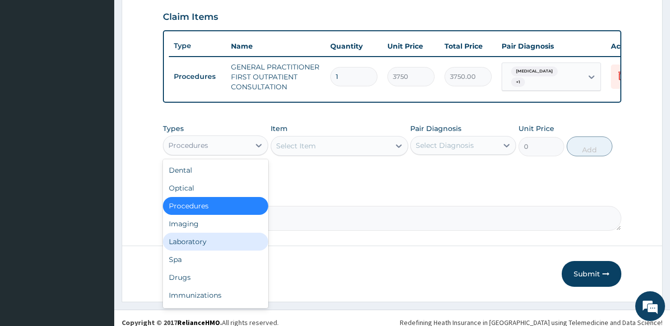
click at [208, 251] on div "Laboratory" at bounding box center [216, 242] width 106 height 18
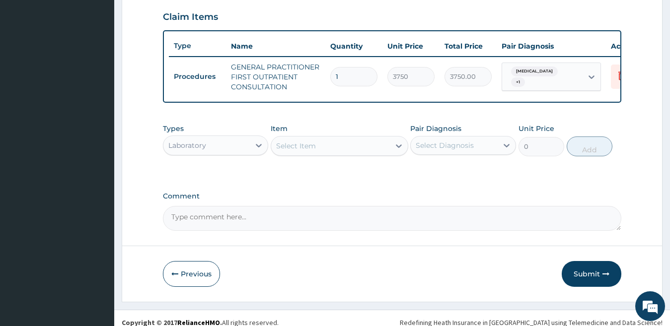
click at [365, 154] on div "Select Item" at bounding box center [330, 146] width 119 height 16
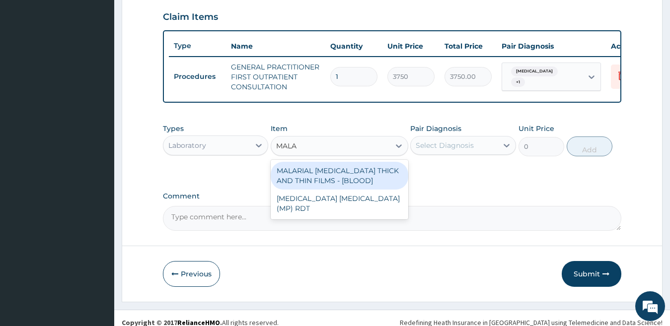
type input "MALAR"
click at [357, 182] on div "MALARIAL PARASITE THICK AND THIN FILMS - [BLOOD]" at bounding box center [340, 176] width 138 height 28
type input "2187.5"
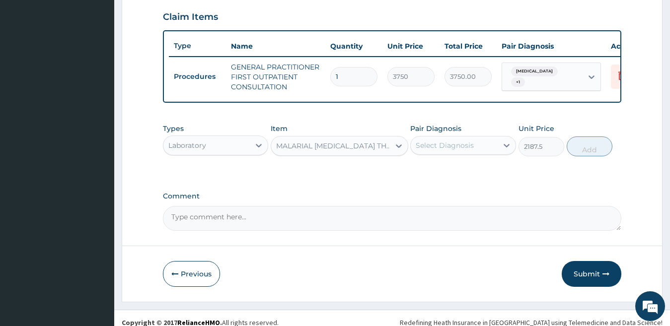
click at [453, 151] on div "Select Diagnosis" at bounding box center [445, 146] width 58 height 10
click at [457, 175] on label "Falciparum malaria" at bounding box center [458, 170] width 62 height 10
checkbox input "true"
click at [590, 156] on button "Add" at bounding box center [590, 147] width 46 height 20
type input "0"
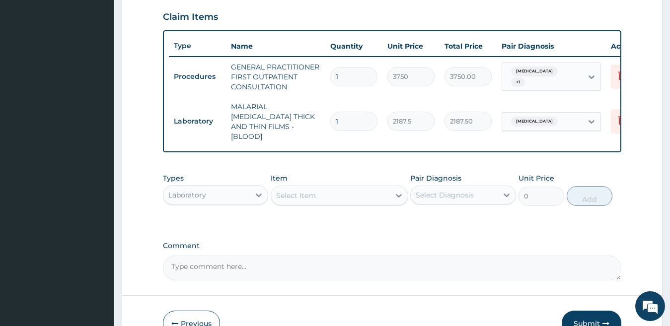
click at [329, 196] on div "Select Item" at bounding box center [330, 196] width 119 height 16
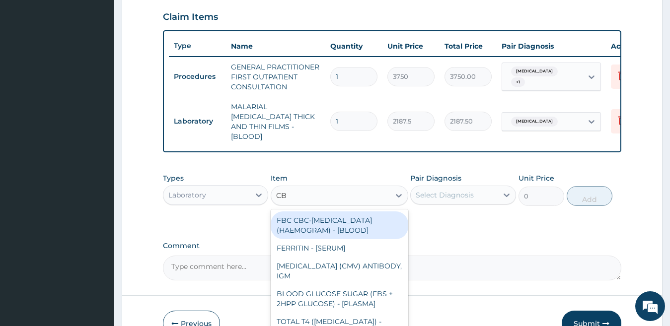
type input "CBC"
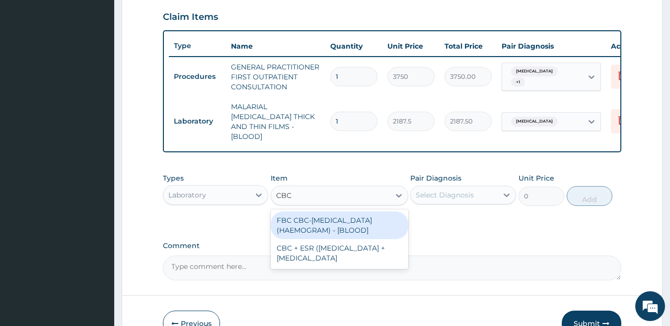
click at [334, 223] on div "FBC CBC-COMPLETE BLOOD COUNT (HAEMOGRAM) - [BLOOD]" at bounding box center [340, 226] width 138 height 28
type input "5000"
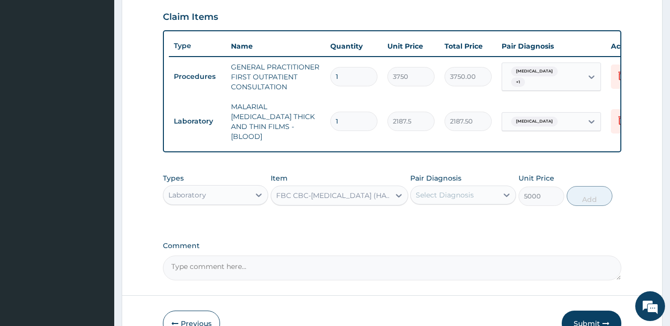
click at [480, 192] on div "Select Diagnosis" at bounding box center [454, 195] width 87 height 16
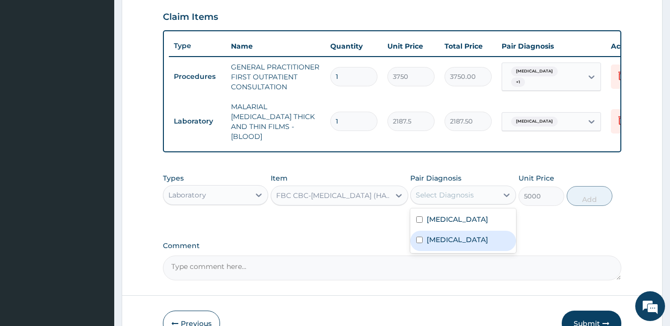
click at [471, 238] on div "Sepsis" at bounding box center [463, 241] width 106 height 20
checkbox input "true"
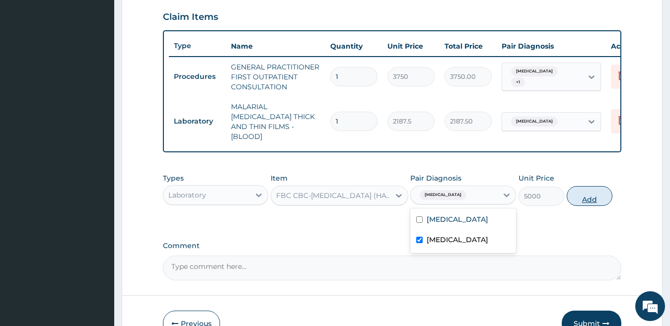
click at [595, 198] on button "Add" at bounding box center [590, 196] width 46 height 20
type input "0"
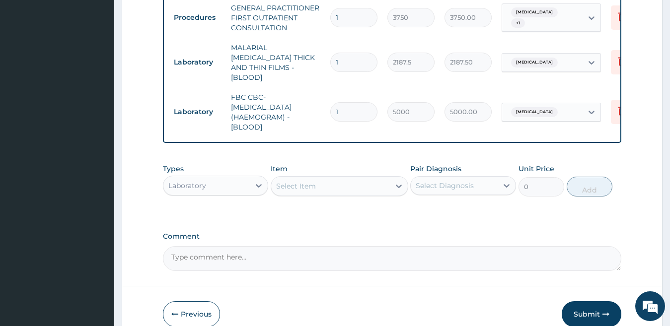
scroll to position [396, 0]
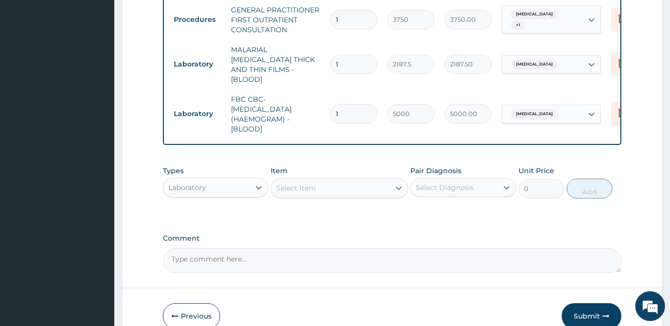
drag, startPoint x: 212, startPoint y: 187, endPoint x: 212, endPoint y: 197, distance: 9.9
click at [212, 187] on div "Laboratory" at bounding box center [206, 188] width 87 height 16
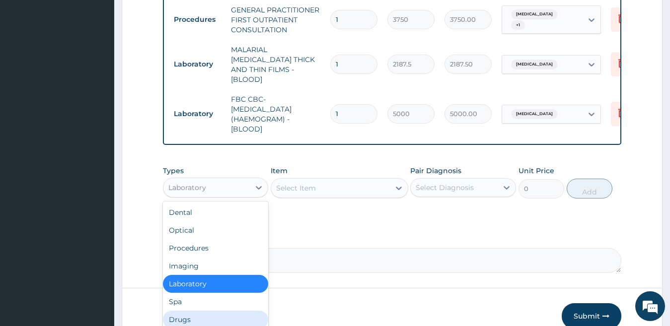
click at [248, 316] on div "Drugs" at bounding box center [216, 320] width 106 height 18
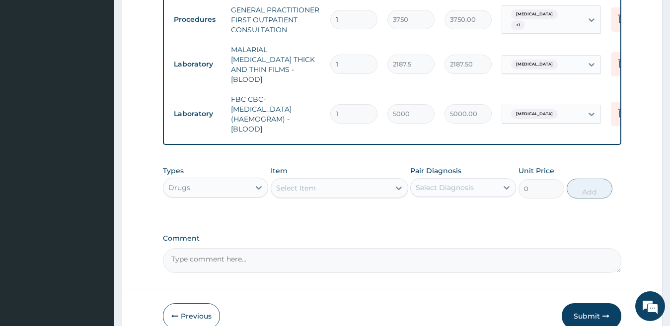
click at [332, 189] on div "Select Item" at bounding box center [330, 188] width 119 height 16
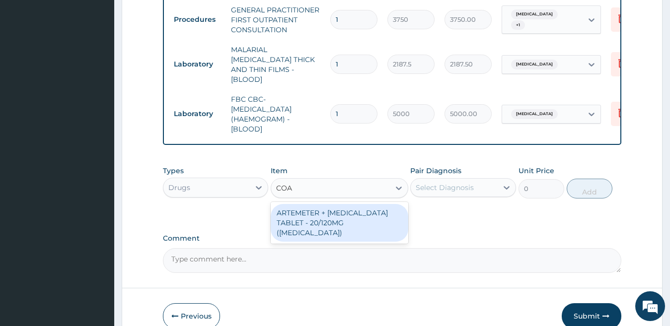
type input "COAR"
click at [371, 224] on div "ARTEMETER + LUMEFANTRINE TABLET - 20/120MG (COARTEM)" at bounding box center [340, 223] width 138 height 38
type input "210"
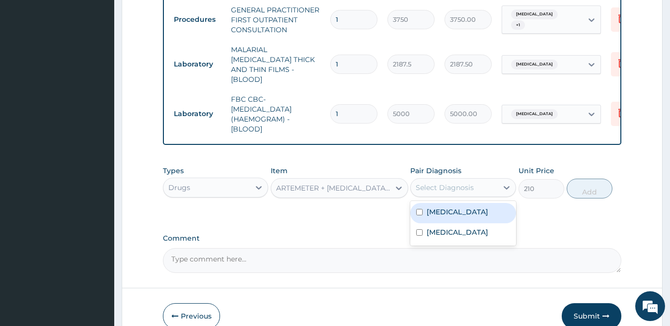
click at [432, 187] on div "Select Diagnosis" at bounding box center [445, 188] width 58 height 10
click at [437, 216] on div "Falciparum malaria" at bounding box center [463, 213] width 106 height 20
checkbox input "true"
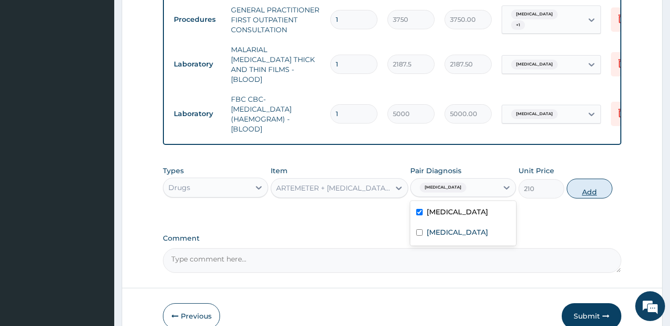
click at [581, 188] on button "Add" at bounding box center [590, 189] width 46 height 20
type input "0"
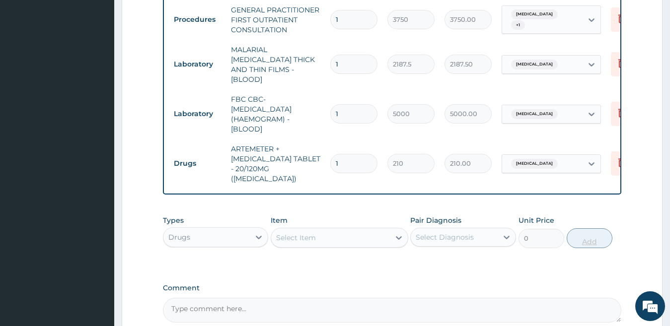
type input "12"
type input "2520.00"
type input "12"
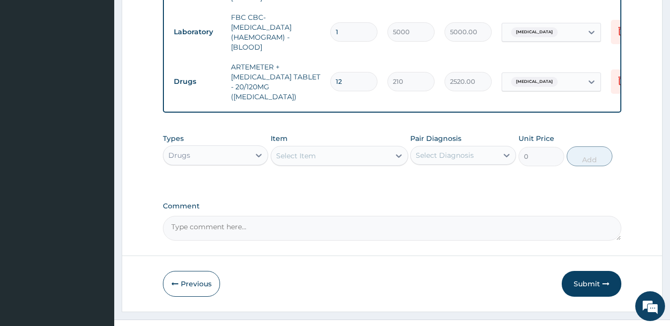
scroll to position [486, 0]
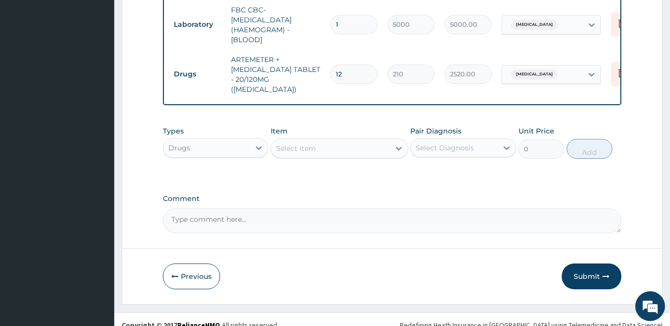
click at [329, 141] on div "Select Item" at bounding box center [330, 149] width 119 height 16
type input "F"
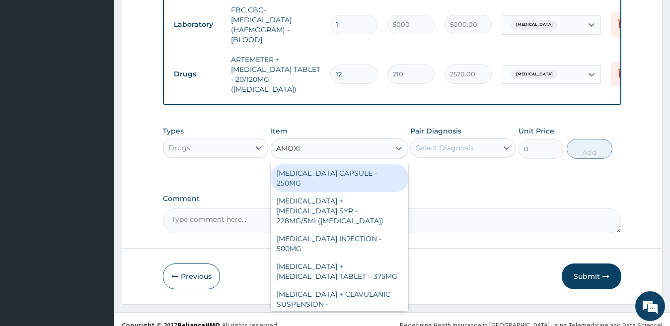
type input "AMOXI"
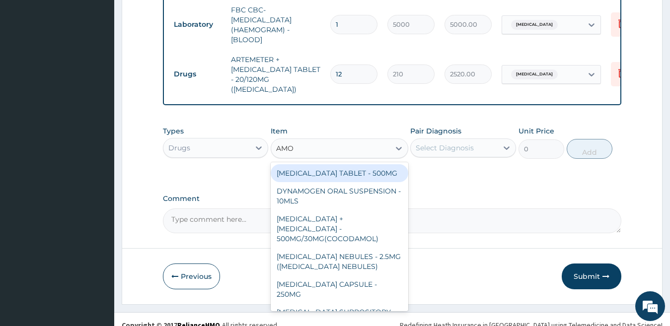
type input "AMOX"
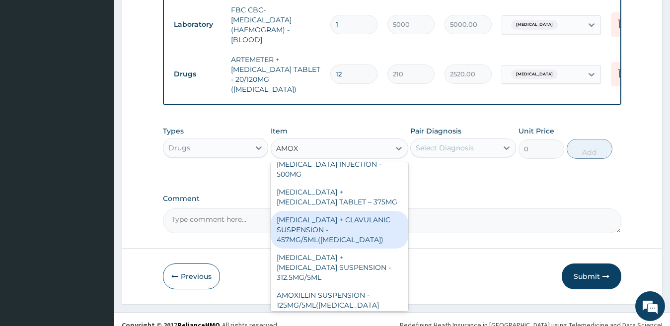
scroll to position [99, 0]
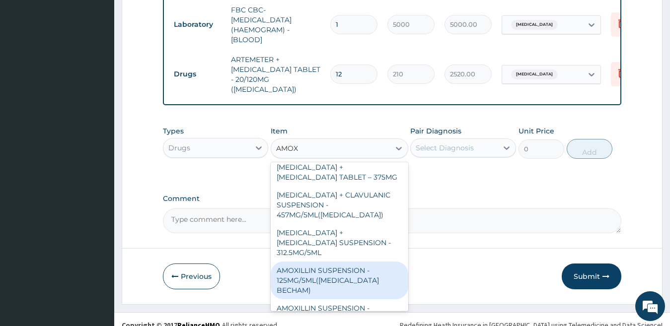
click at [362, 262] on div "AMOXILLIN SUSPENSION - 125MG/5ML(AMOXIL BECHAM)" at bounding box center [340, 281] width 138 height 38
type input "3360"
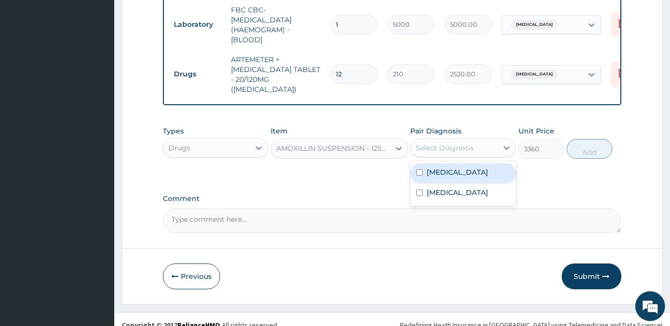
click at [448, 143] on div "Select Diagnosis" at bounding box center [445, 148] width 58 height 10
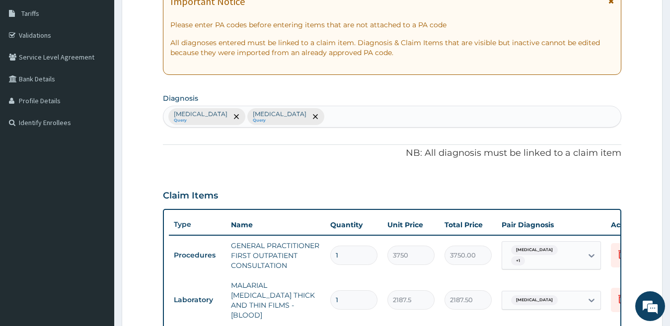
scroll to position [138, 0]
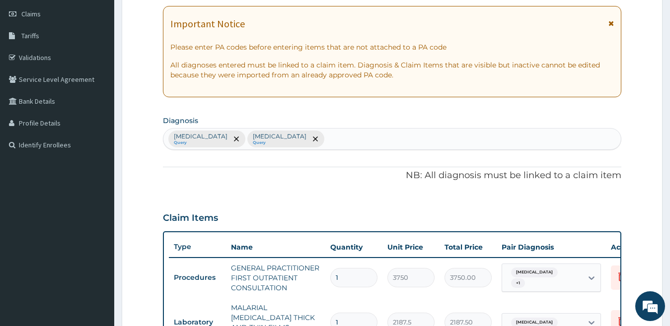
click at [310, 140] on div "Falciparum malaria Query Sepsis Query" at bounding box center [392, 139] width 458 height 21
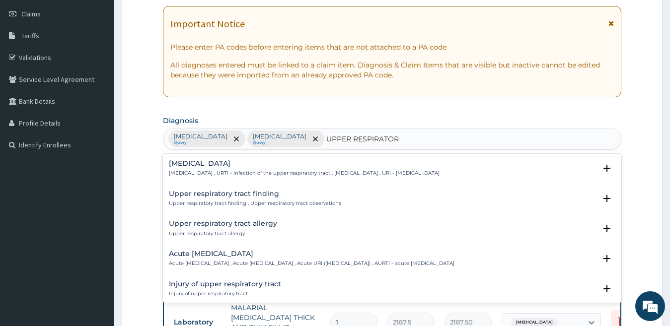
type input "UPPER RESPIRATORY"
click at [262, 173] on p "Upper respiratory infection , URTI - Infection of the upper respiratory tract ,…" at bounding box center [304, 173] width 271 height 7
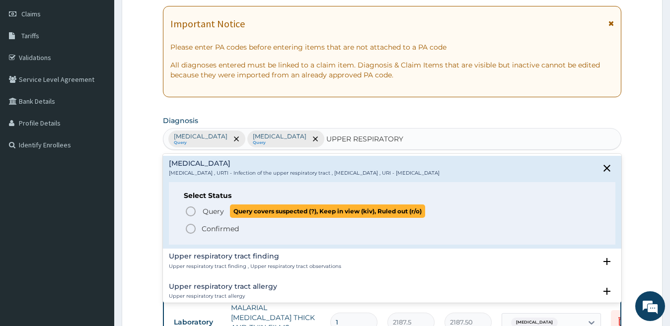
click at [233, 211] on span "Query covers suspected (?), Keep in view (kiv), Ruled out (r/o)" at bounding box center [327, 211] width 195 height 13
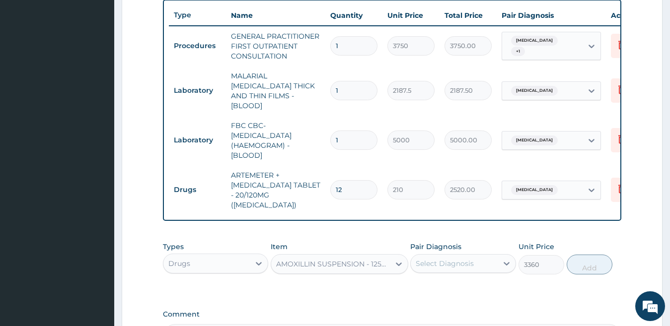
scroll to position [486, 0]
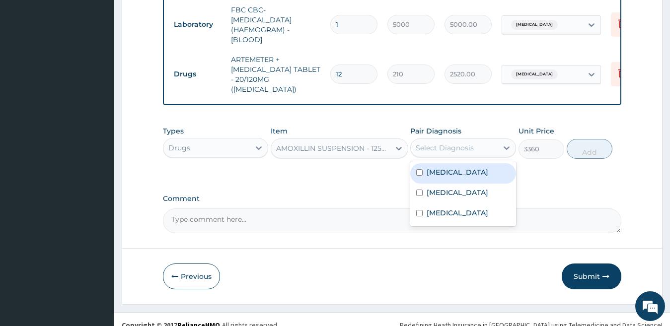
click at [457, 143] on div "Select Diagnosis" at bounding box center [445, 148] width 58 height 10
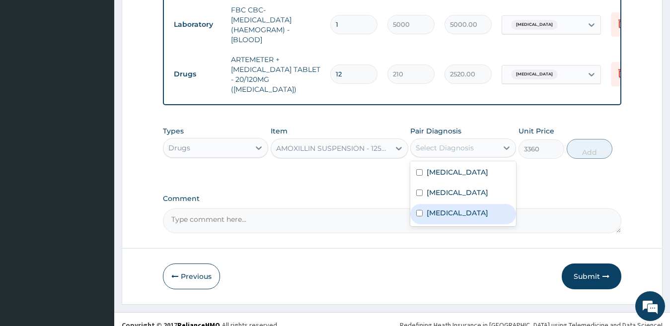
click at [448, 208] on label "Upper respiratory infection" at bounding box center [458, 213] width 62 height 10
checkbox input "true"
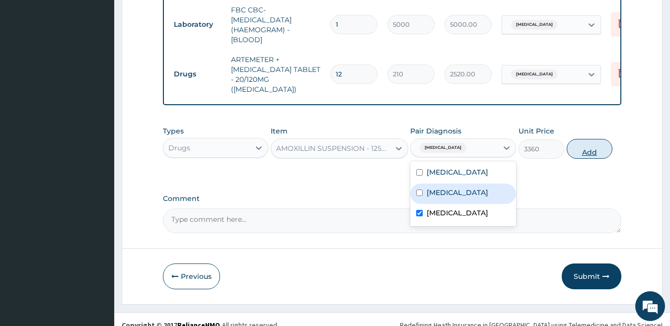
click at [592, 139] on button "Add" at bounding box center [590, 149] width 46 height 20
type input "0"
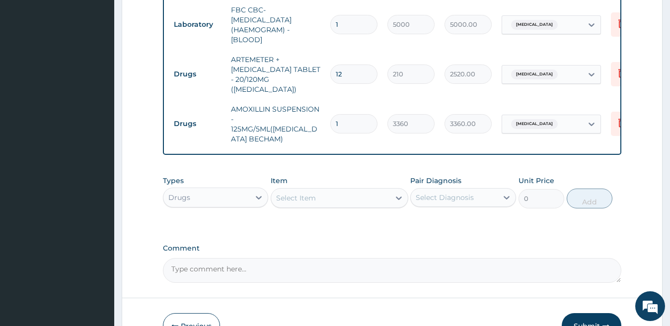
click at [583, 313] on button "Submit" at bounding box center [592, 326] width 60 height 26
